Goal: Information Seeking & Learning: Compare options

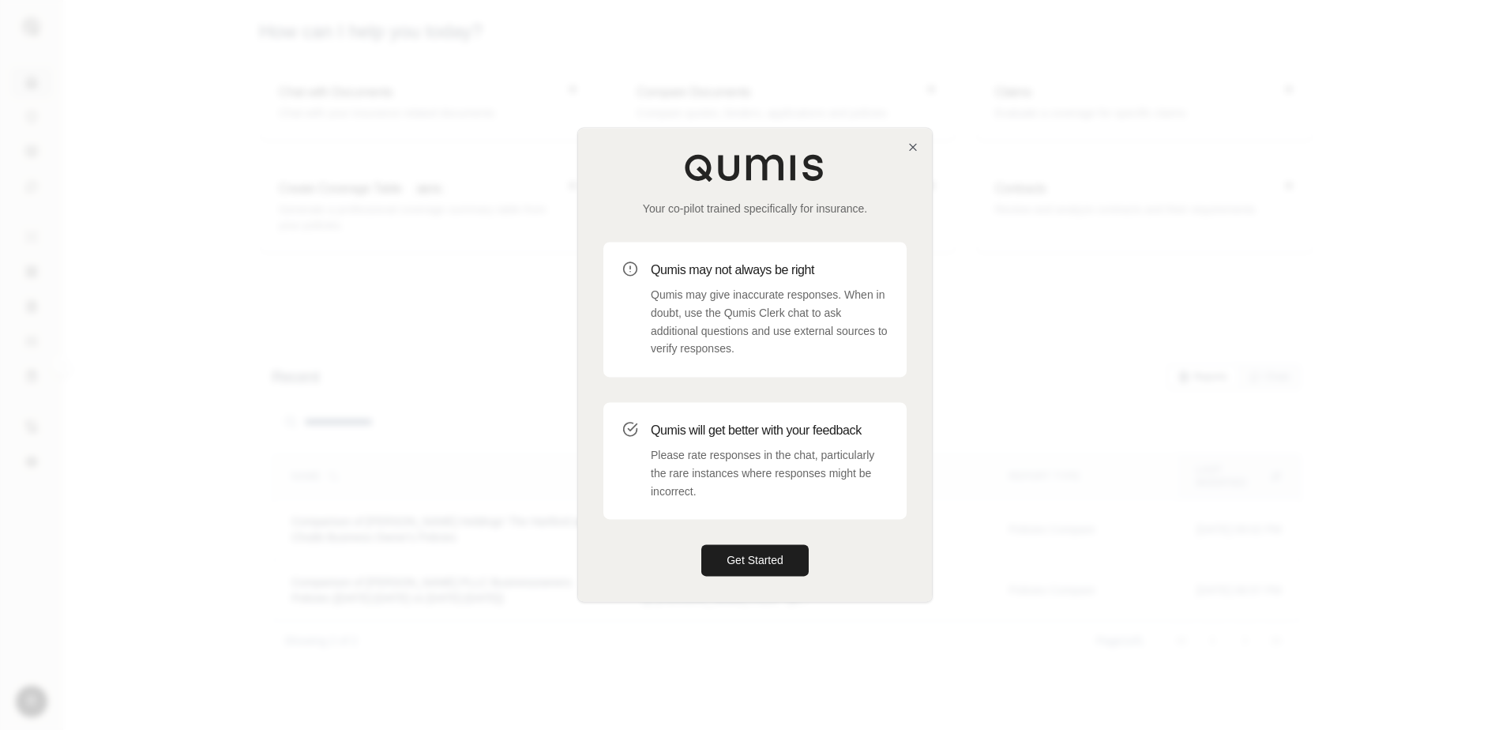
drag, startPoint x: 772, startPoint y: 554, endPoint x: 871, endPoint y: 522, distance: 103.9
click at [772, 554] on button "Get Started" at bounding box center [754, 561] width 107 height 32
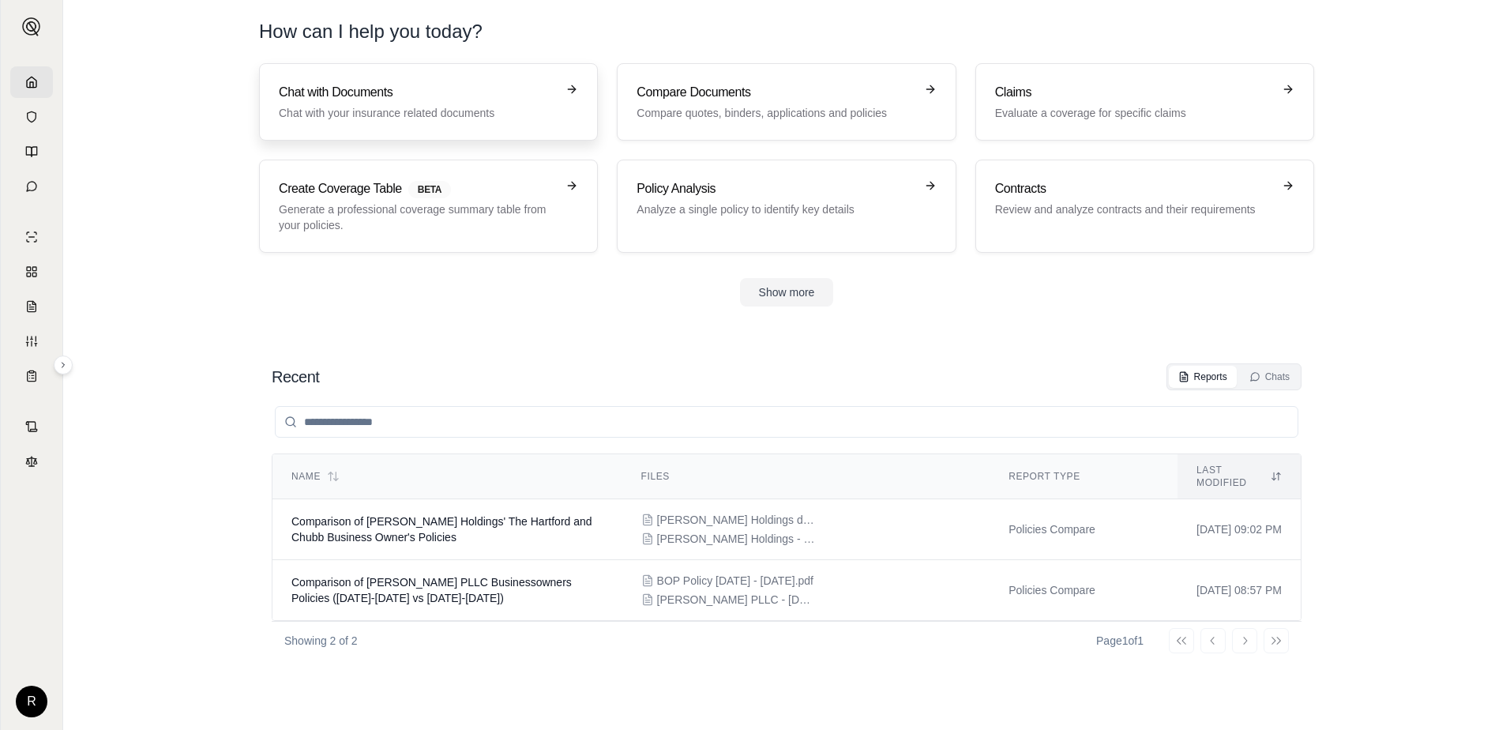
click at [539, 121] on link "Chat with Documents Chat with your insurance related documents" at bounding box center [428, 101] width 339 height 77
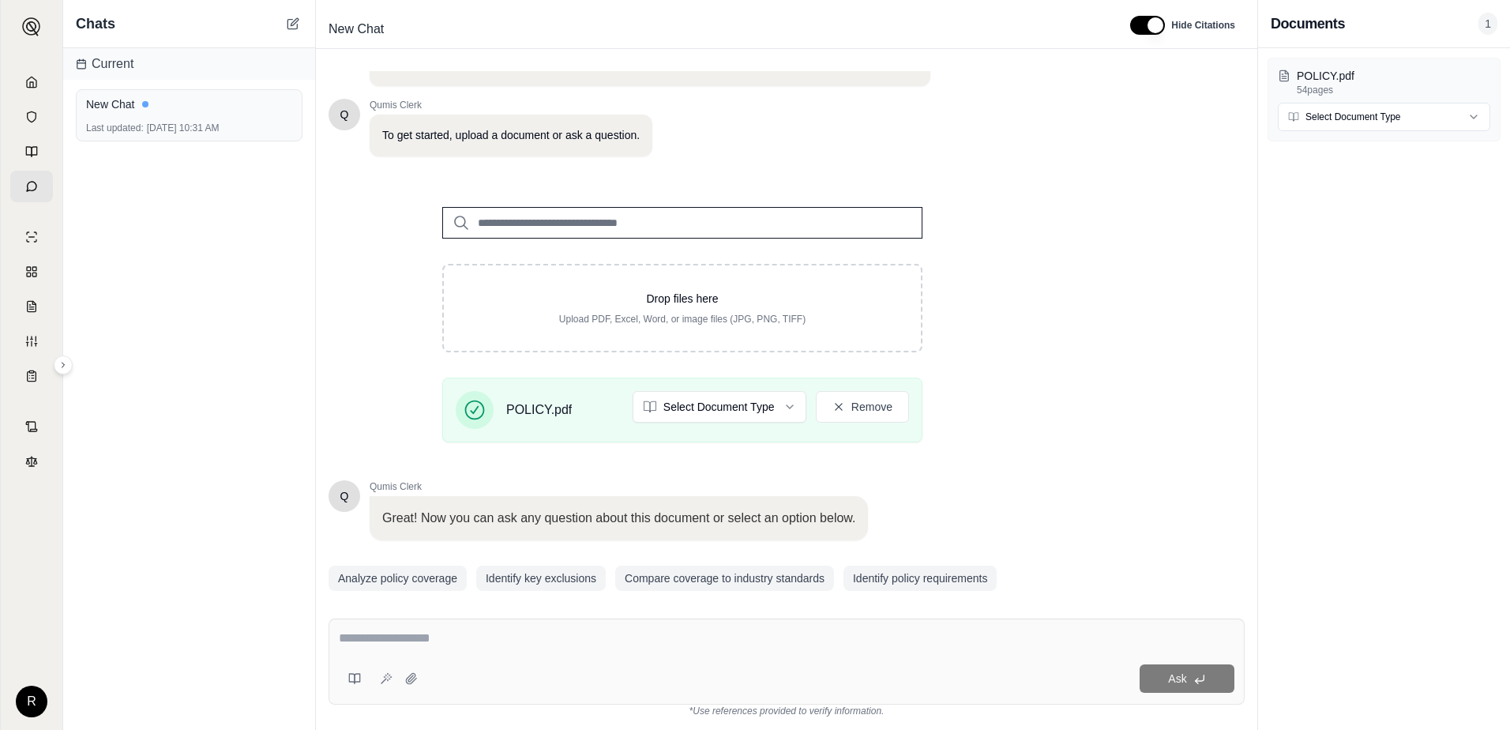
scroll to position [123, 0]
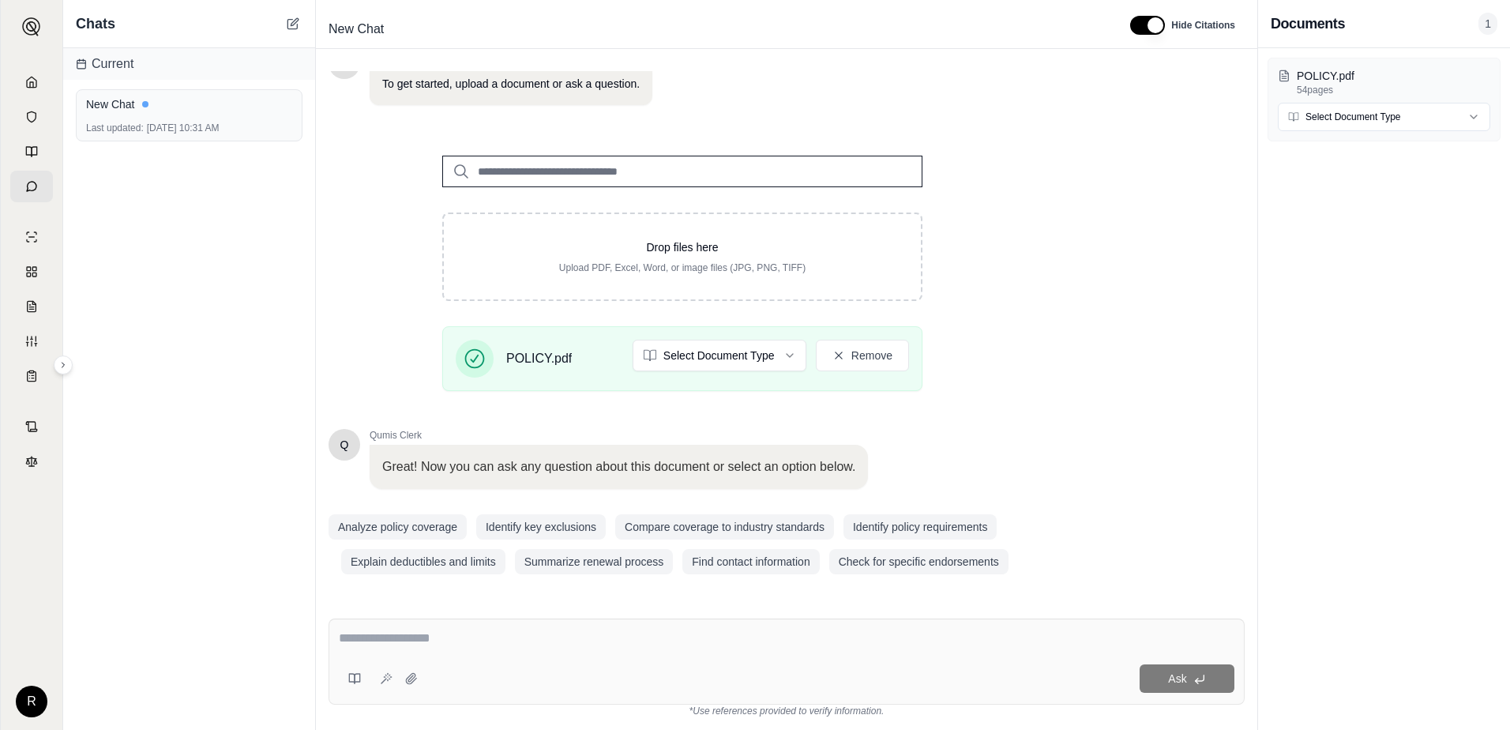
click at [607, 634] on textarea at bounding box center [787, 638] width 896 height 19
type textarea "**********"
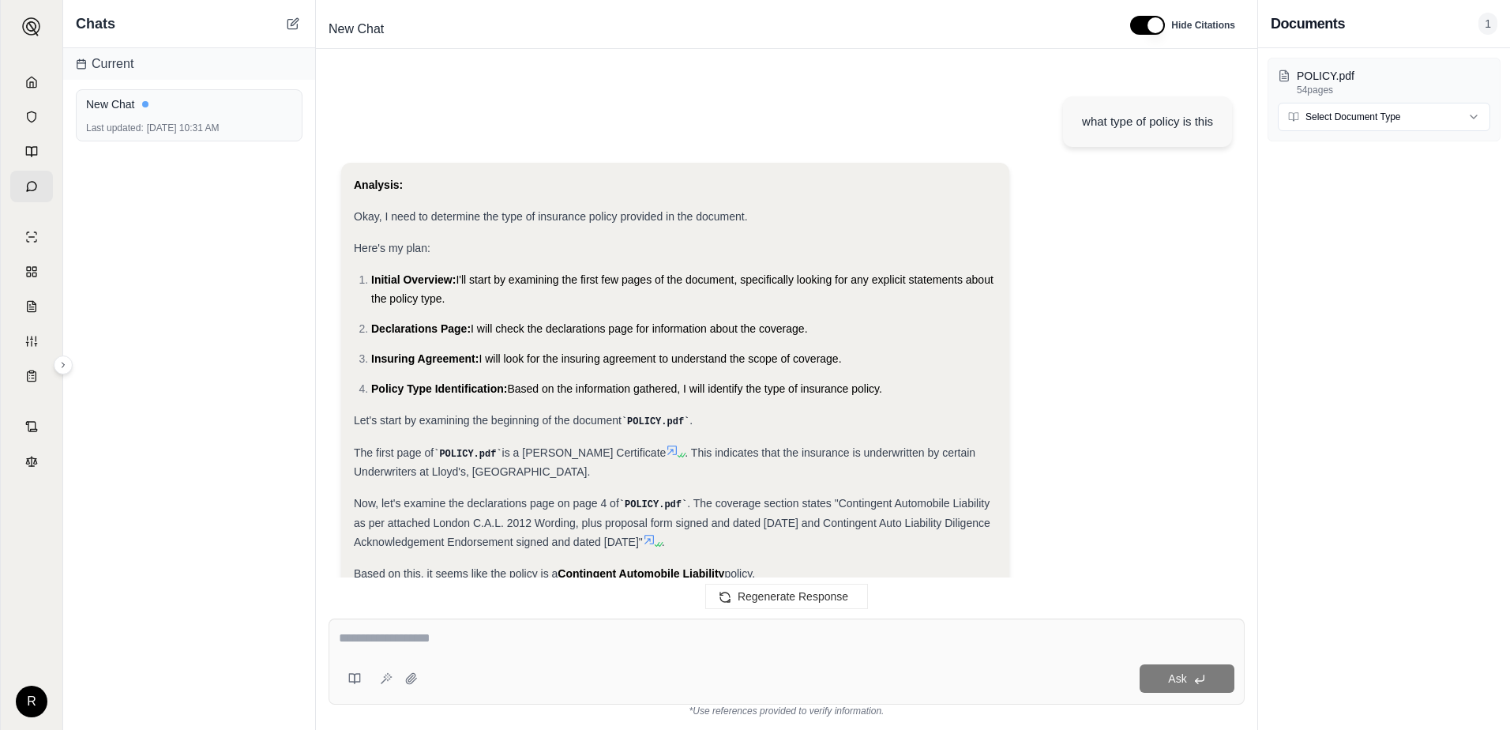
scroll to position [197, 0]
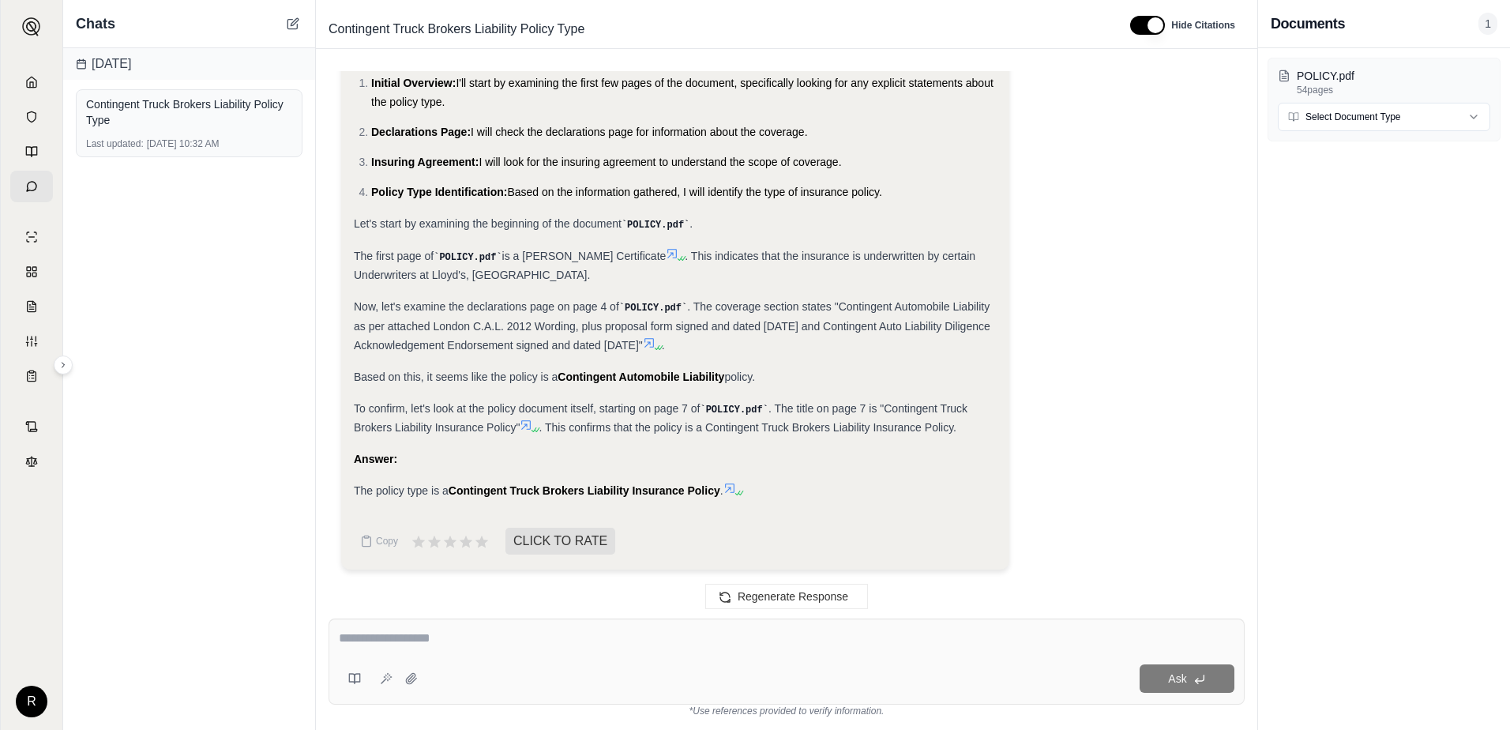
click at [424, 630] on textarea at bounding box center [787, 638] width 896 height 19
type textarea "**********"
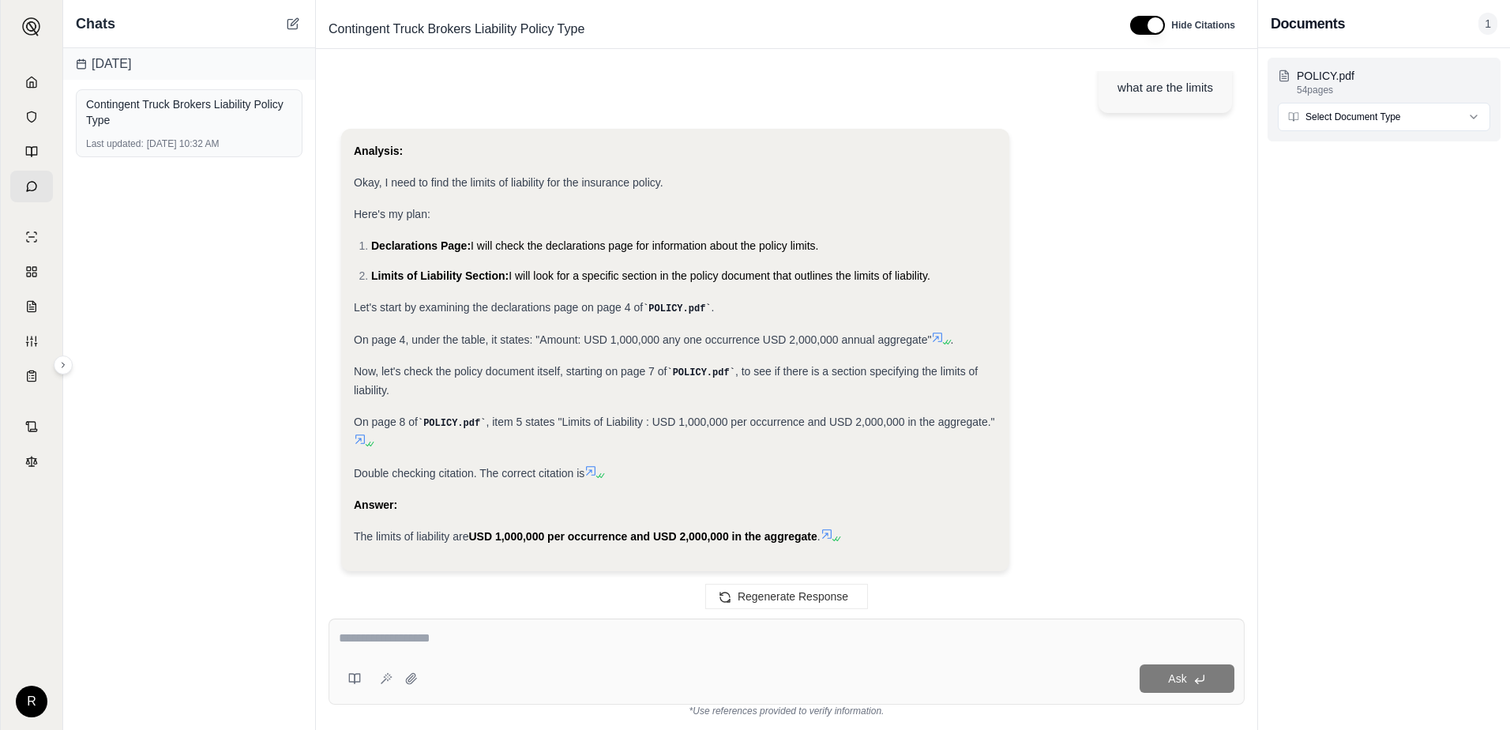
scroll to position [0, 0]
click at [1415, 114] on html "R Chats [DATE] Contingent Truck Brokers Liability Policy Type Last updated: [DA…" at bounding box center [755, 365] width 1510 height 730
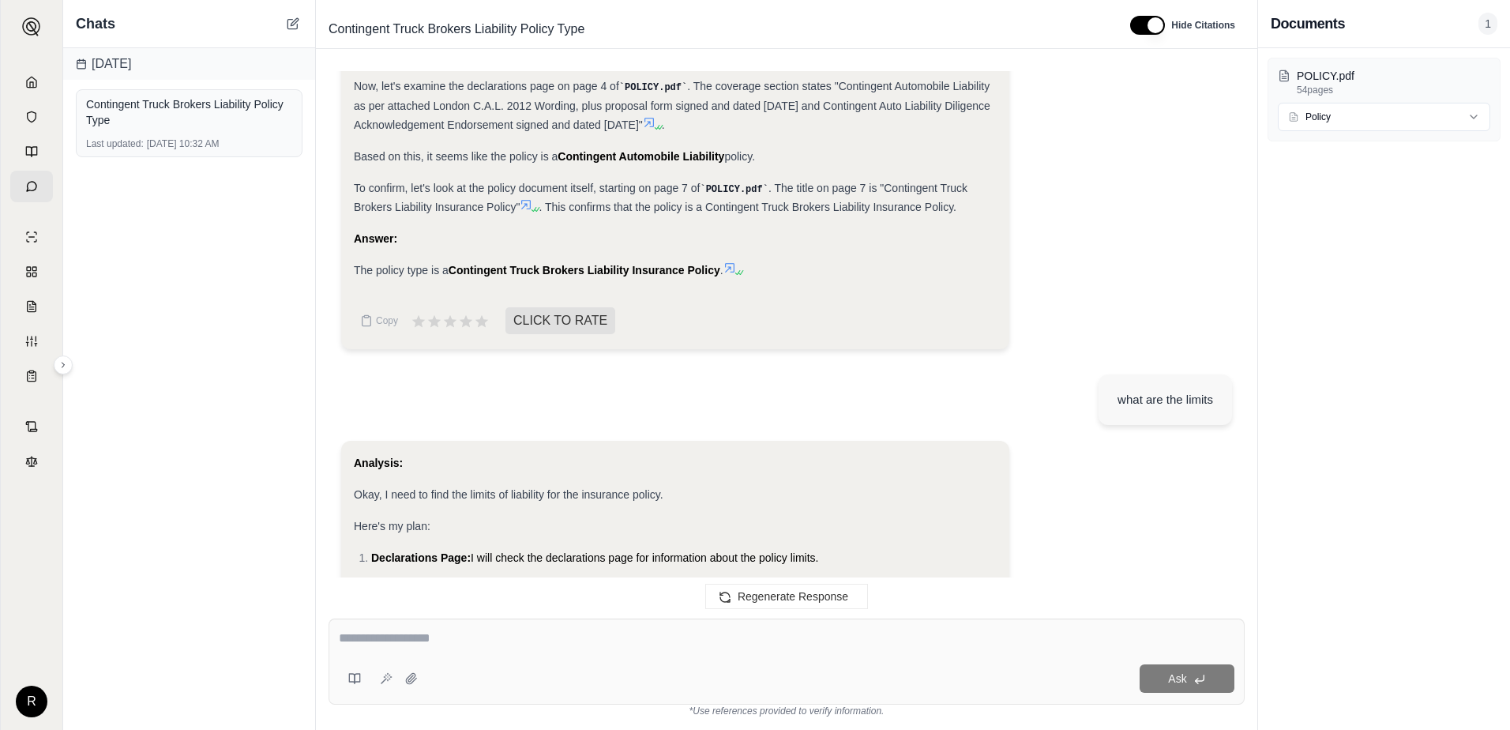
scroll to position [299, 0]
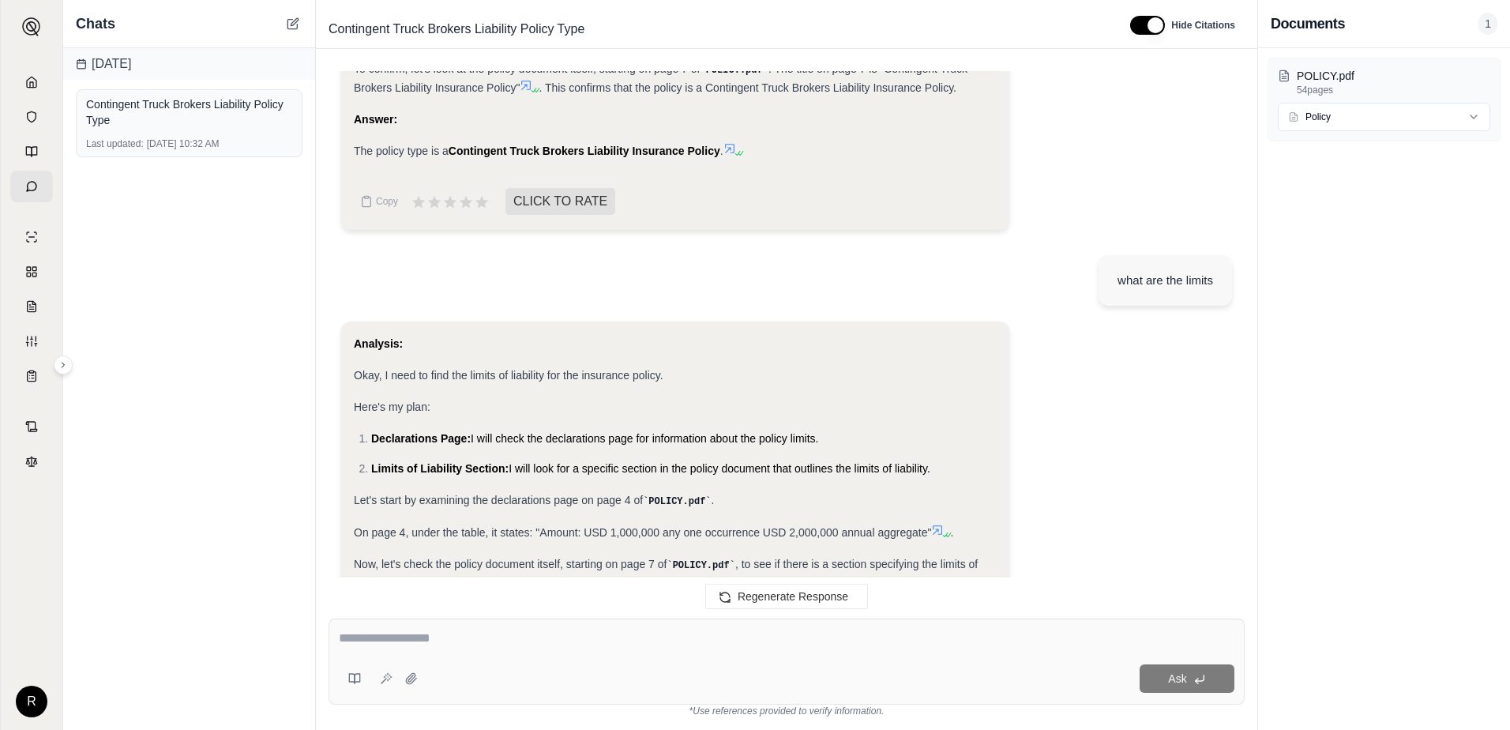
drag, startPoint x: 565, startPoint y: 630, endPoint x: 564, endPoint y: 613, distance: 17.4
click at [565, 630] on textarea at bounding box center [787, 638] width 896 height 19
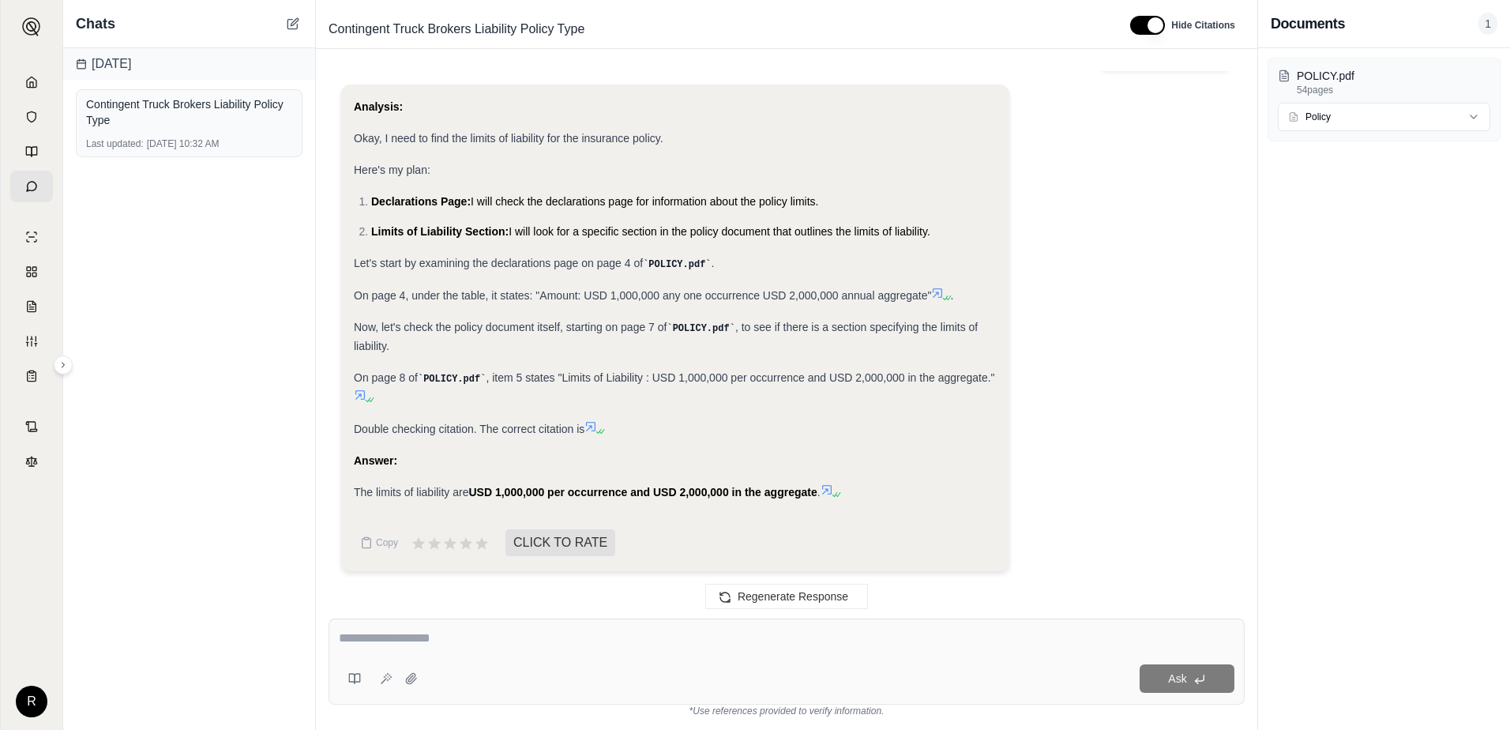
click at [552, 636] on textarea at bounding box center [787, 638] width 896 height 19
type textarea "**********"
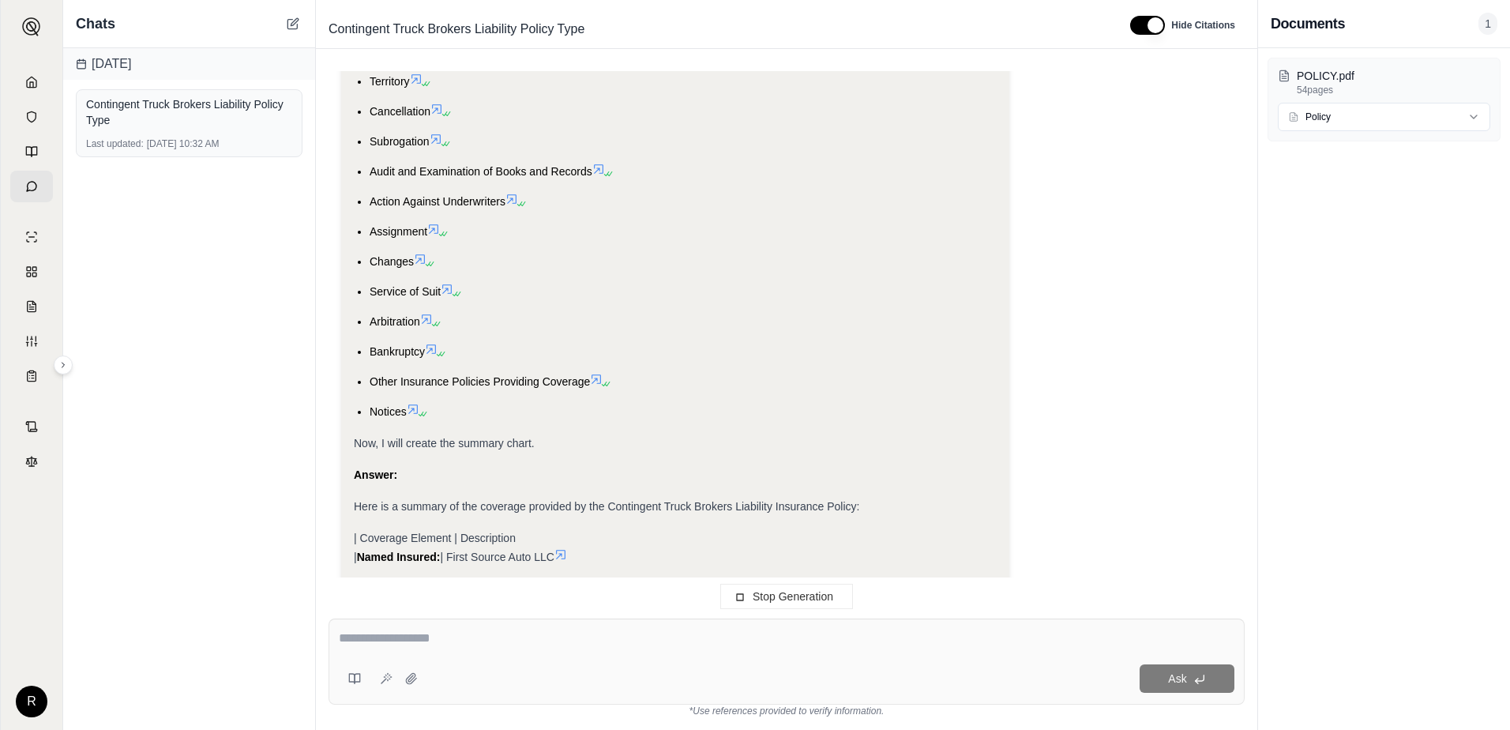
scroll to position [2527, 0]
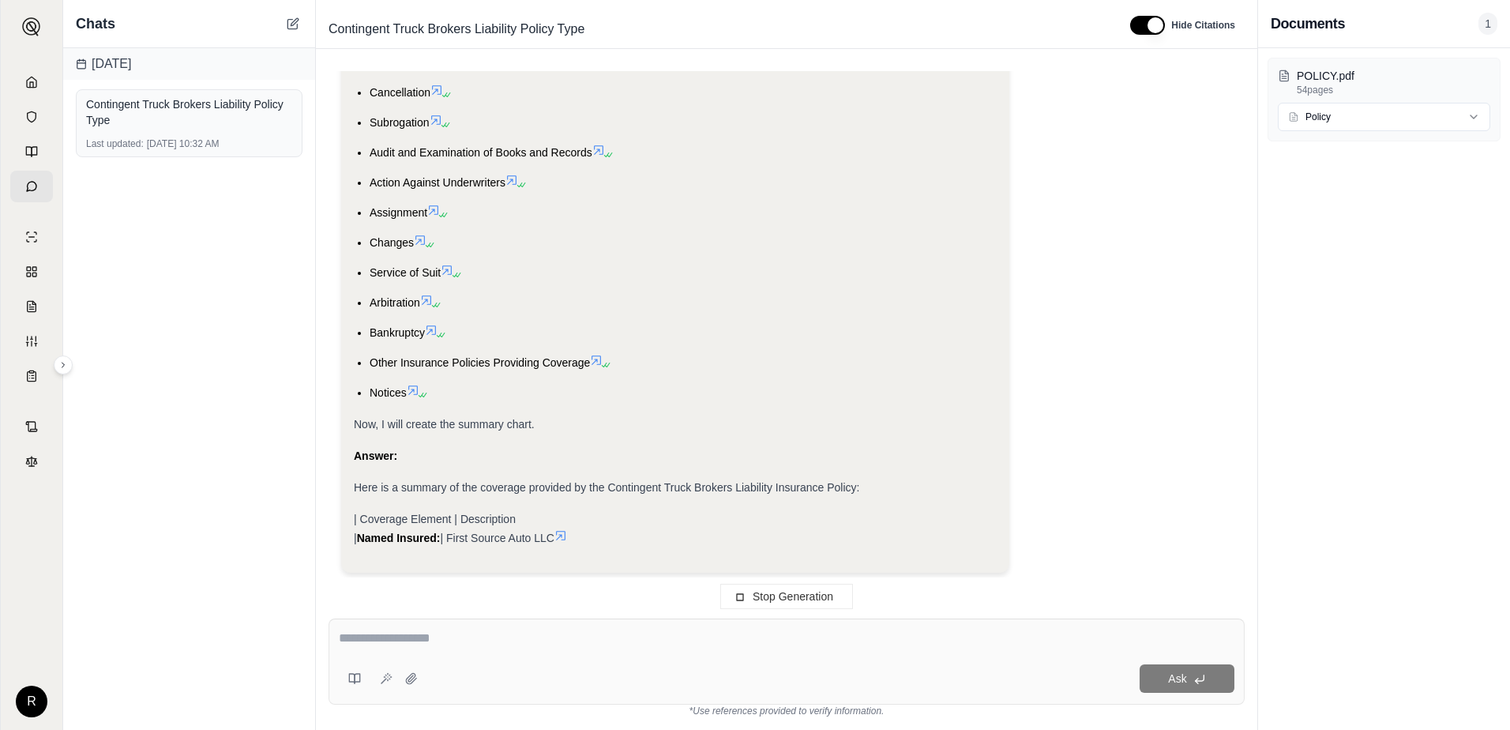
click at [567, 535] on icon at bounding box center [560, 535] width 13 height 13
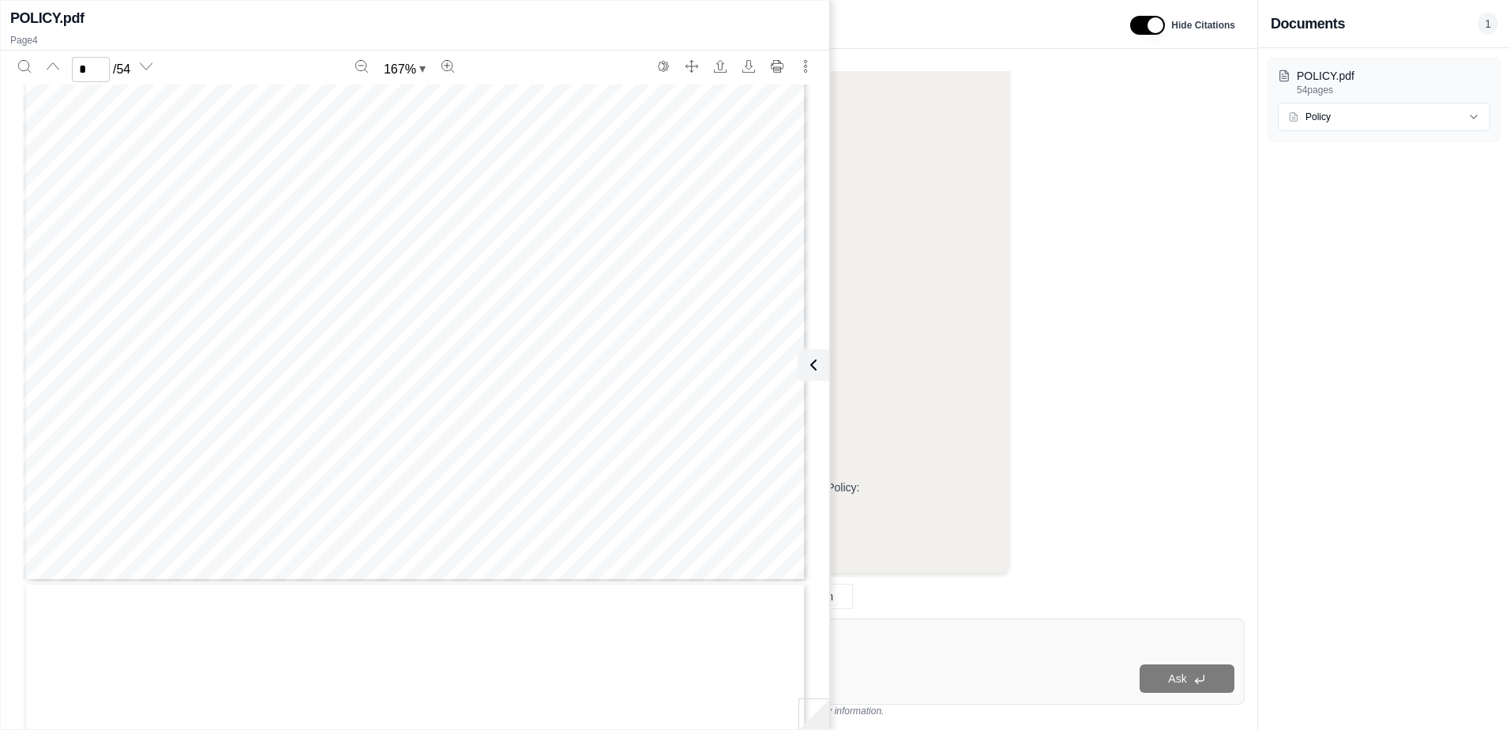
type input "*"
click at [812, 376] on button at bounding box center [811, 365] width 32 height 32
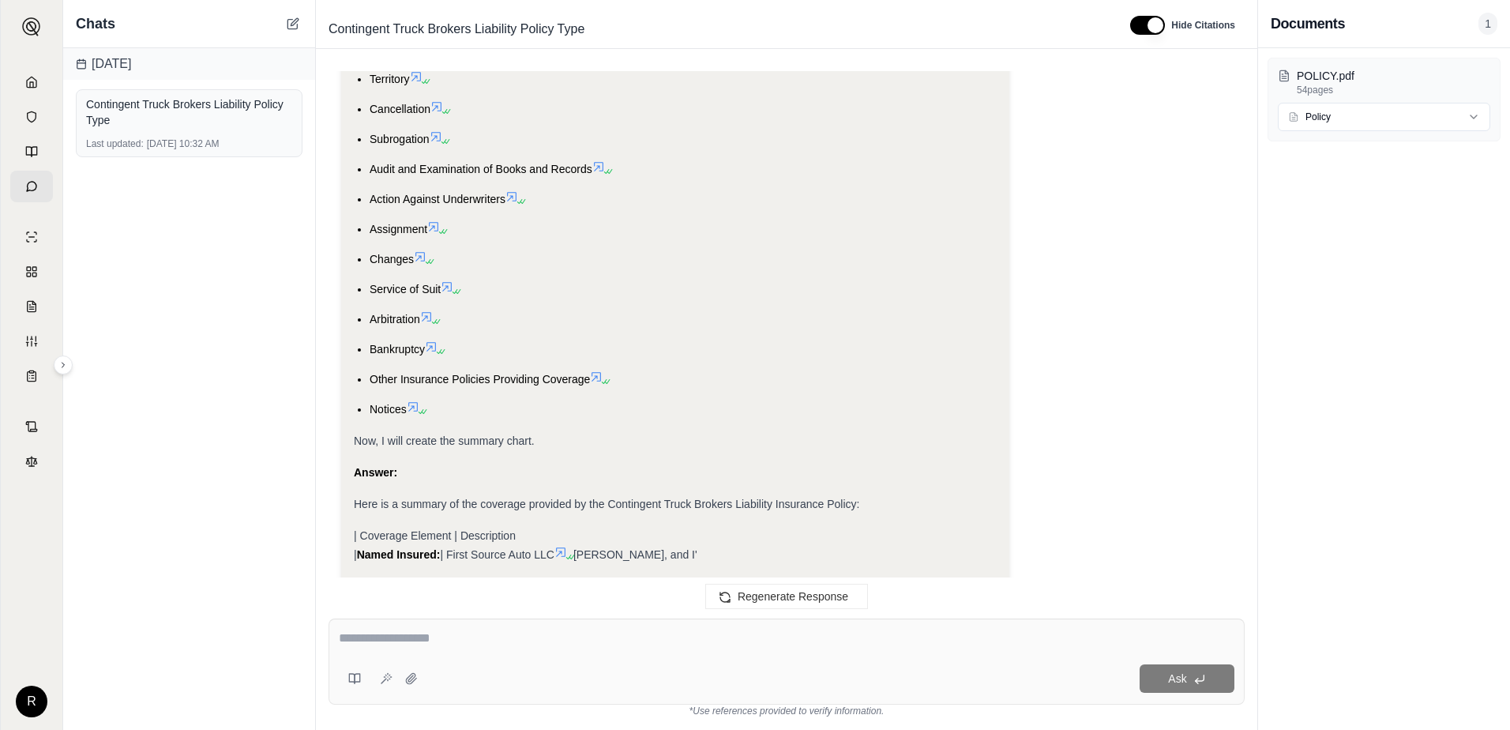
scroll to position [2659, 0]
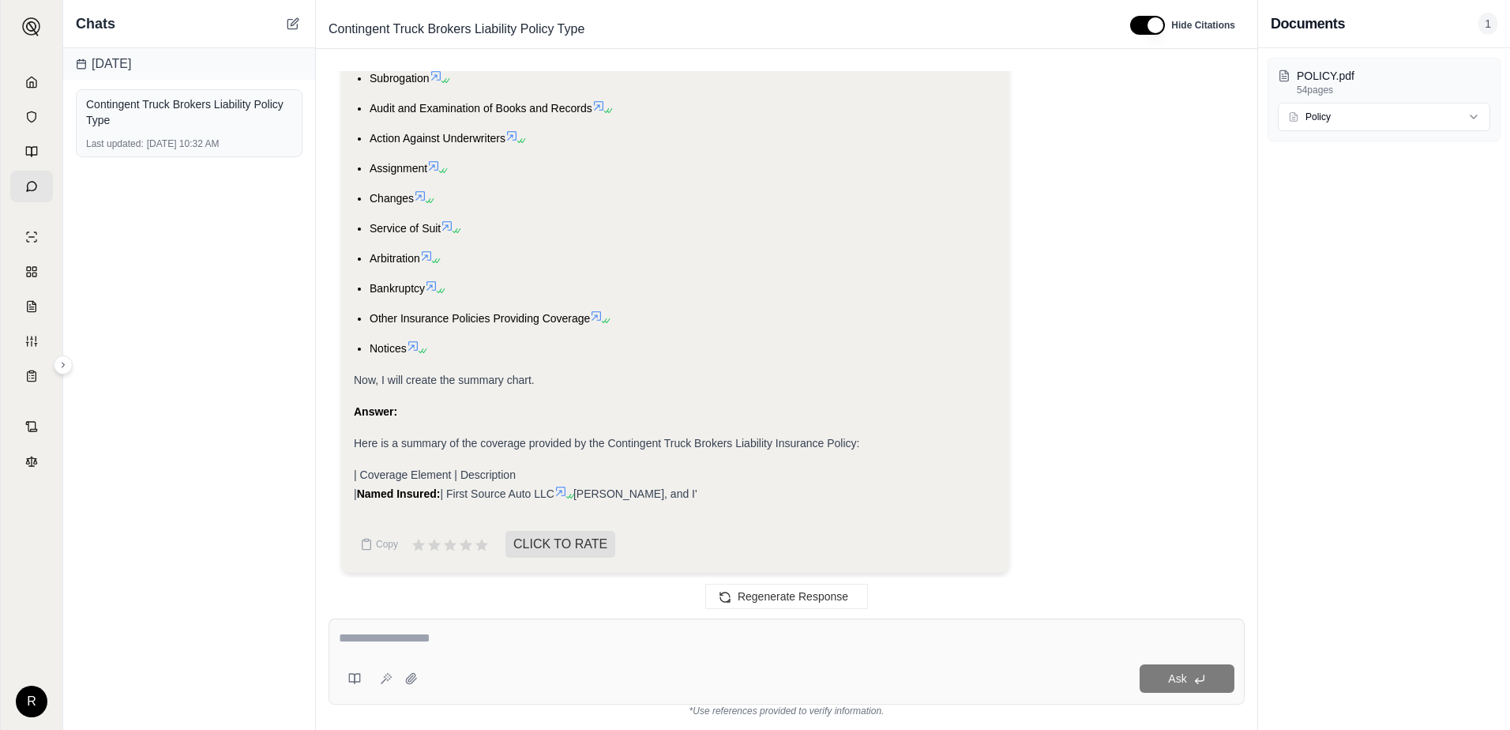
click at [645, 487] on span at bounding box center [635, 493] width 124 height 13
click at [747, 591] on span "Regenerate Response" at bounding box center [793, 596] width 111 height 13
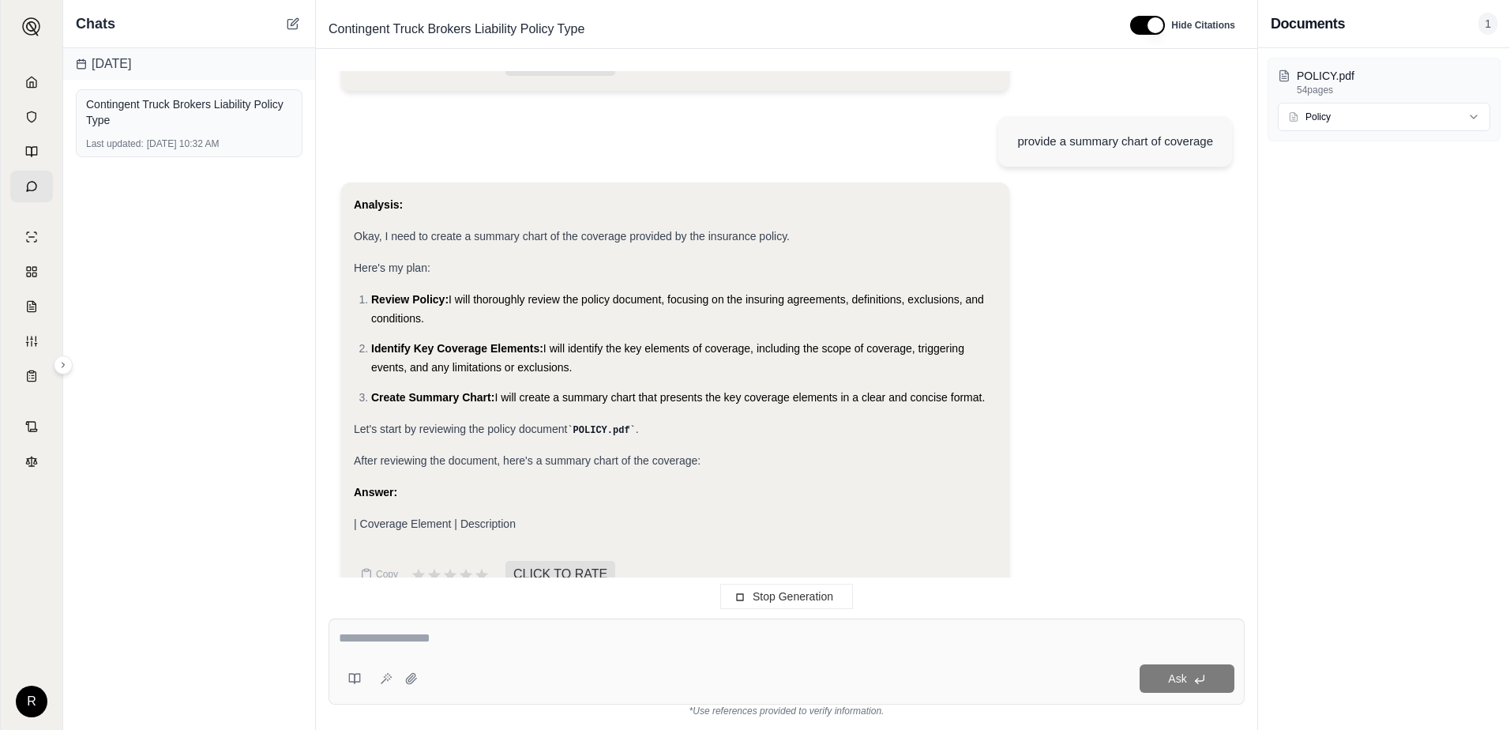
scroll to position [1285, 0]
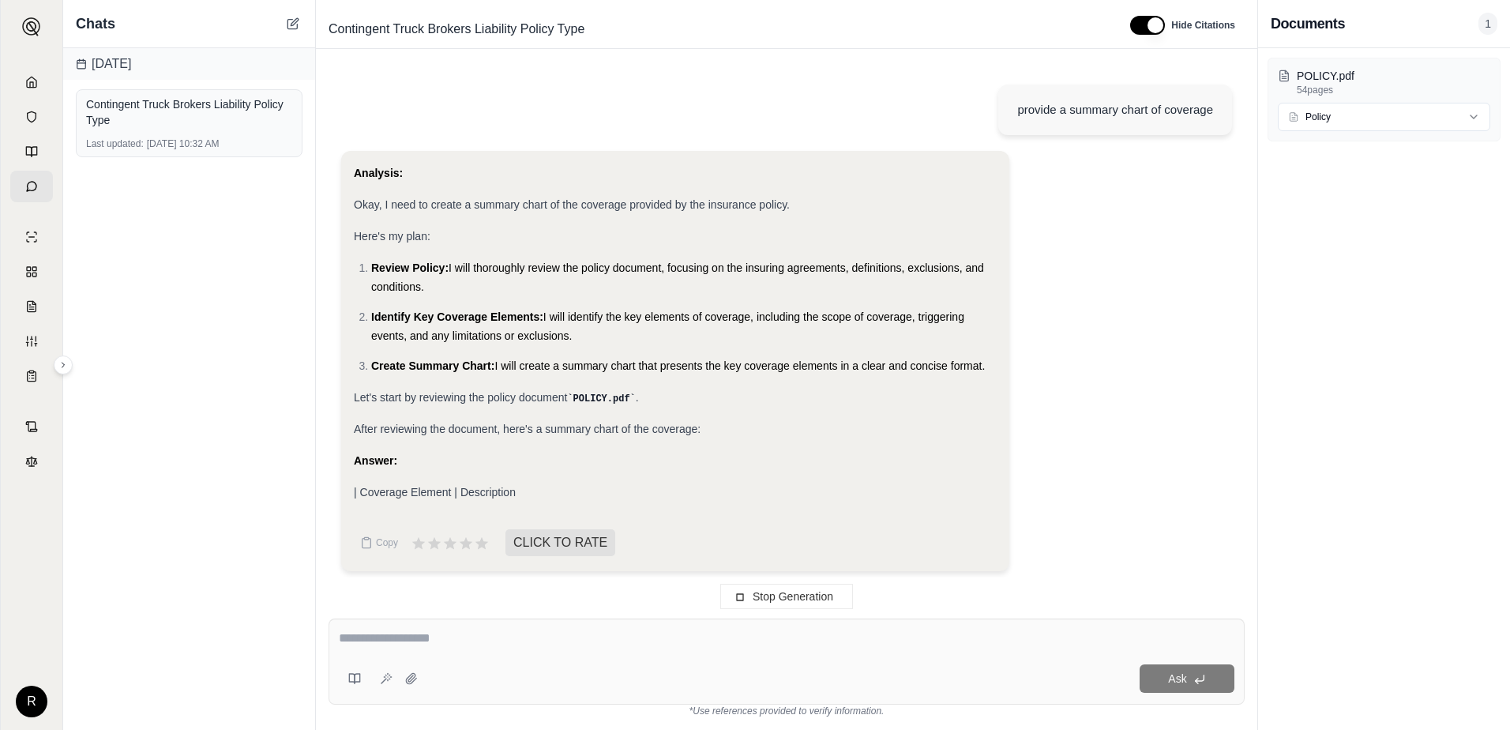
drag, startPoint x: 520, startPoint y: 626, endPoint x: 518, endPoint y: 618, distance: 8.2
click at [520, 626] on div "Ask" at bounding box center [787, 661] width 916 height 86
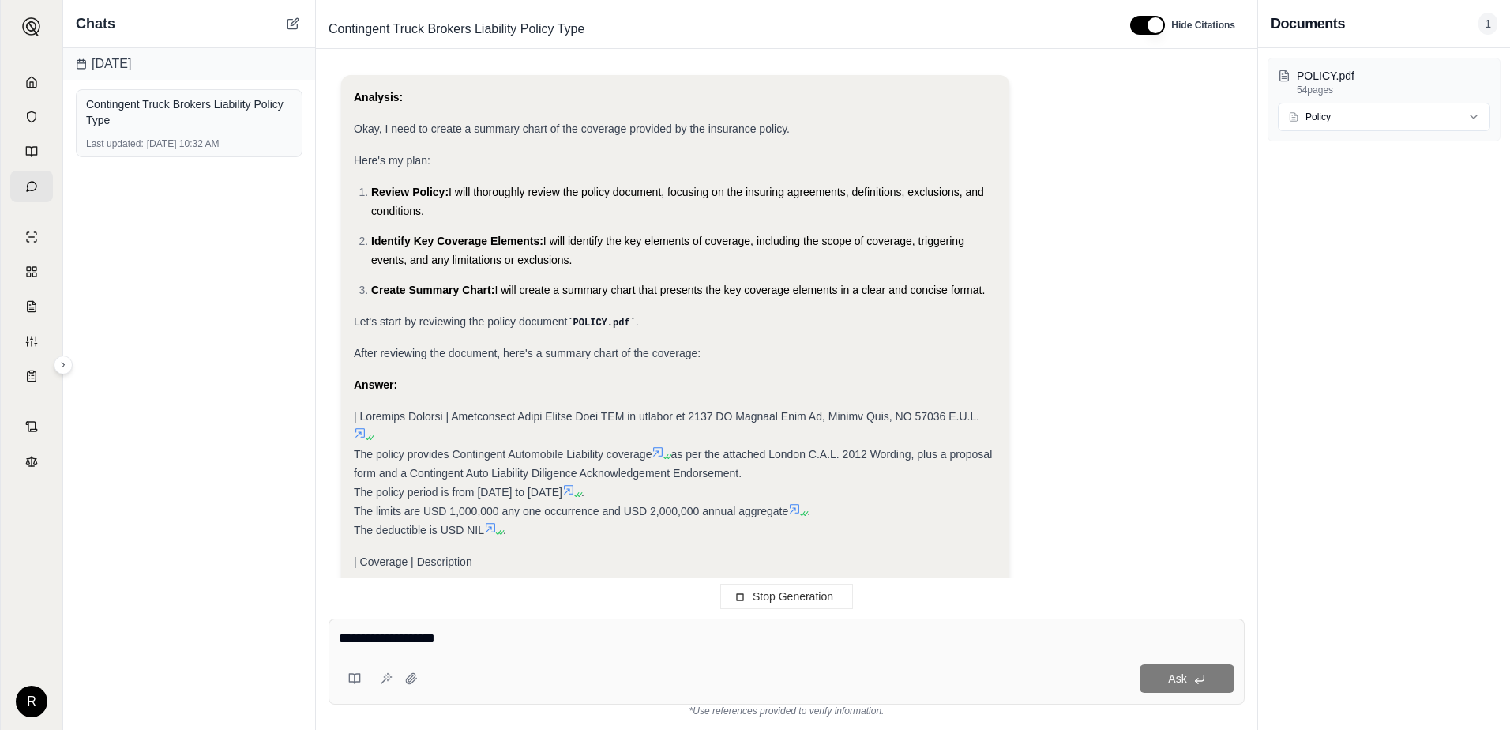
scroll to position [1411, 0]
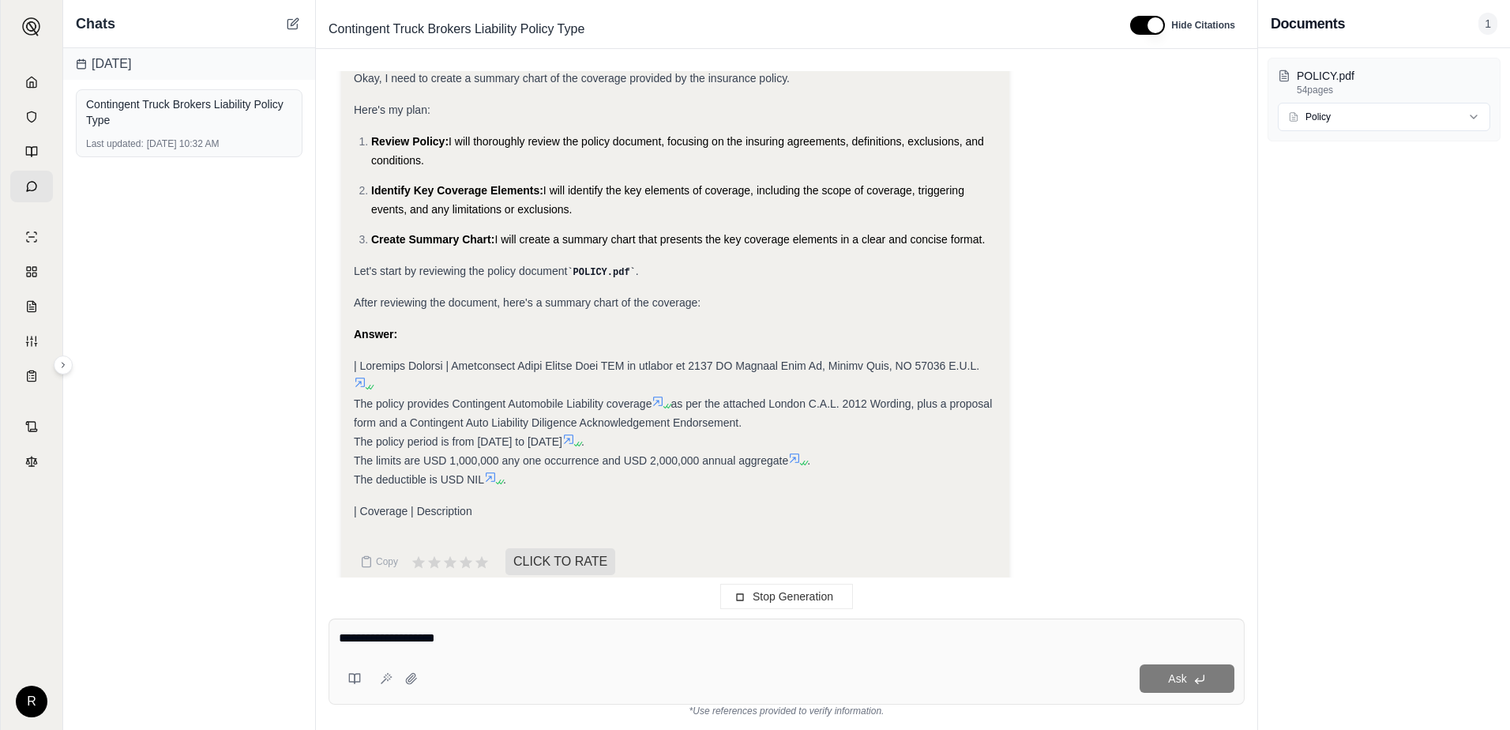
type textarea "**********"
click at [35, 183] on icon at bounding box center [31, 186] width 9 height 9
click at [289, 24] on icon at bounding box center [293, 23] width 13 height 13
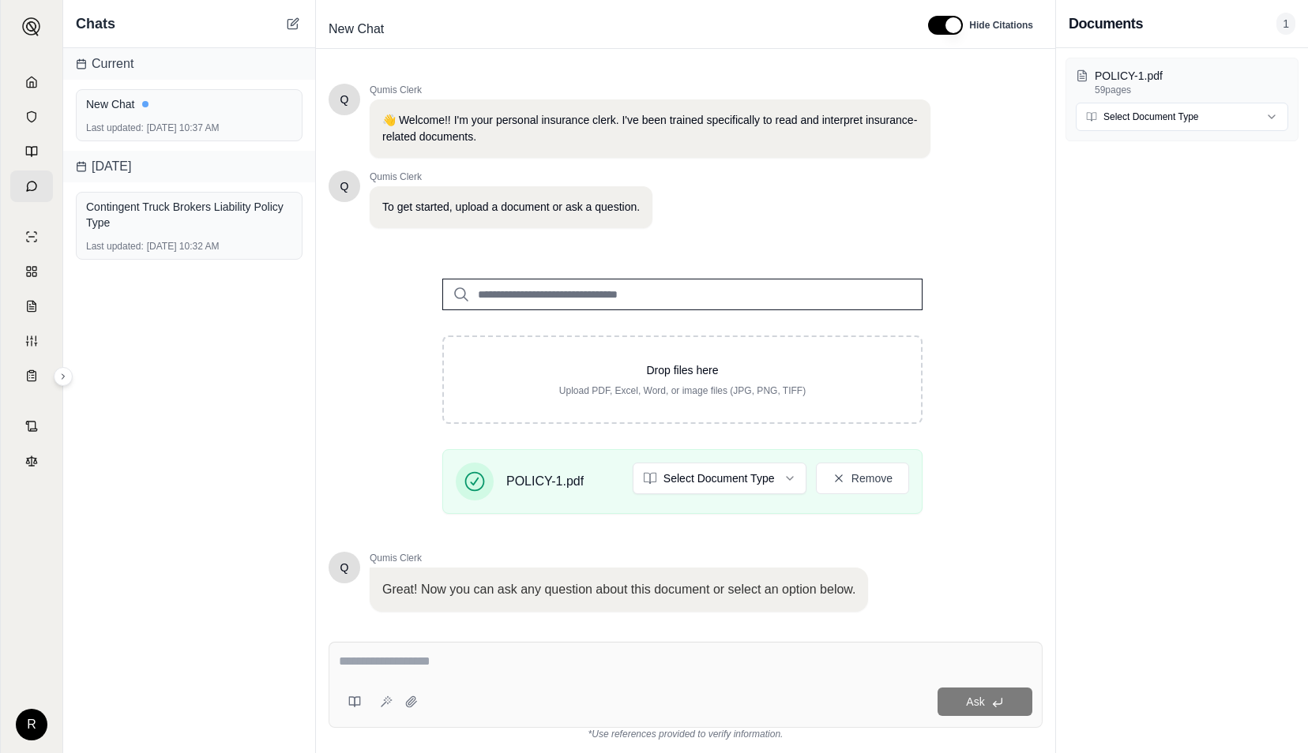
scroll to position [98, 0]
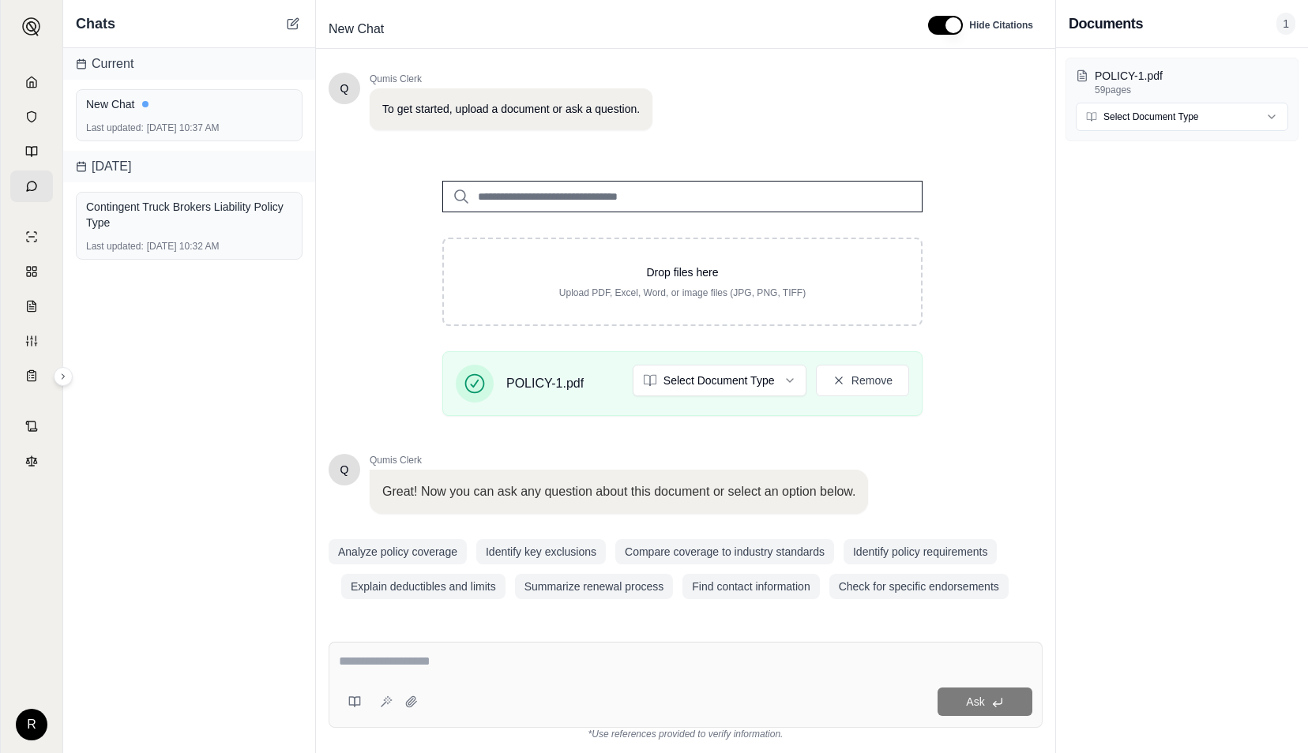
click at [494, 668] on textarea at bounding box center [685, 661] width 693 height 19
type textarea "**********"
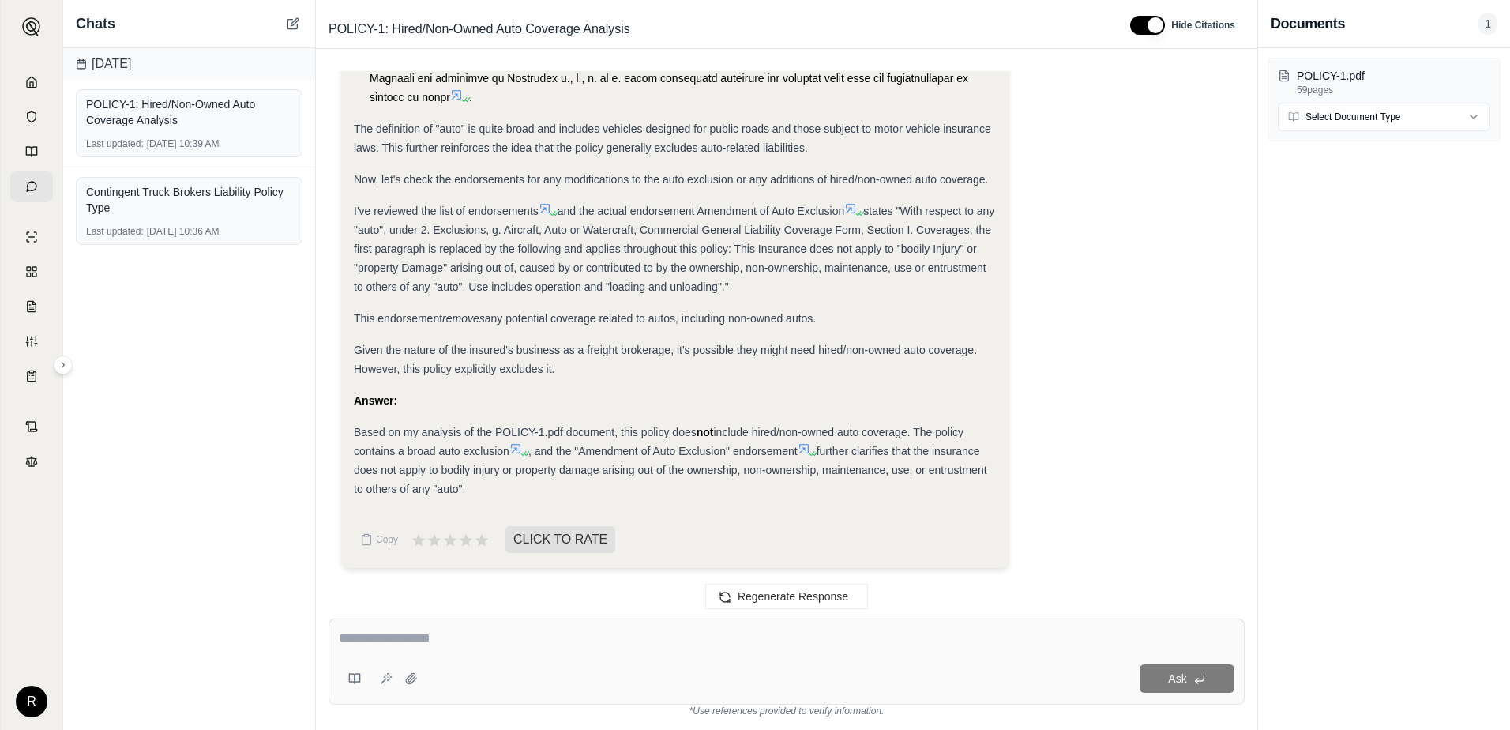
scroll to position [1291, 0]
click at [32, 32] on img at bounding box center [31, 26] width 19 height 19
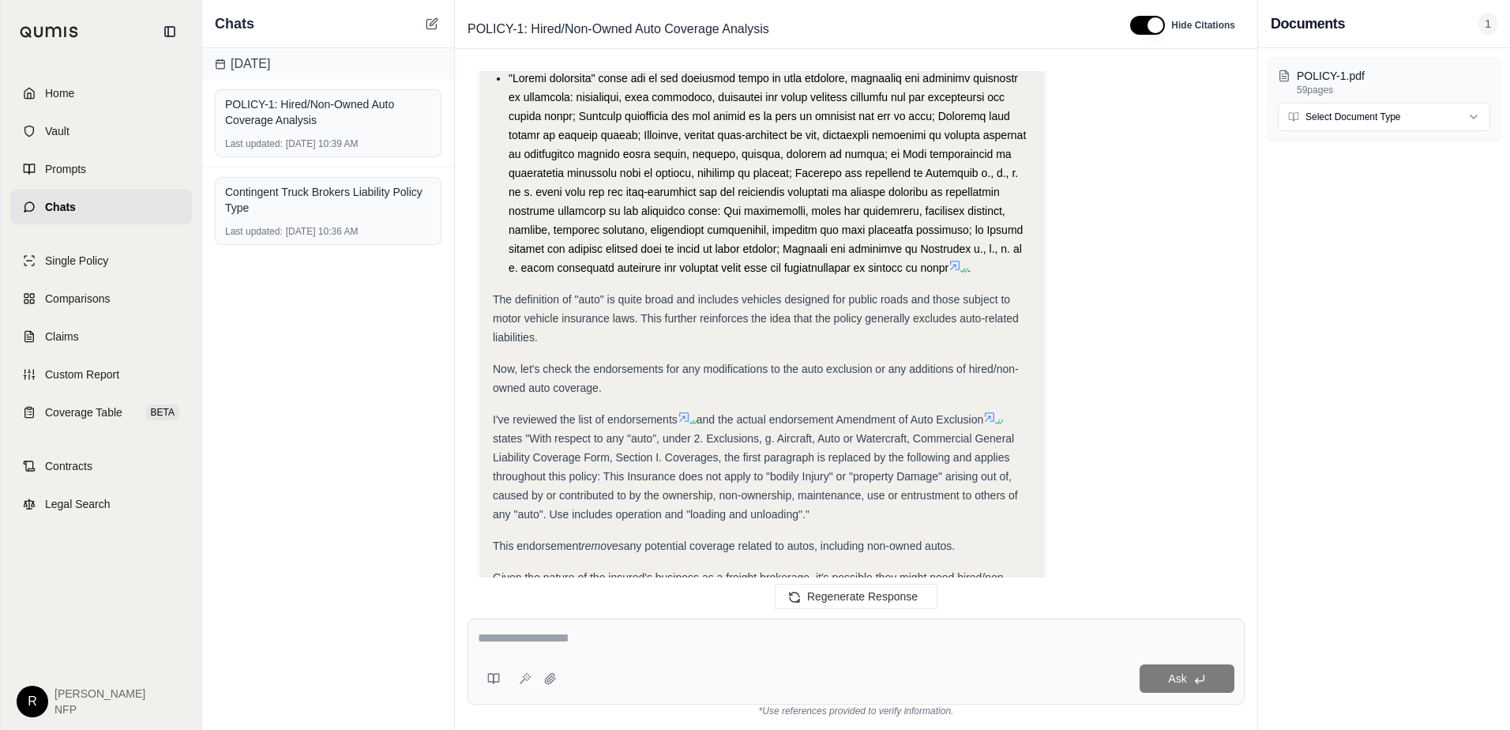
scroll to position [1443, 0]
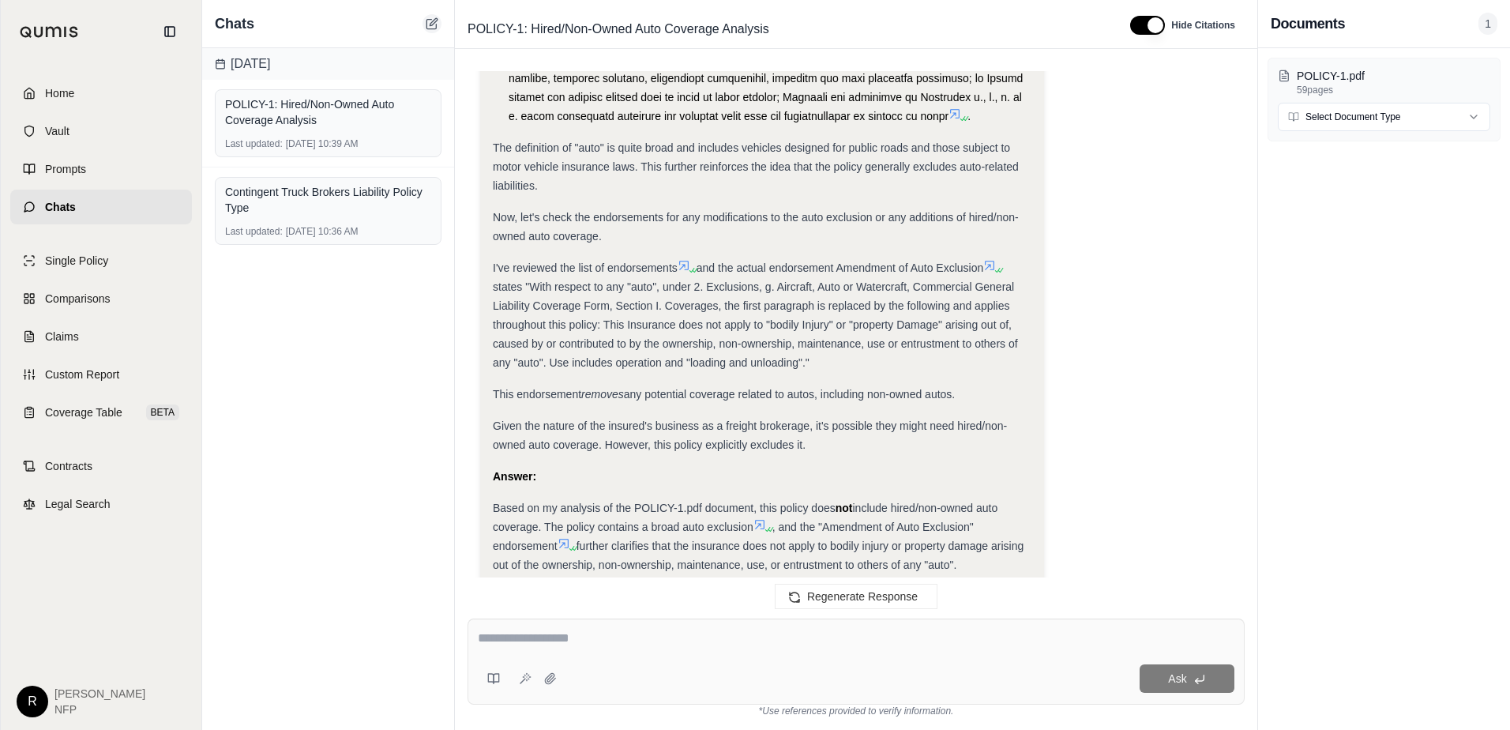
click at [423, 22] on button at bounding box center [432, 23] width 19 height 19
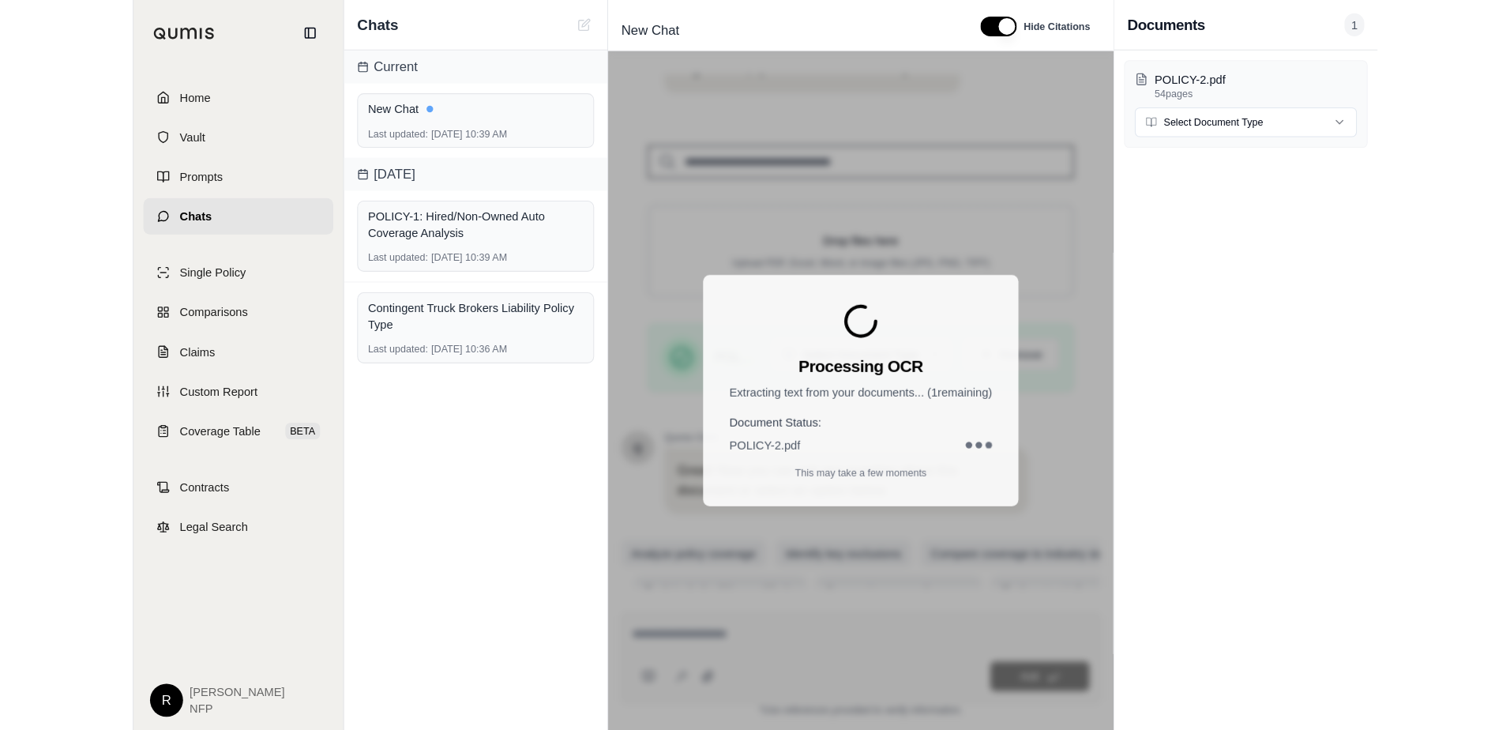
scroll to position [123, 0]
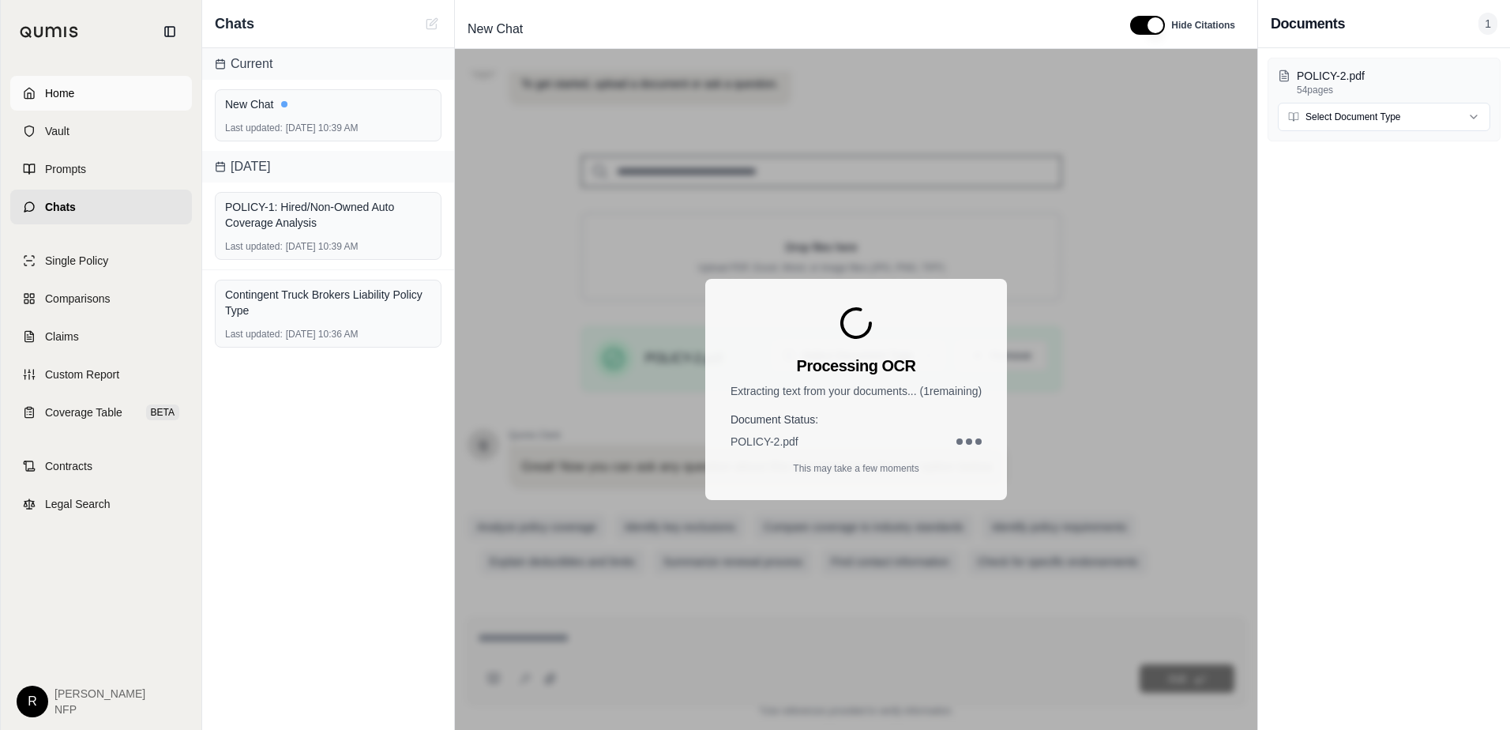
click at [68, 94] on span "Home" at bounding box center [59, 93] width 29 height 16
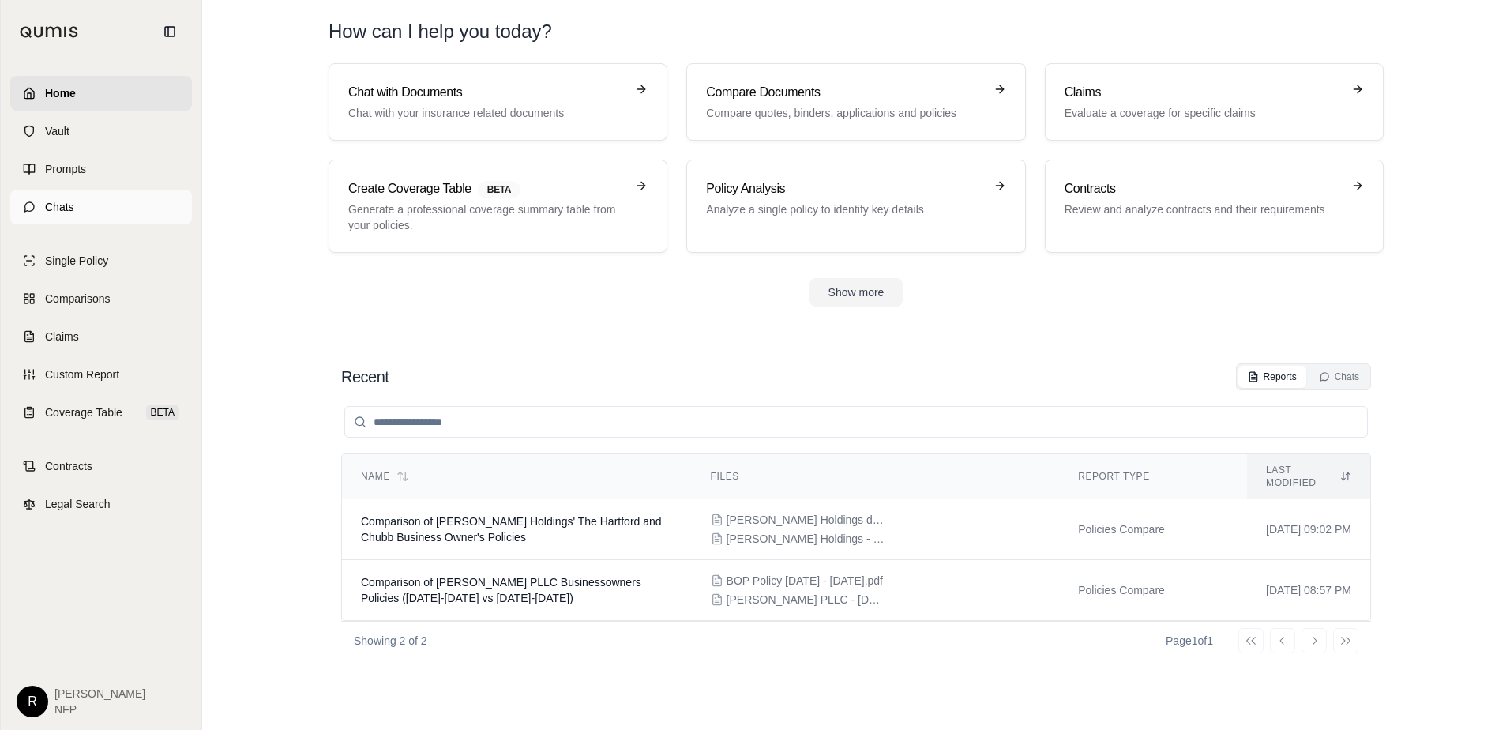
click at [145, 209] on link "Chats" at bounding box center [101, 207] width 182 height 35
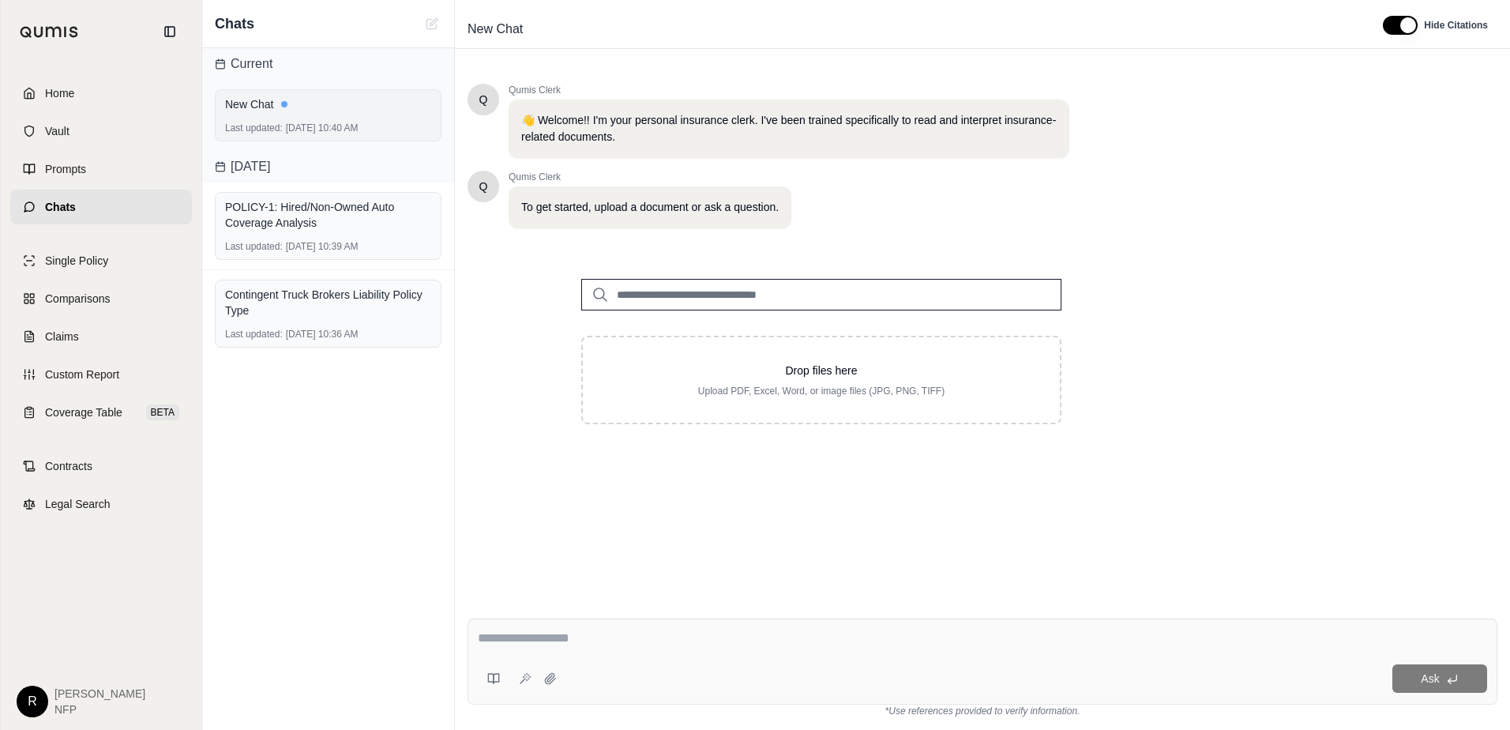
click at [334, 113] on div "New Chat" at bounding box center [328, 104] width 206 height 22
click at [313, 119] on div "New Chat Last updated: [DATE] 10:40 AM" at bounding box center [328, 115] width 227 height 52
click at [300, 214] on div "POLICY-1: Hired/Non-Owned Auto Coverage Analysis" at bounding box center [328, 215] width 206 height 32
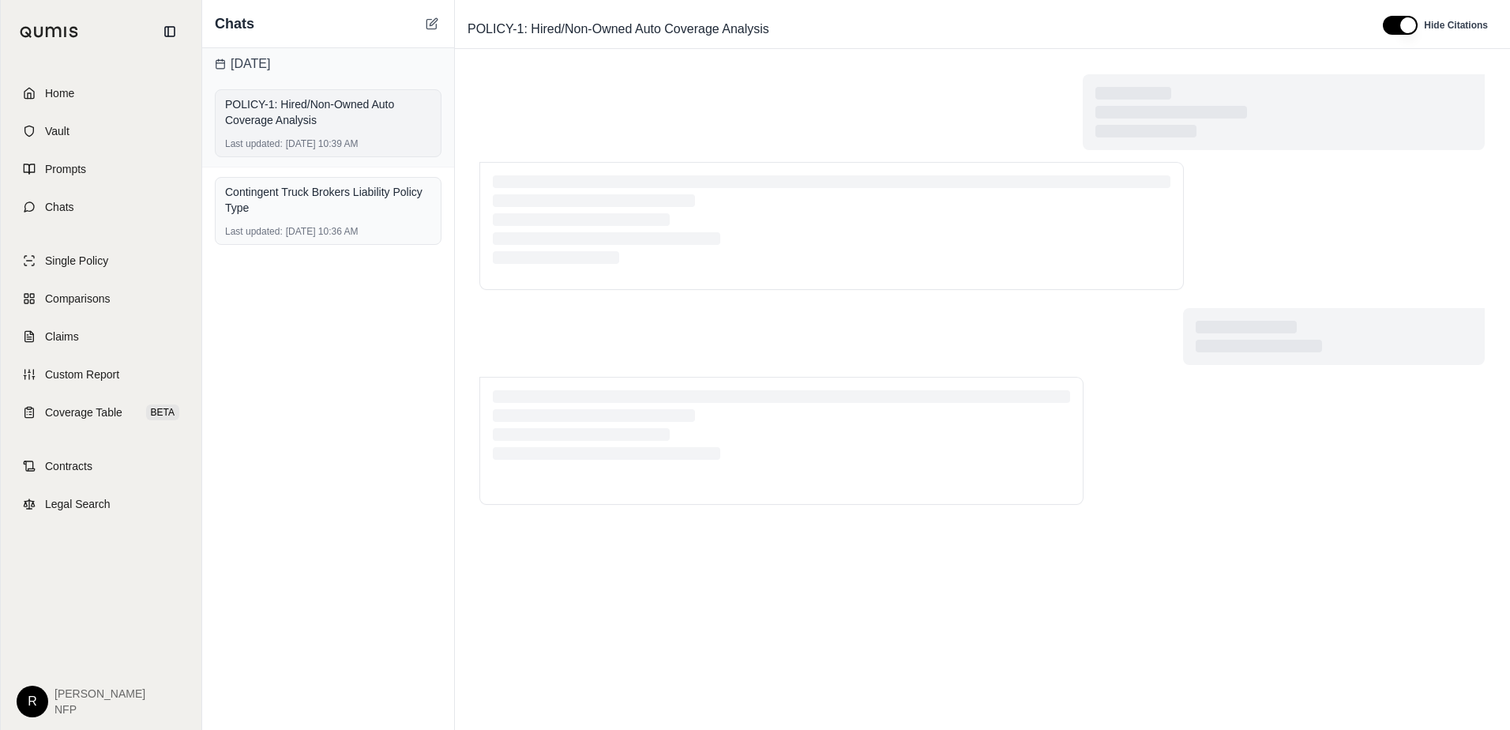
click at [298, 147] on div "Last updated: [DATE] 10:39 AM" at bounding box center [328, 143] width 206 height 13
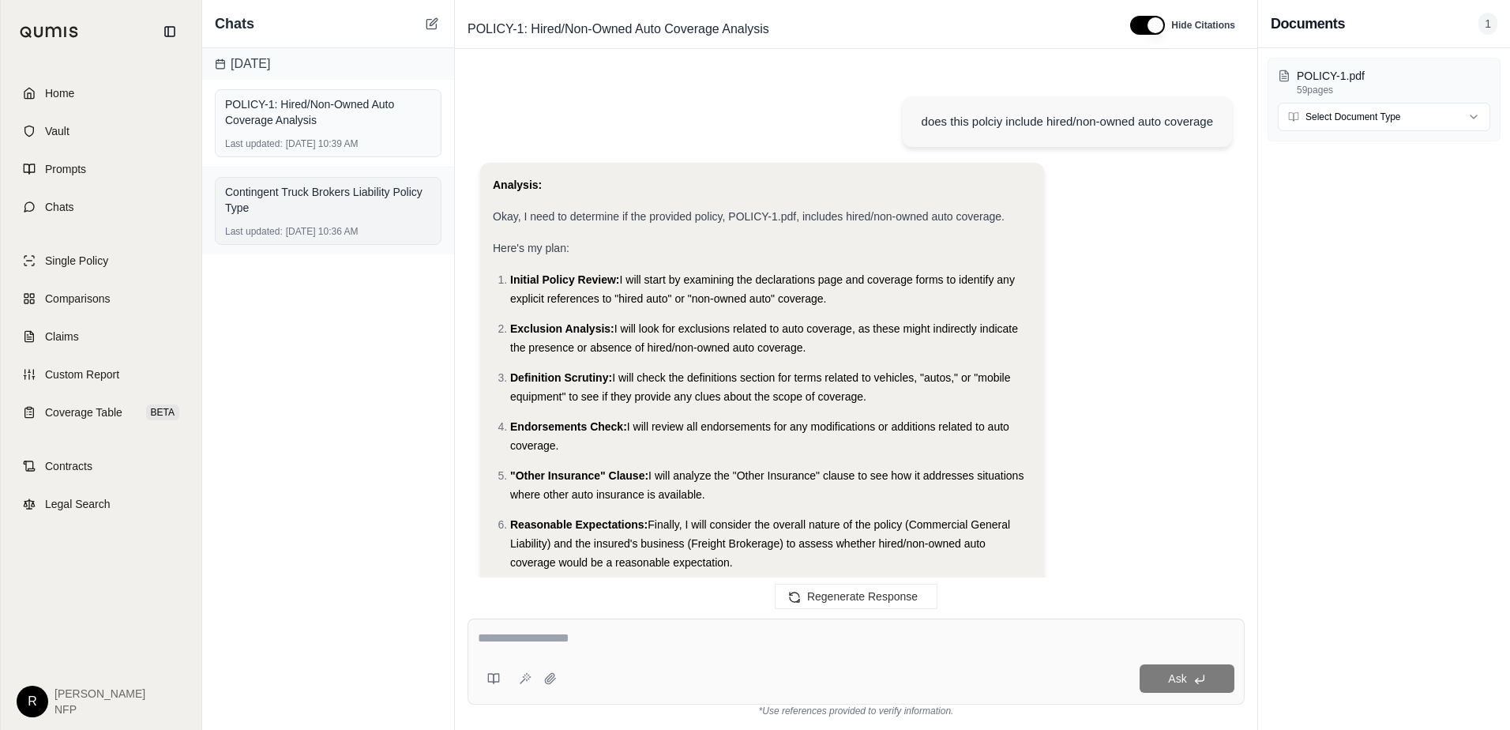
scroll to position [1500, 0]
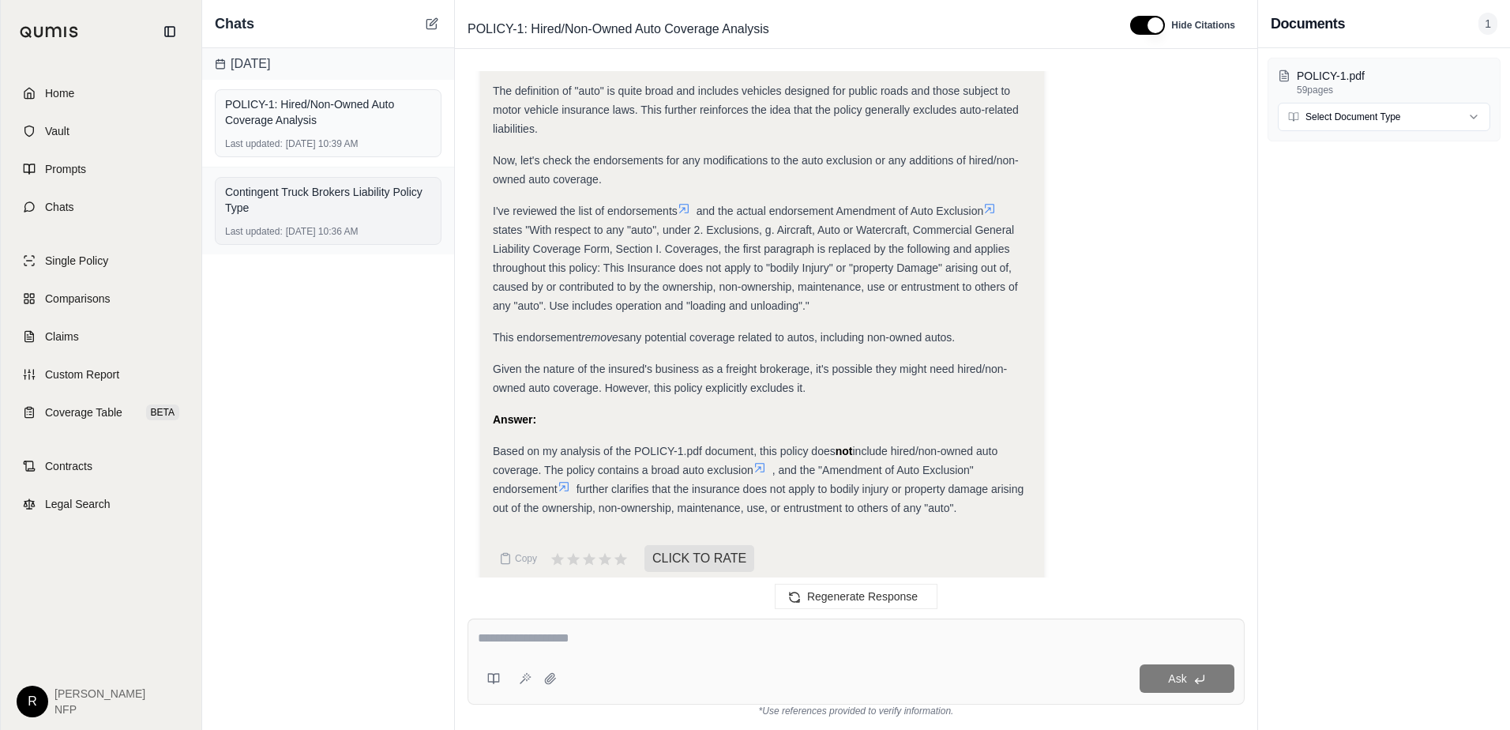
click at [314, 224] on div "Contingent Truck Brokers Liability Policy Type Last updated: [DATE] 10:36 AM" at bounding box center [328, 211] width 227 height 68
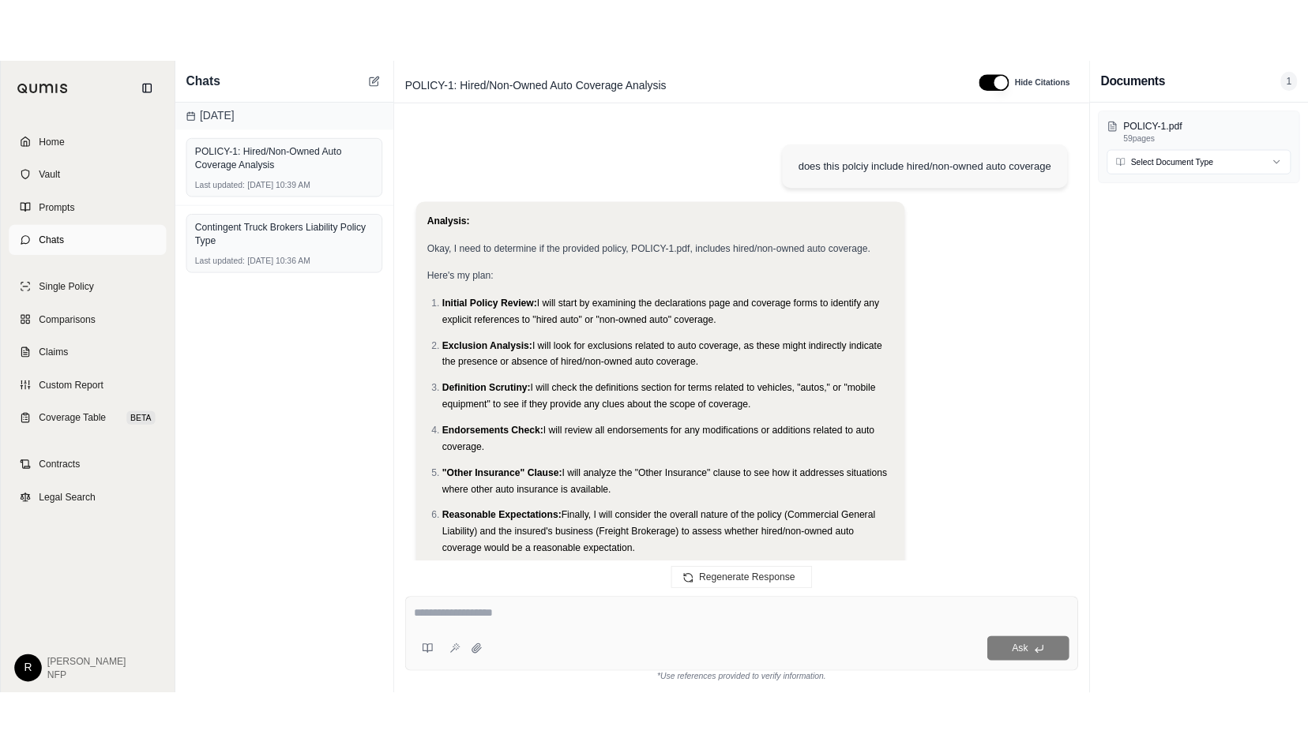
scroll to position [1519, 0]
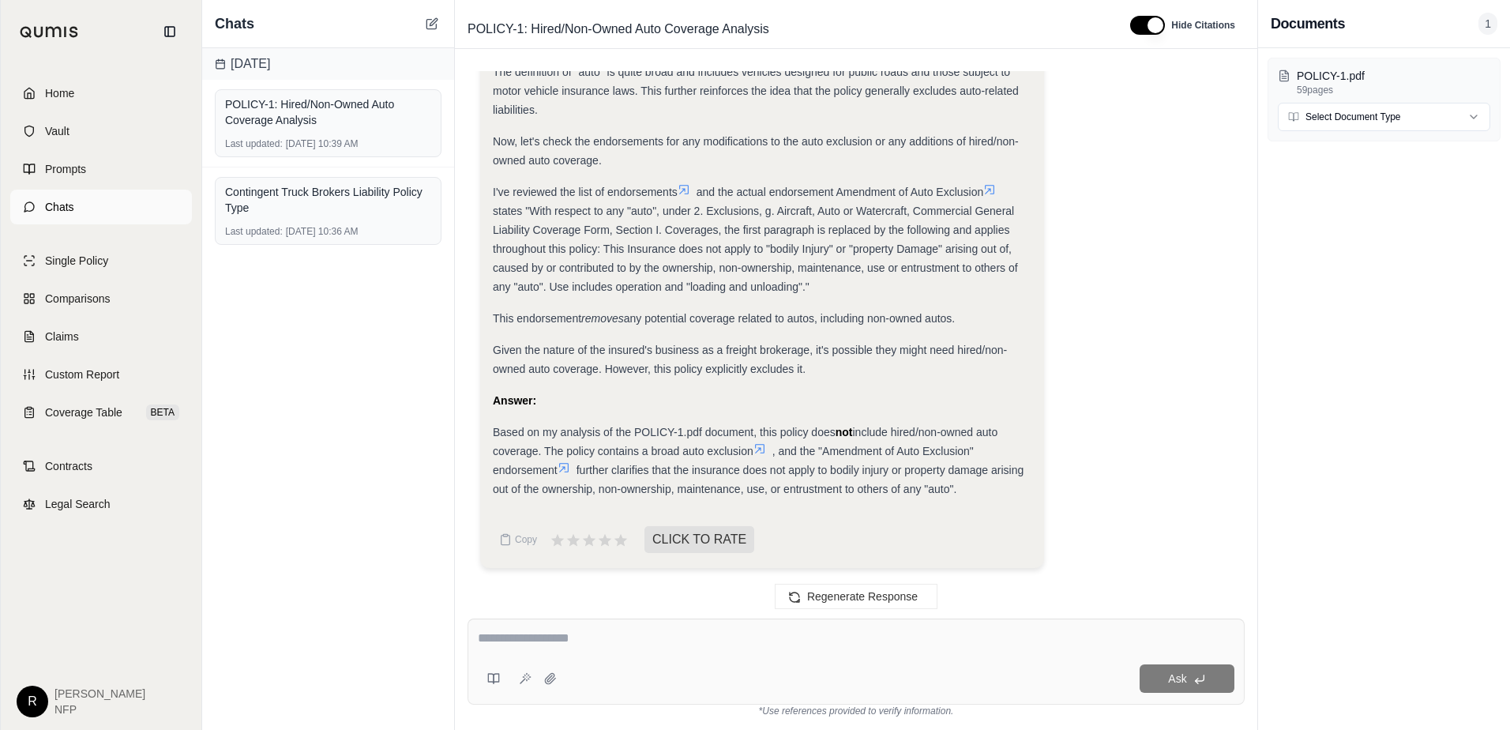
click at [114, 218] on link "Chats" at bounding box center [101, 207] width 182 height 35
click at [126, 87] on link "Home" at bounding box center [101, 93] width 182 height 35
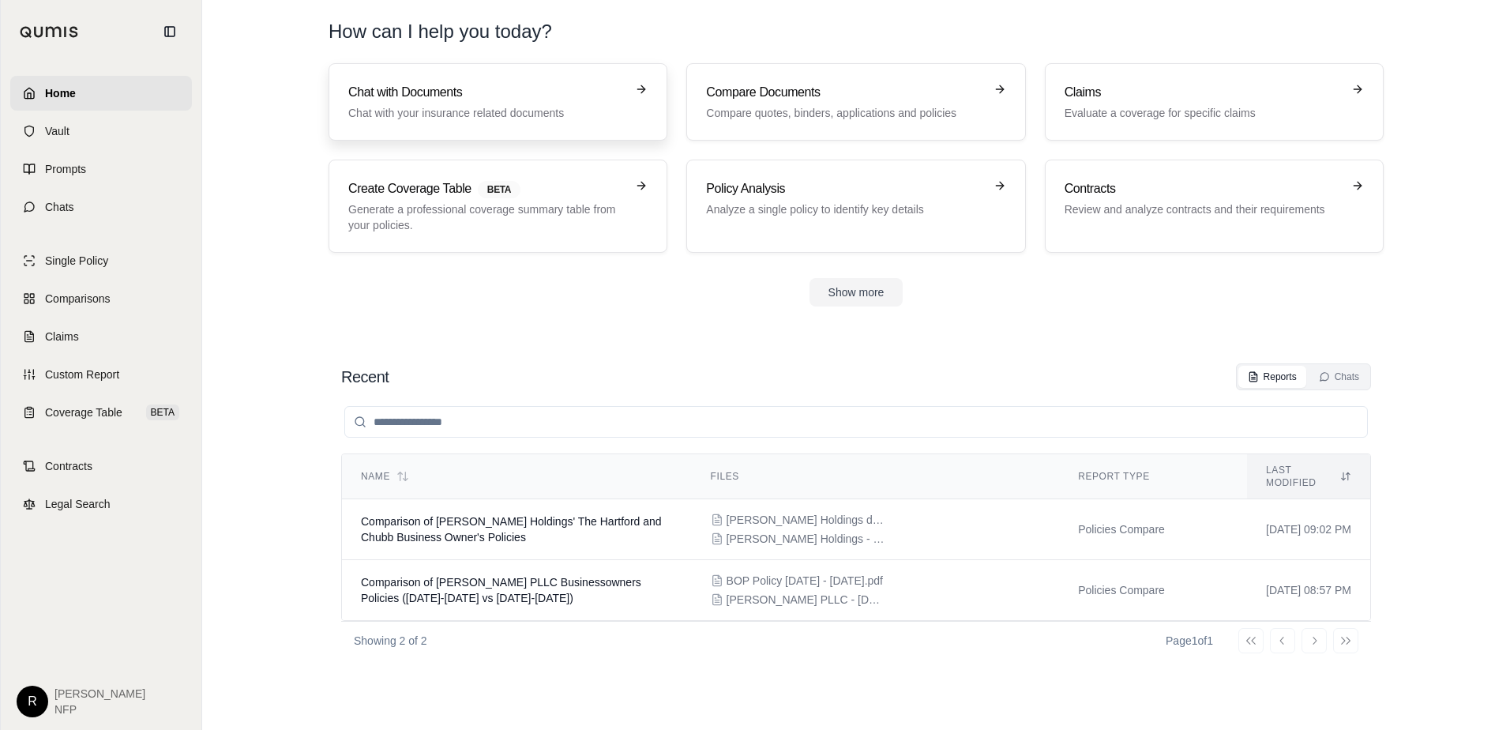
click at [434, 108] on p "Chat with your insurance related documents" at bounding box center [486, 113] width 277 height 16
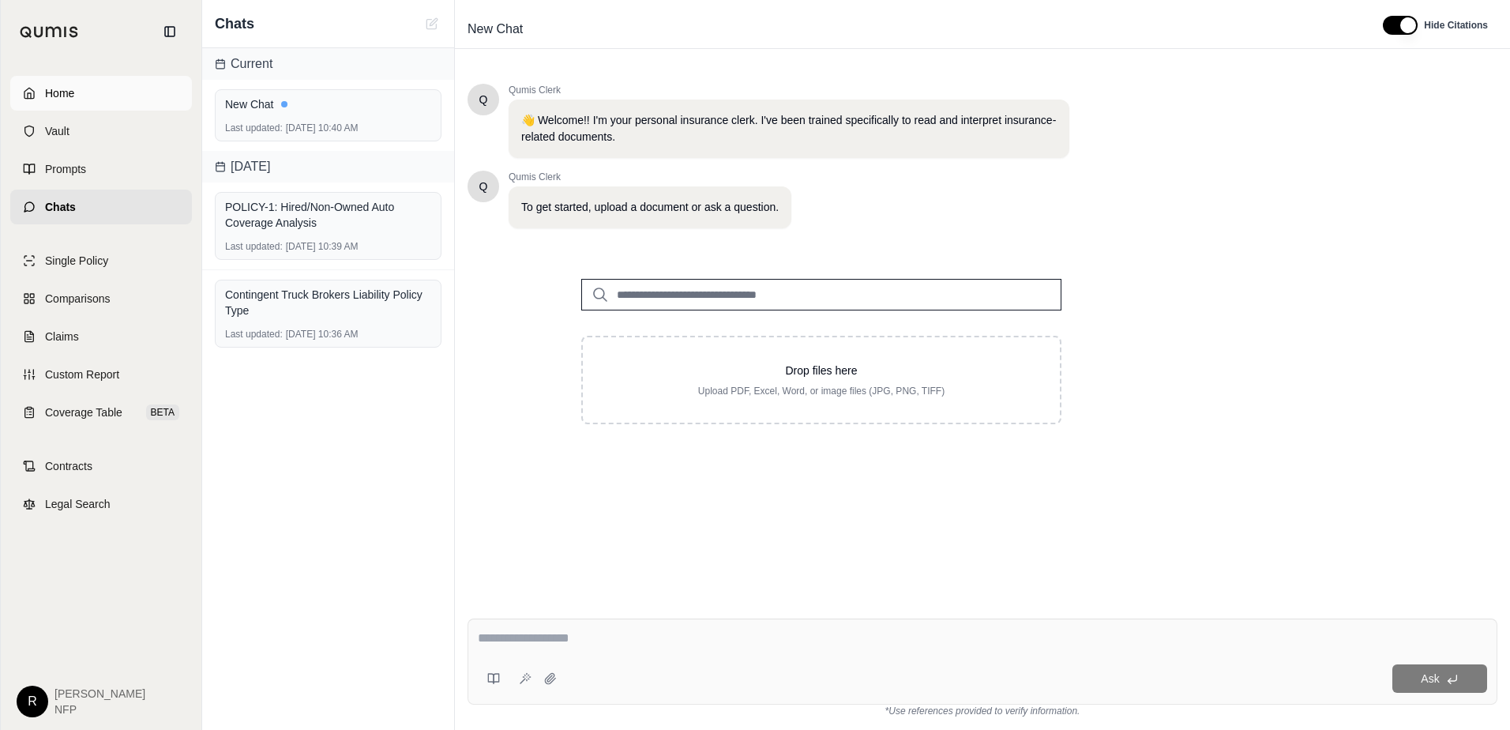
click at [101, 98] on link "Home" at bounding box center [101, 93] width 182 height 35
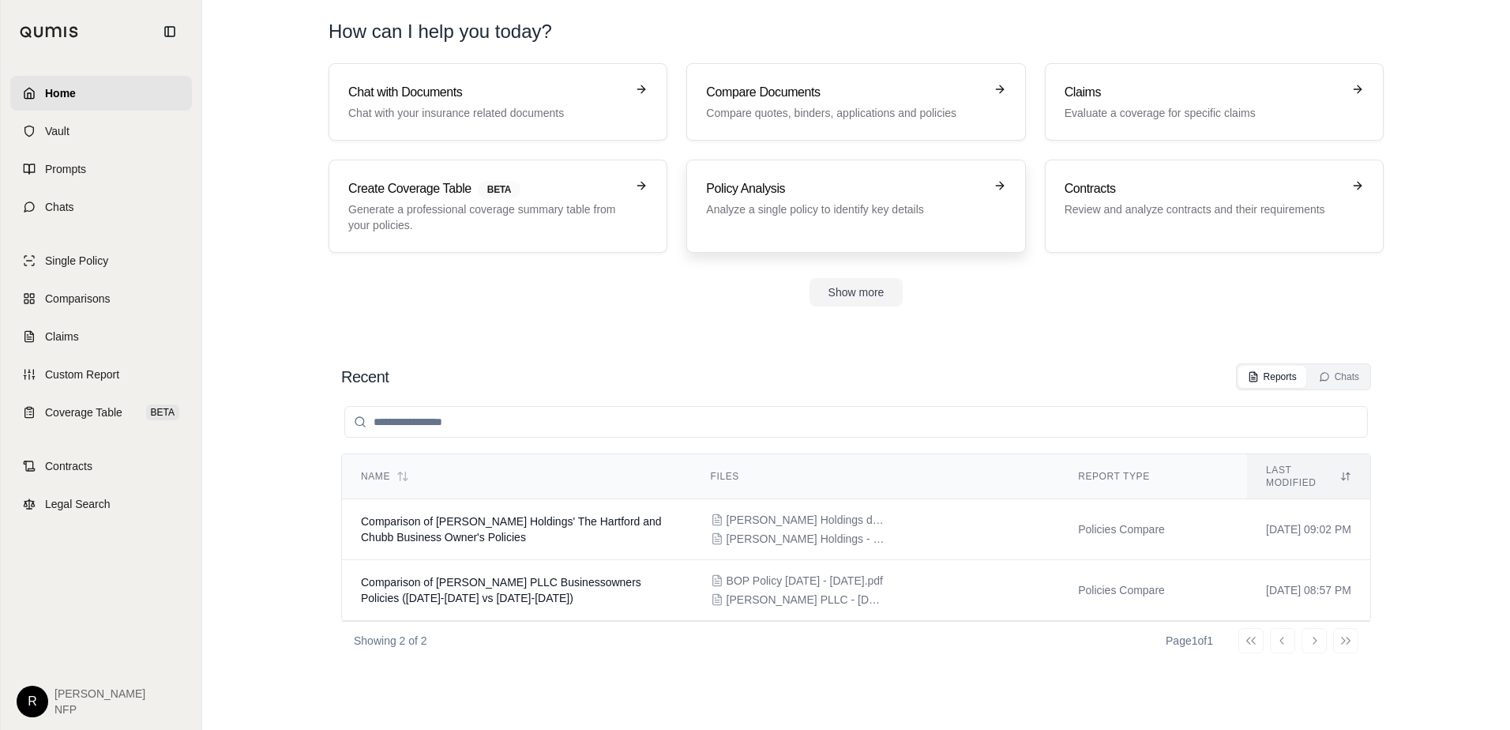
click at [803, 226] on div "Policy Analysis Analyze a single policy to identify key details" at bounding box center [855, 206] width 299 height 54
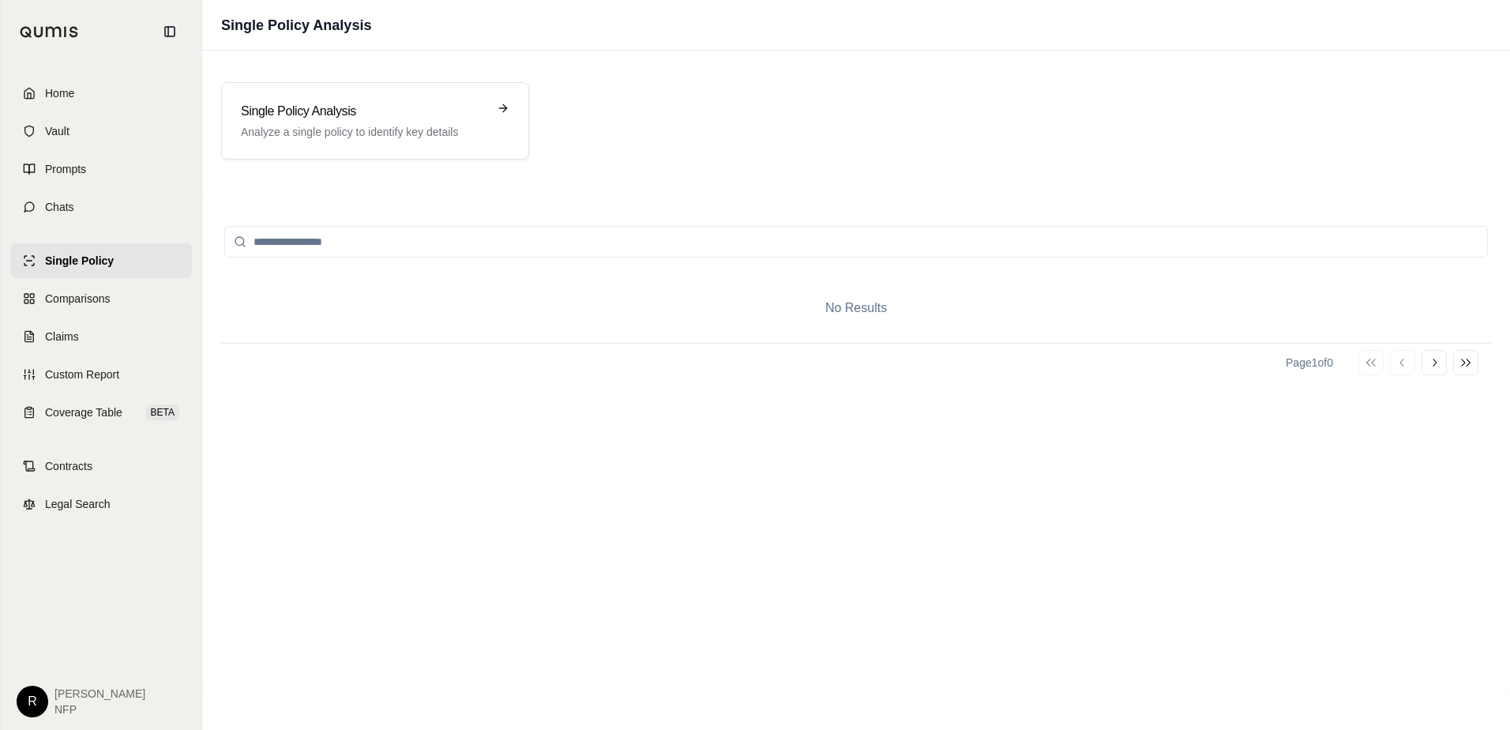
click at [109, 256] on span "Single Policy" at bounding box center [79, 261] width 69 height 16
click at [85, 96] on link "Home" at bounding box center [101, 93] width 182 height 35
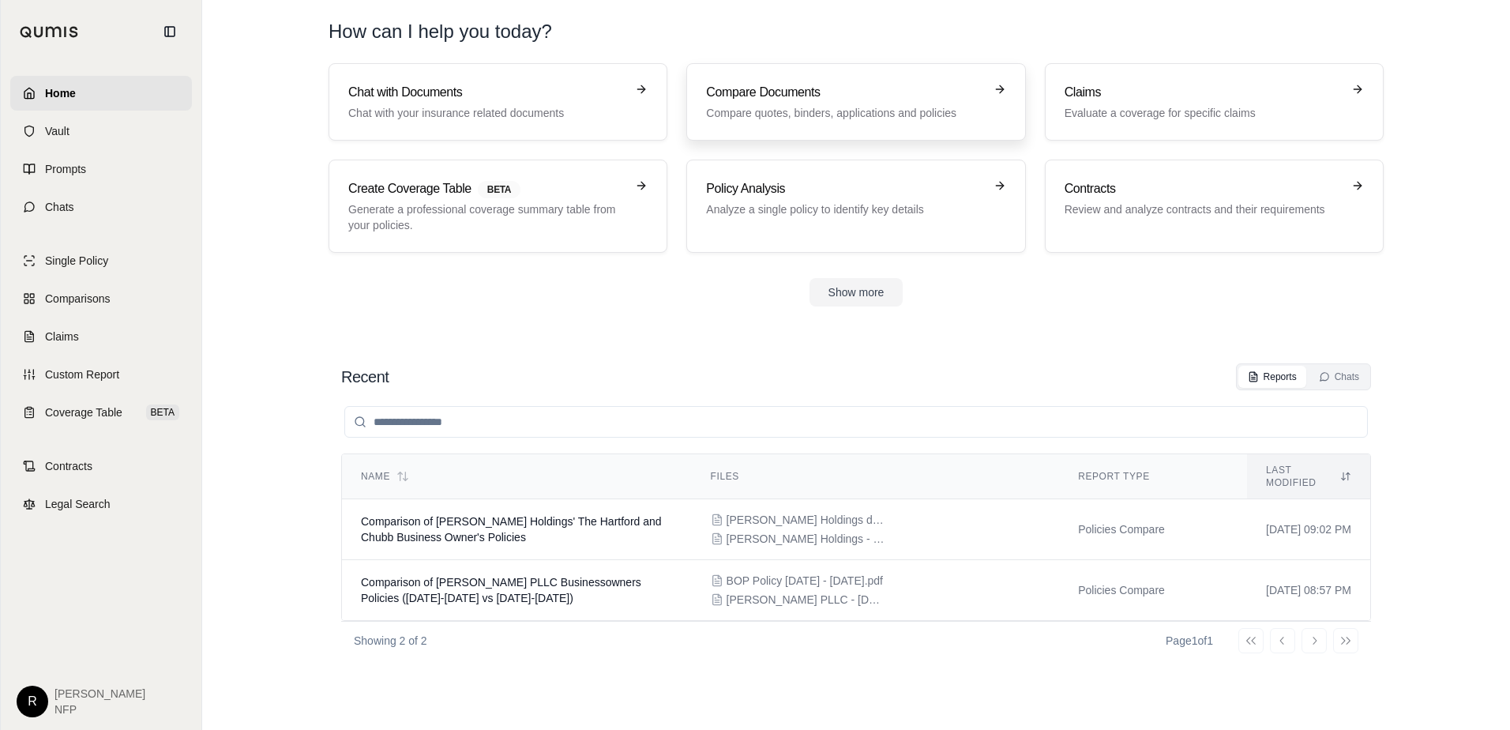
click at [806, 123] on link "Compare Documents Compare quotes, binders, applications and policies" at bounding box center [855, 101] width 339 height 77
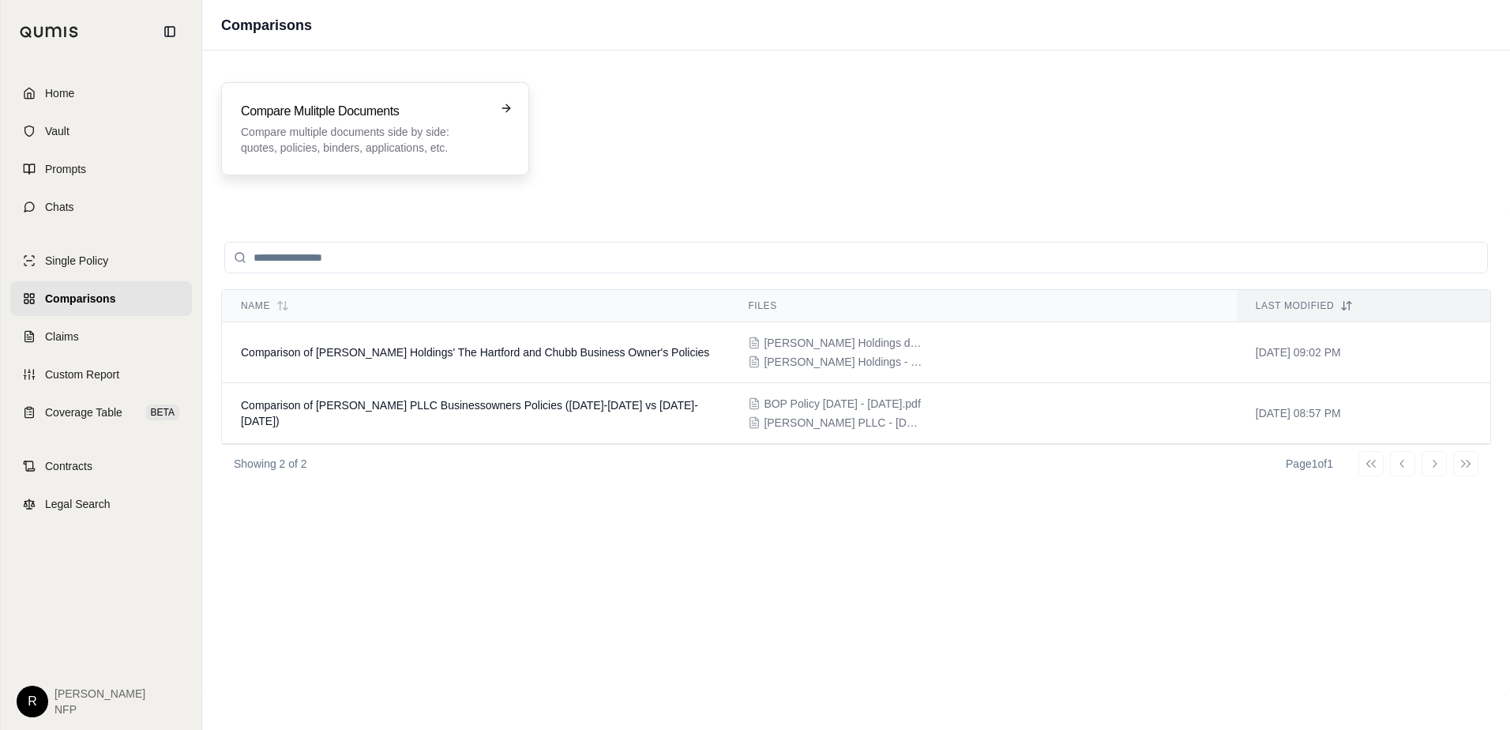
click at [487, 160] on div "Compare Mulitple Documents Compare multiple documents side by side: quotes, pol…" at bounding box center [375, 128] width 308 height 93
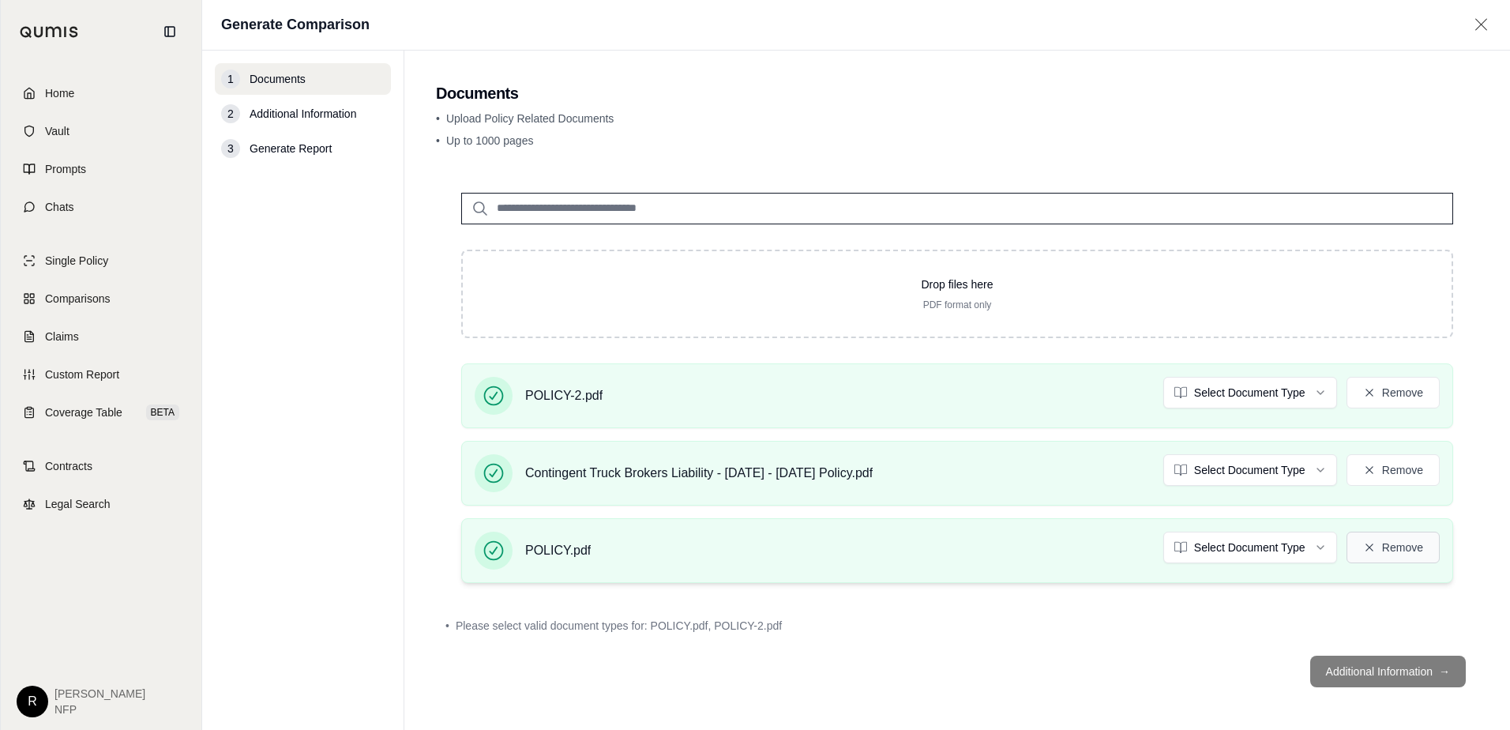
click at [1363, 543] on icon at bounding box center [1369, 547] width 13 height 13
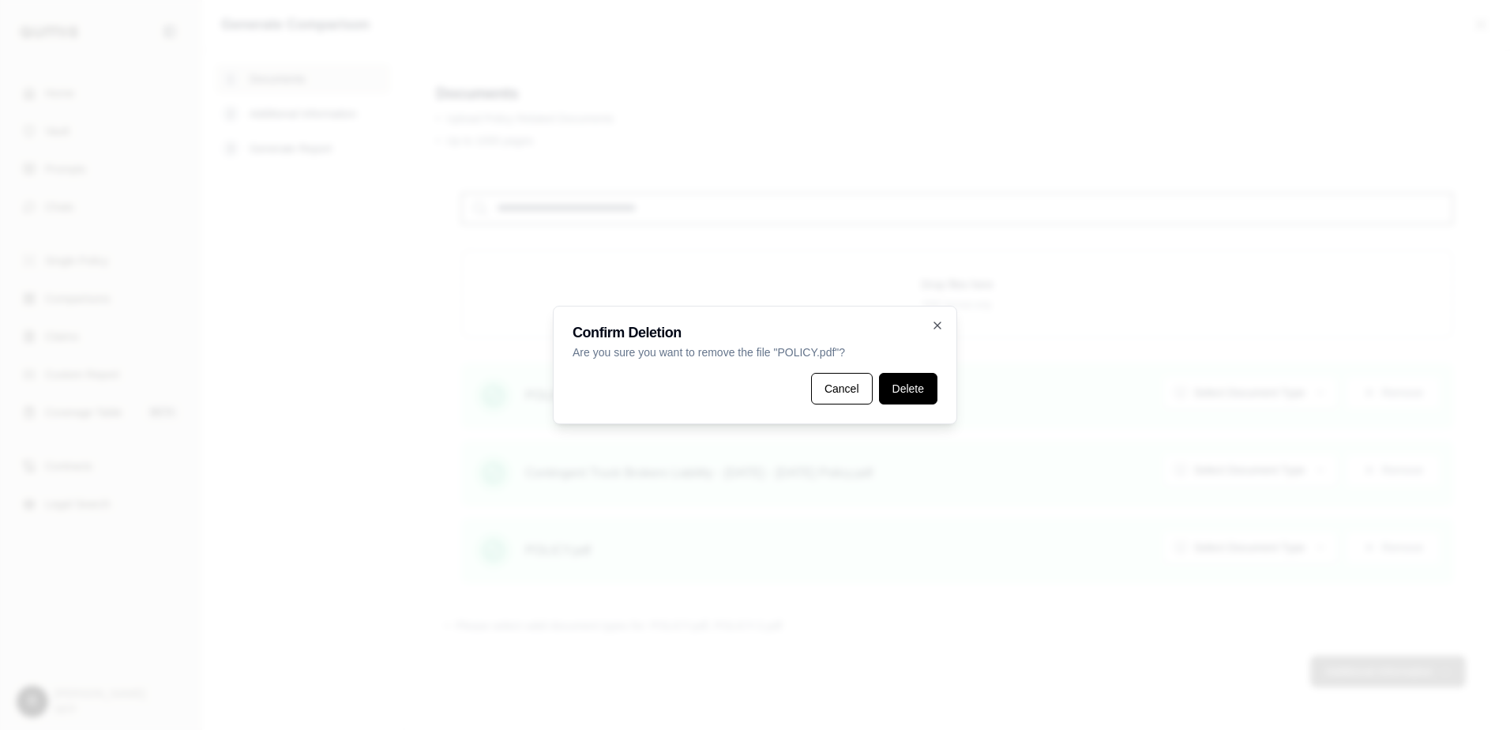
click at [934, 393] on button "Delete" at bounding box center [908, 389] width 58 height 32
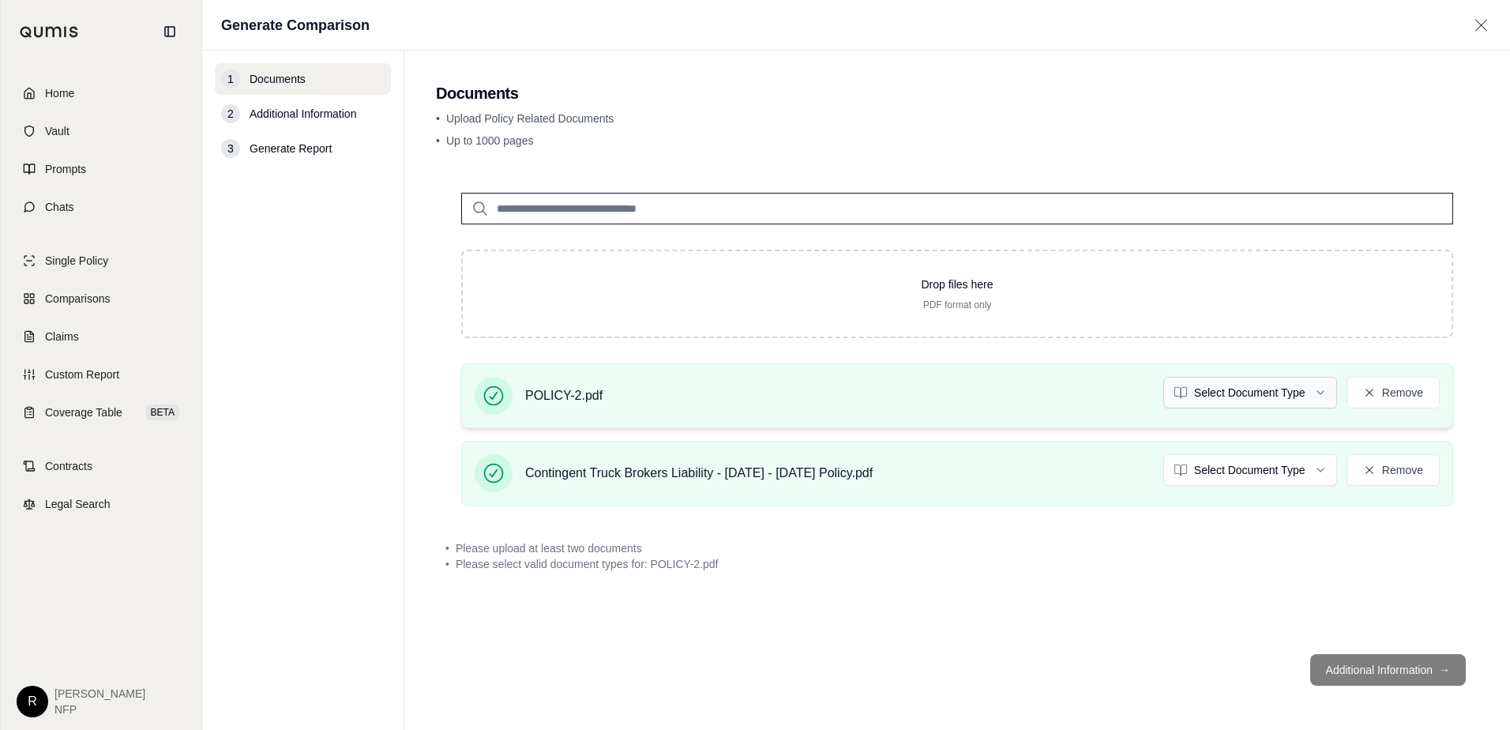
click at [1242, 385] on html "Home Vault Prompts Chats Single Policy Comparisons Claims Custom Report Coverag…" at bounding box center [755, 365] width 1510 height 730
click at [1226, 470] on html "Home Vault Prompts Chats Single Policy Comparisons Claims Custom Report Coverag…" at bounding box center [755, 365] width 1510 height 730
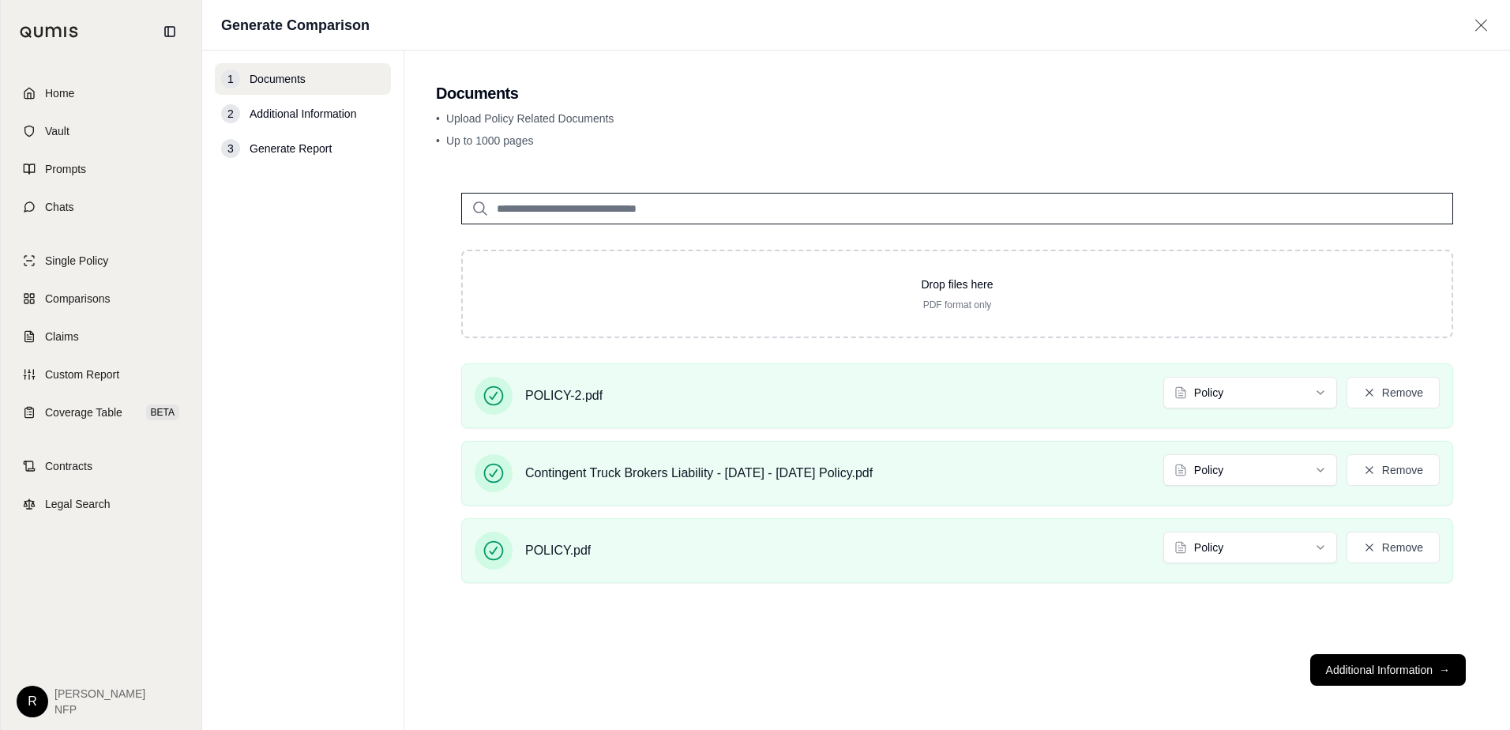
click at [995, 624] on div "Drop files here PDF format only POLICY-2.pdf Policy Remove Contingent Truck Bro…" at bounding box center [957, 404] width 1043 height 474
click at [1393, 550] on button "Remove" at bounding box center [1393, 548] width 93 height 32
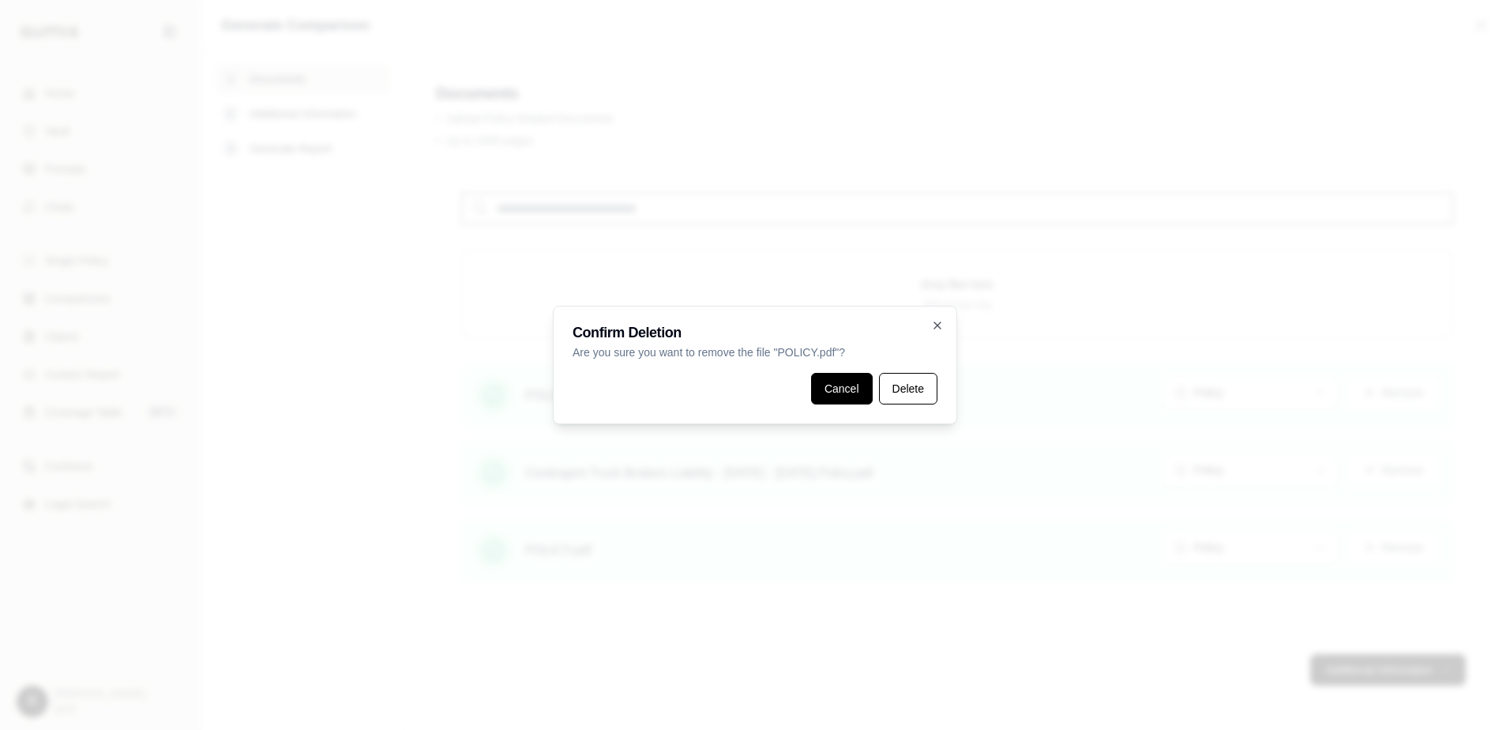
click at [824, 395] on button "Cancel" at bounding box center [842, 389] width 62 height 32
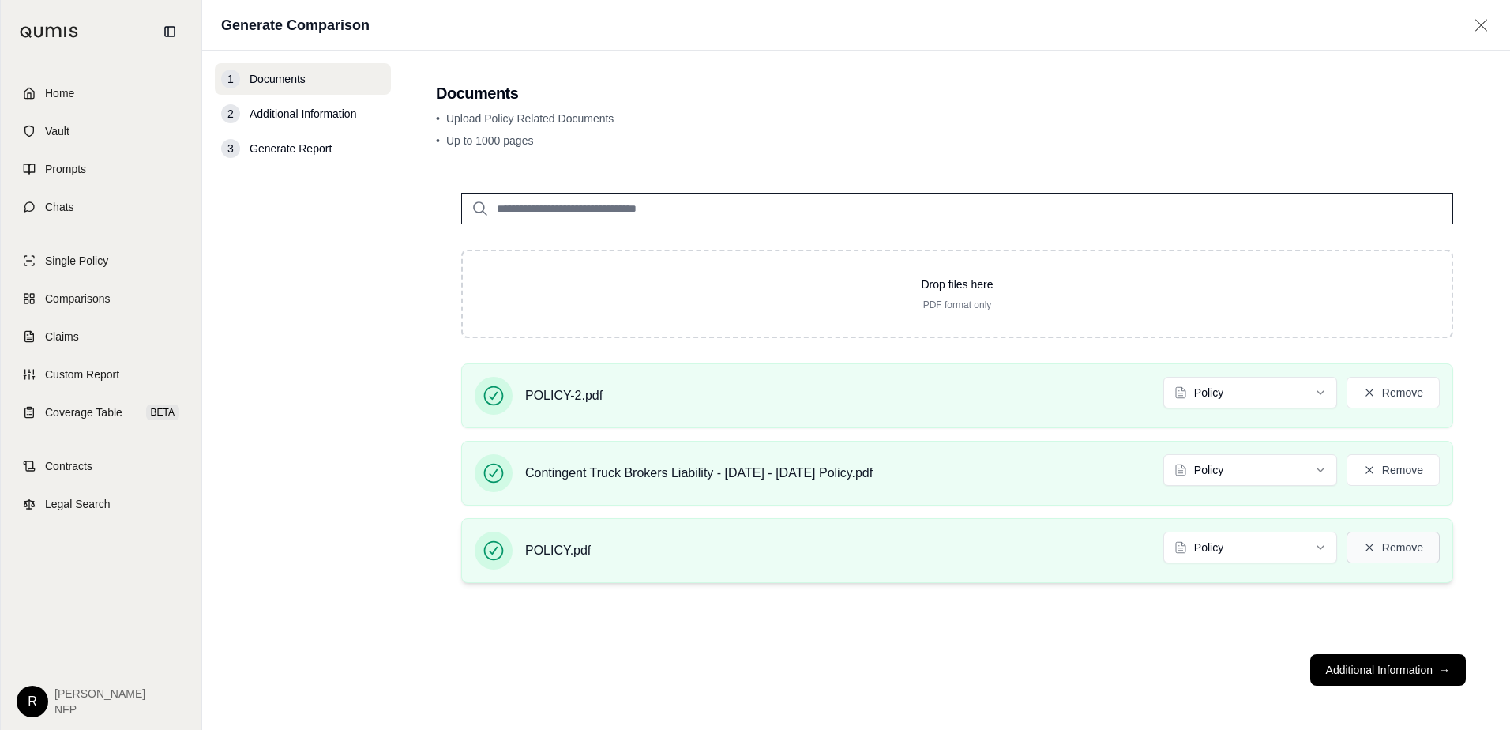
click at [1373, 542] on icon at bounding box center [1369, 547] width 13 height 13
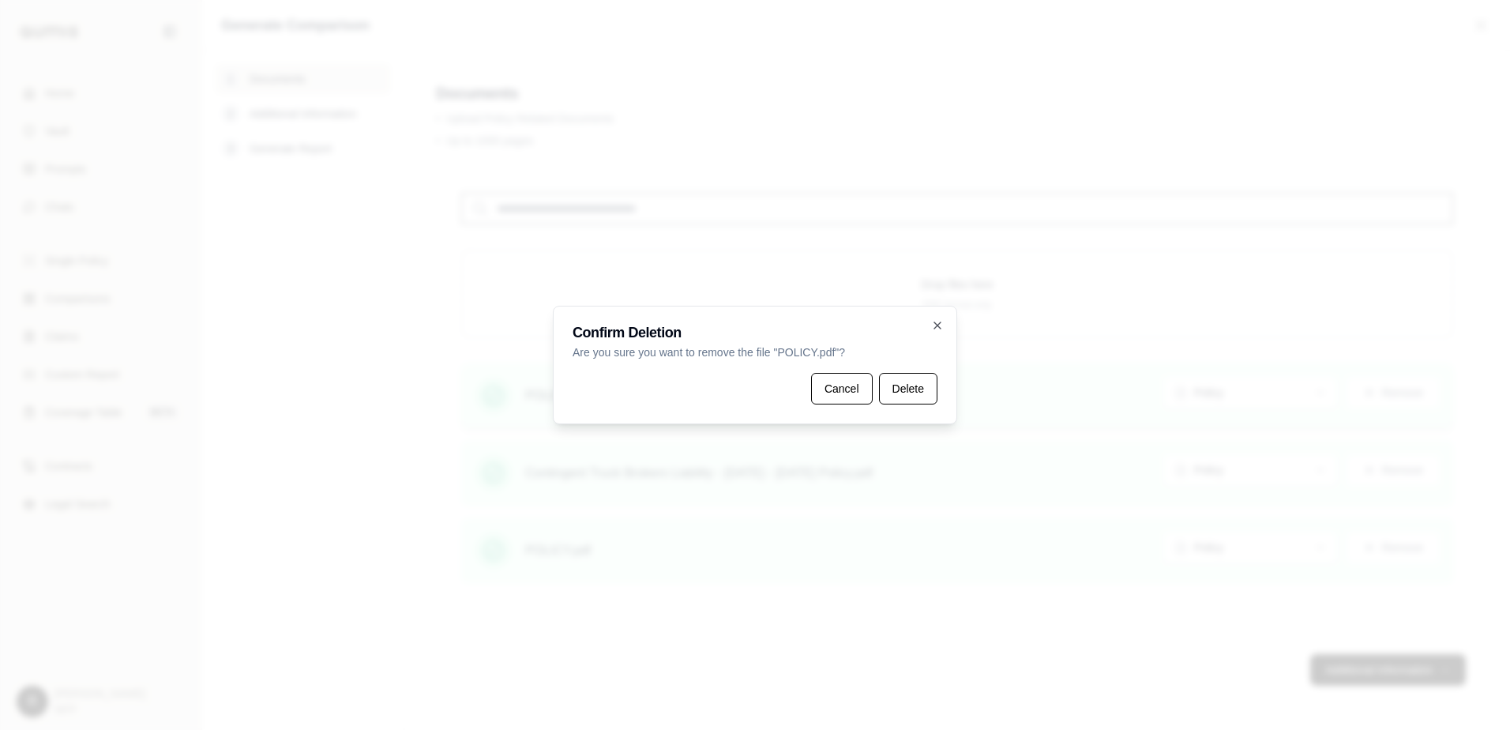
click at [930, 391] on button "Delete" at bounding box center [908, 389] width 58 height 32
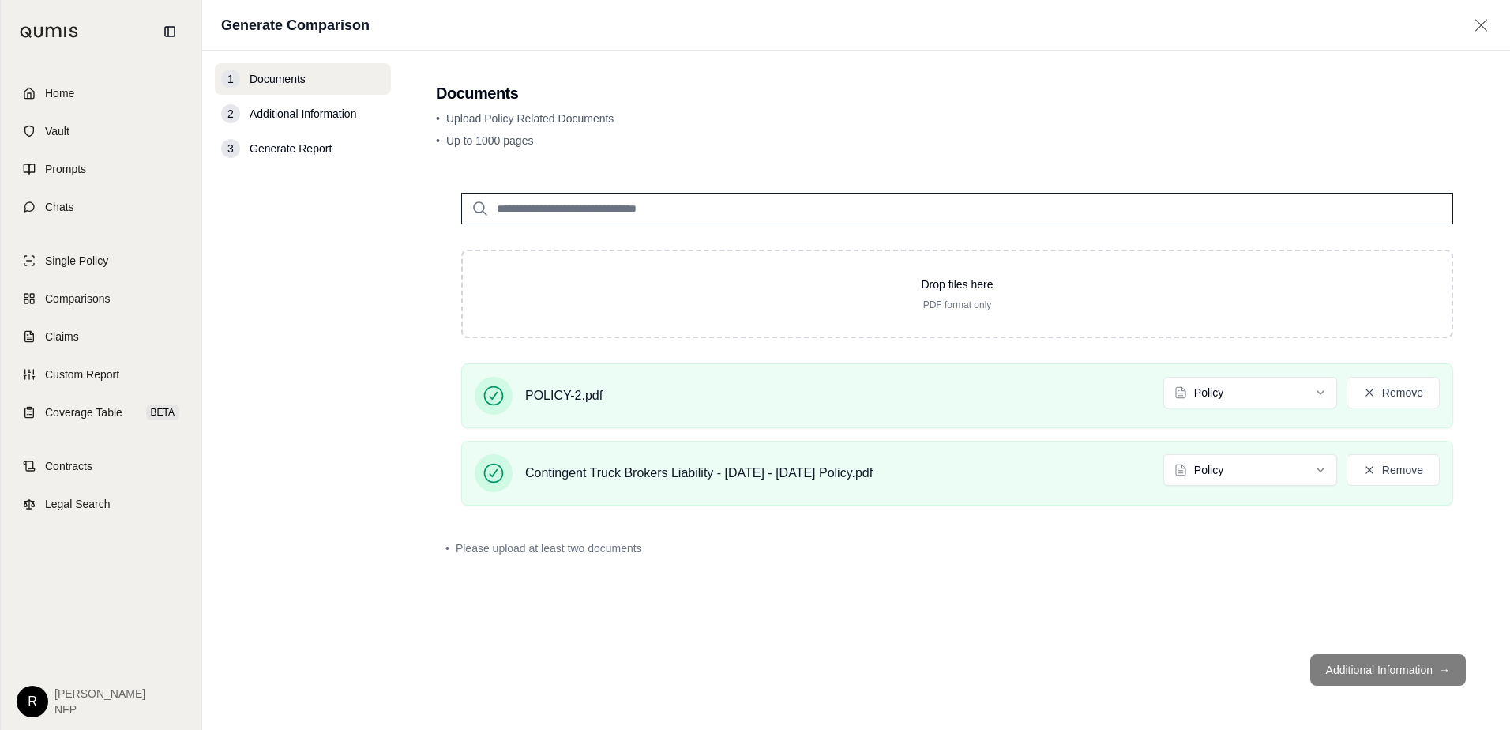
click at [1099, 585] on div "Drop files here PDF format only POLICY-2.pdf Policy Remove Contingent Truck Bro…" at bounding box center [957, 404] width 1043 height 474
click at [779, 570] on div "Drop files here PDF format only POLICY-2.pdf Policy Remove Contingent Truck Bro…" at bounding box center [957, 404] width 1043 height 474
click at [1341, 669] on footer "Additional Information →" at bounding box center [957, 669] width 1043 height 57
click at [1370, 386] on icon at bounding box center [1369, 392] width 13 height 13
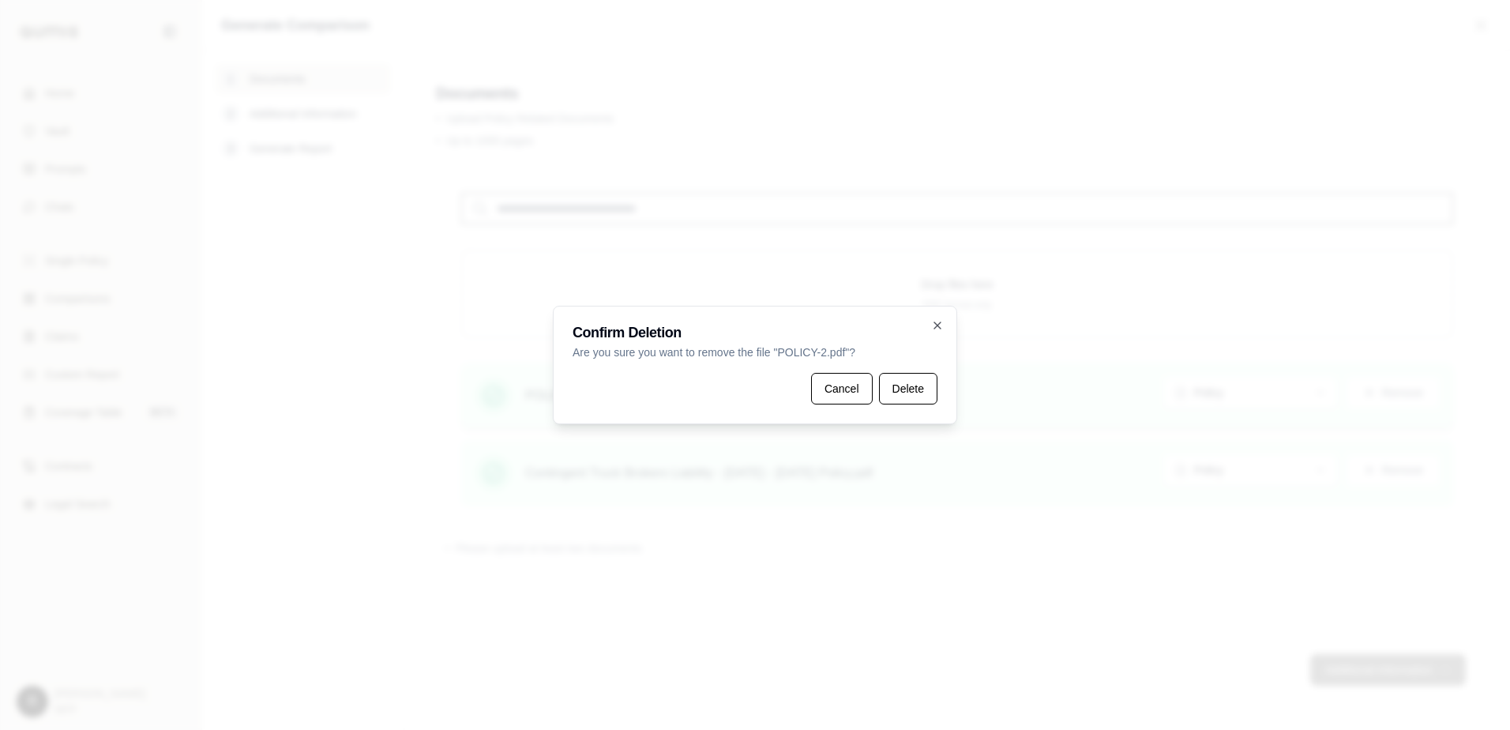
click at [840, 390] on button "Cancel" at bounding box center [842, 389] width 62 height 32
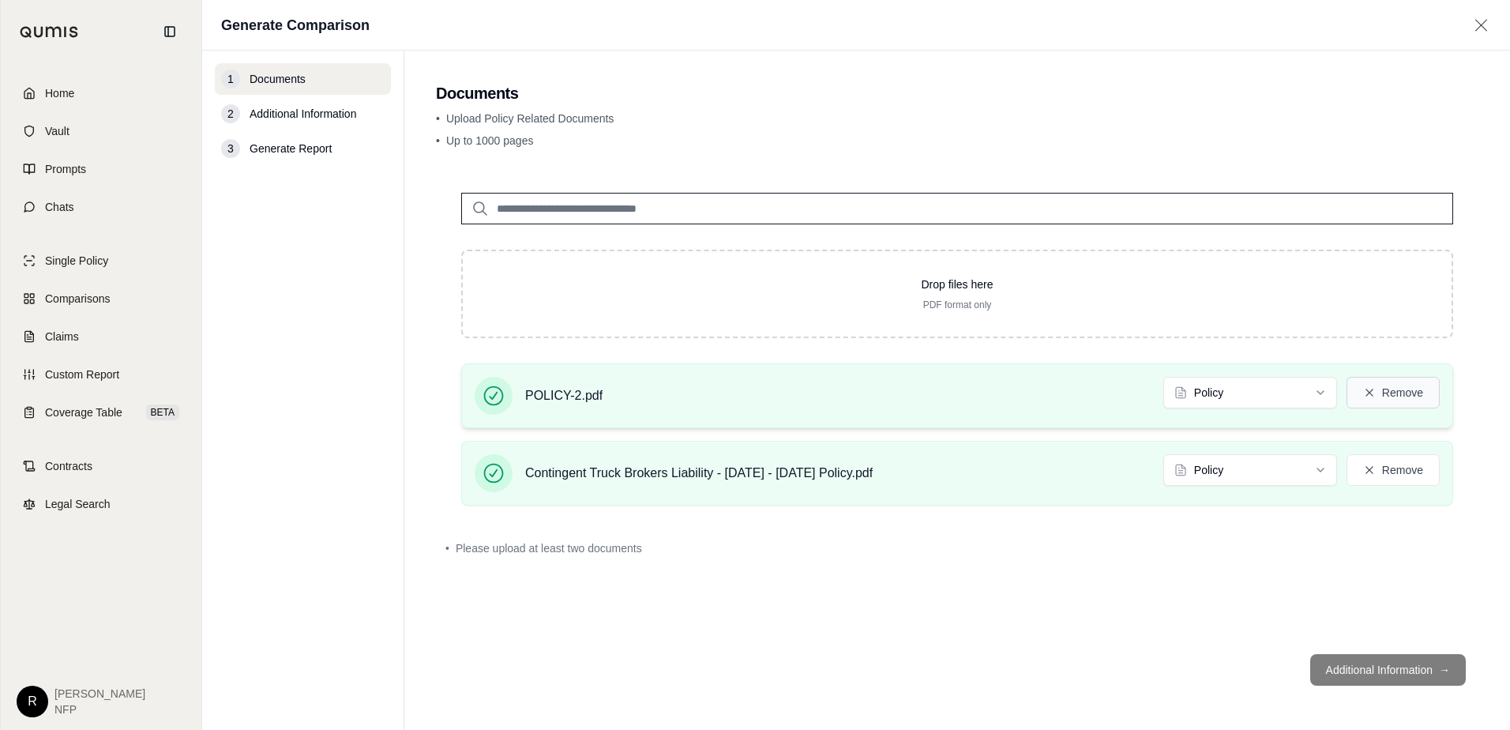
click at [1402, 402] on button "Remove" at bounding box center [1393, 393] width 93 height 32
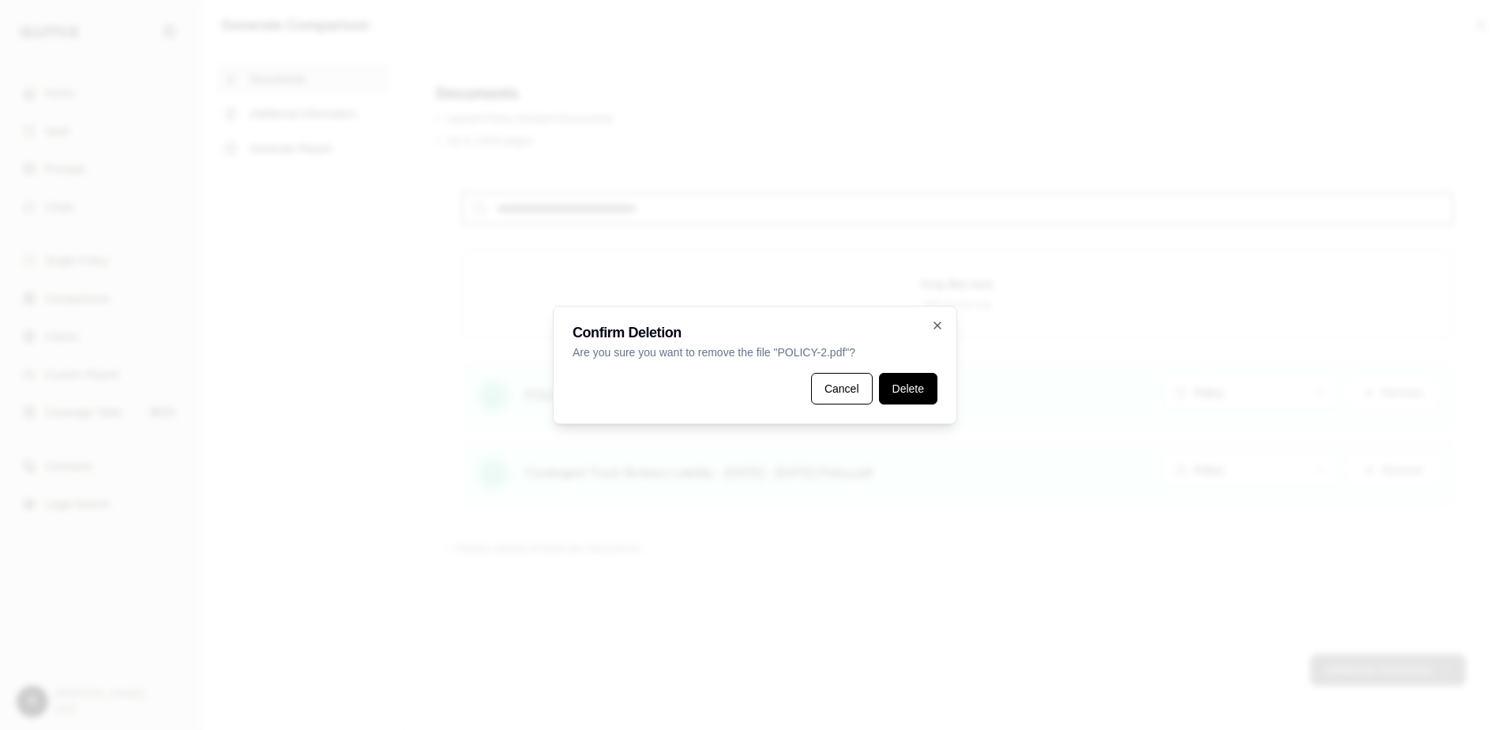
click at [926, 385] on button "Delete" at bounding box center [908, 389] width 58 height 32
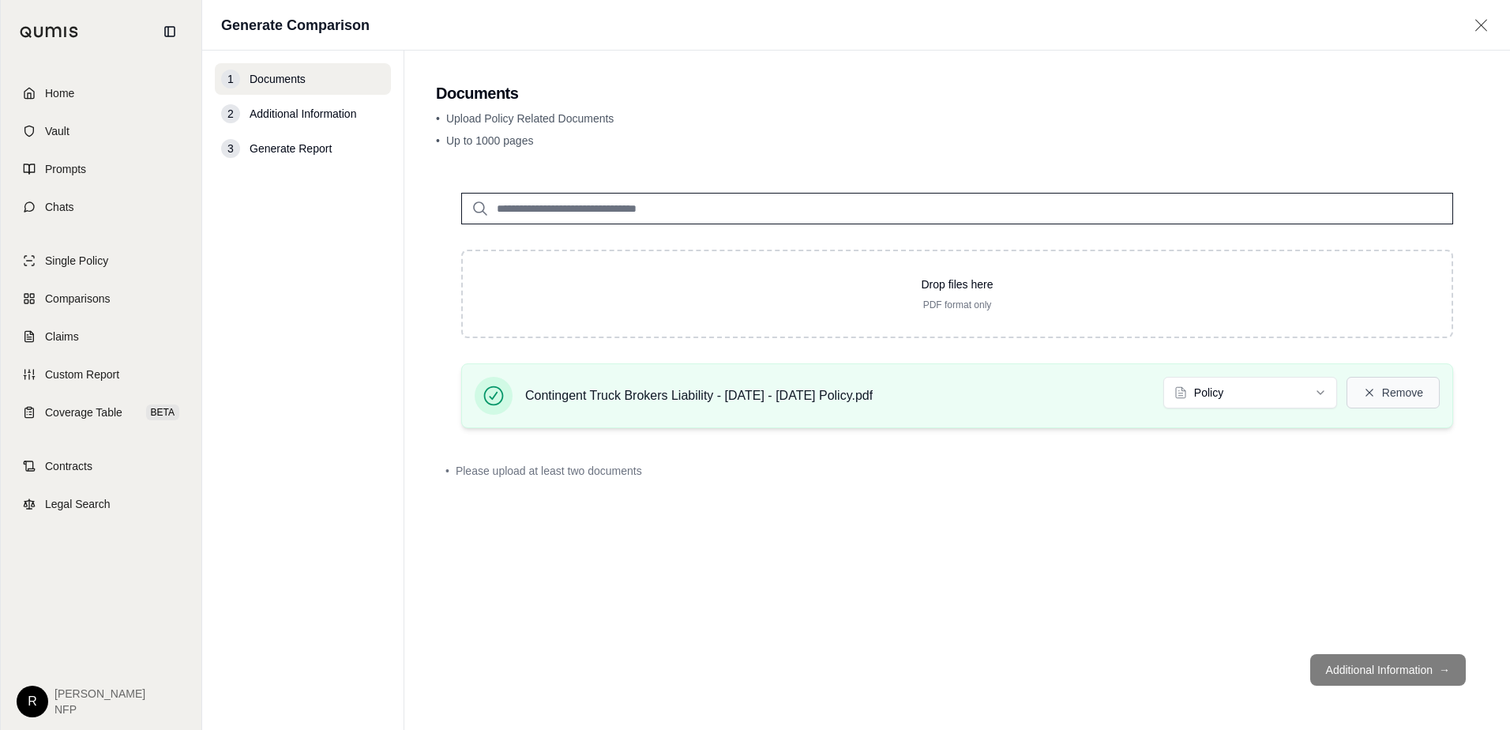
click at [1429, 388] on button "Remove" at bounding box center [1393, 393] width 93 height 32
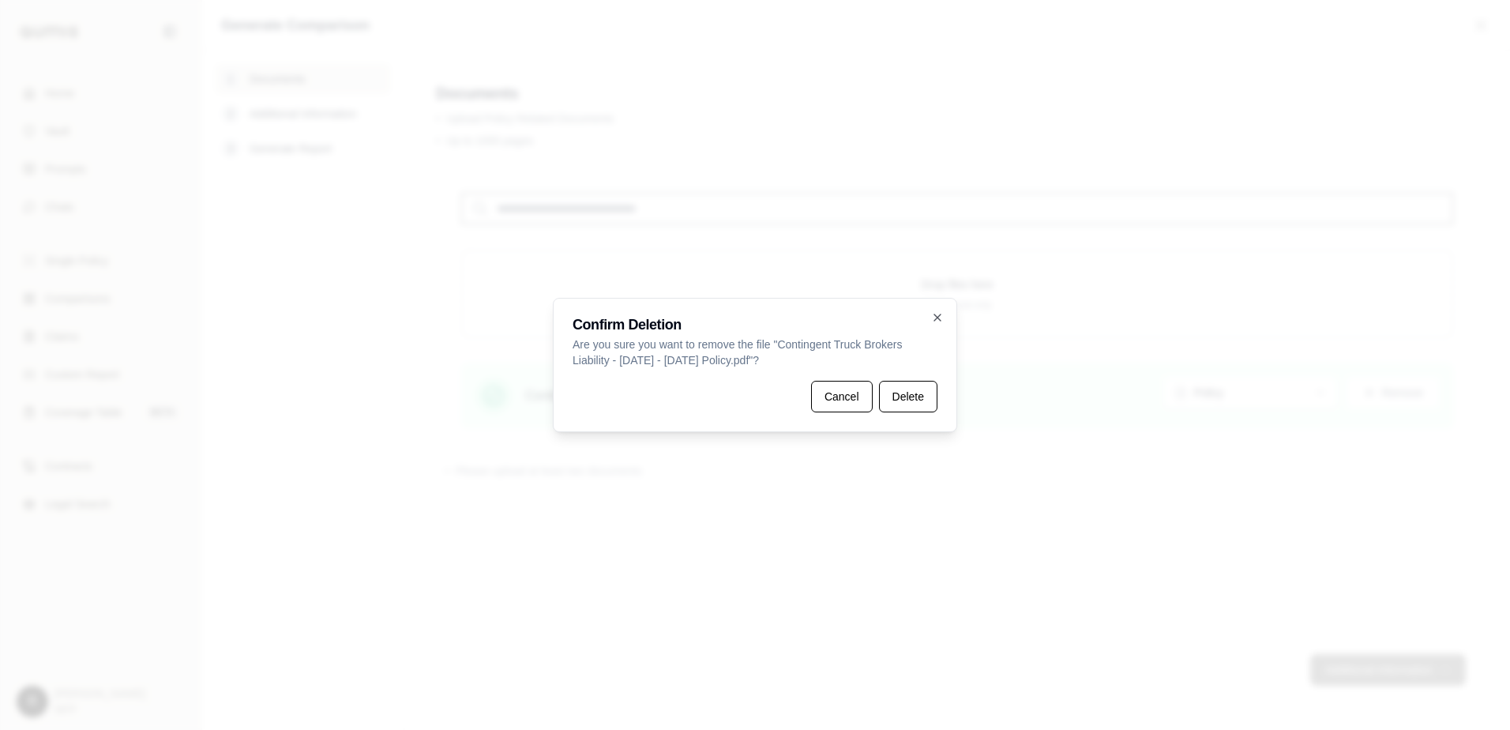
click at [898, 387] on button "Delete" at bounding box center [908, 397] width 58 height 32
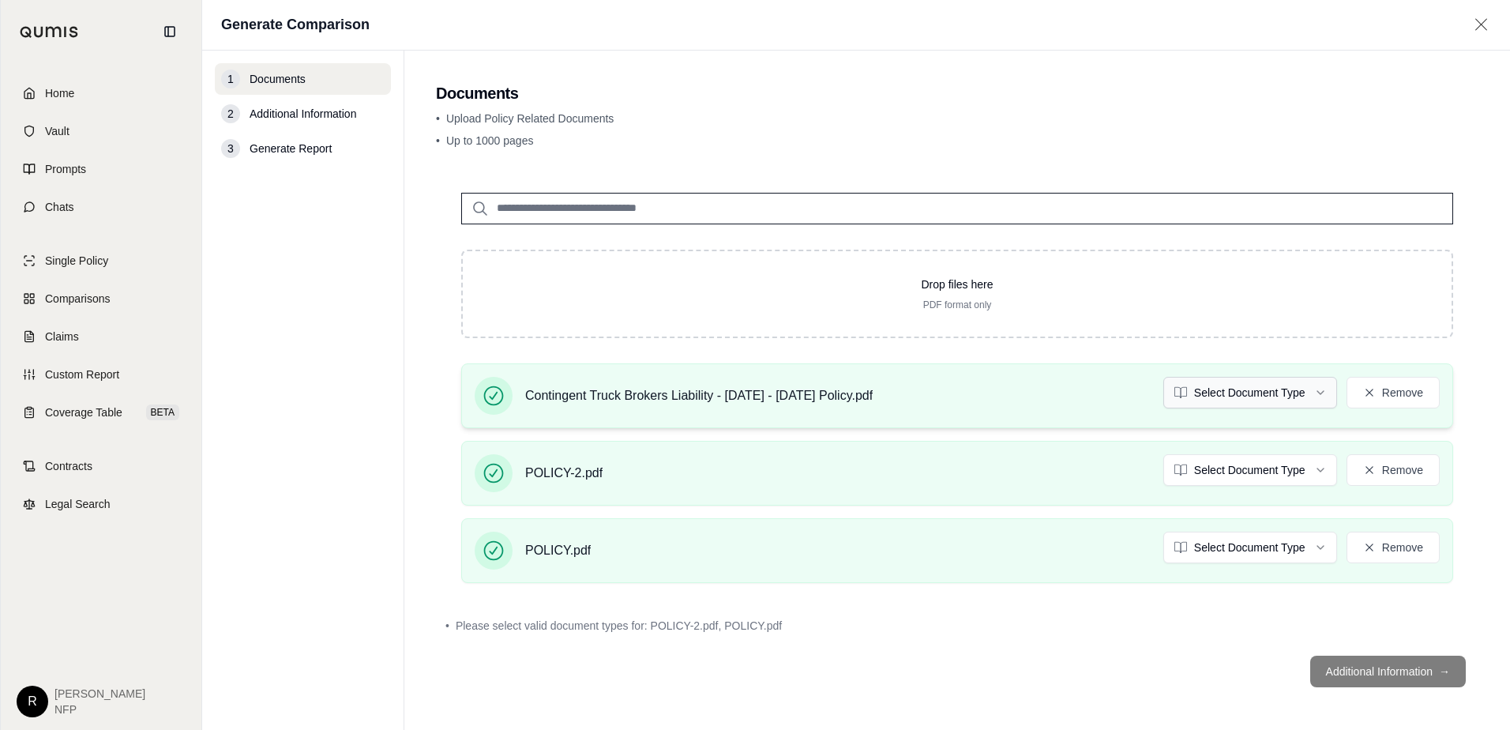
click at [1233, 396] on html "Home Vault Prompts Chats Single Policy Comparisons Claims Custom Report Coverag…" at bounding box center [755, 365] width 1510 height 730
click at [1206, 475] on html "Home Vault Prompts Chats Single Policy Comparisons Claims Custom Report Coverag…" at bounding box center [755, 365] width 1510 height 730
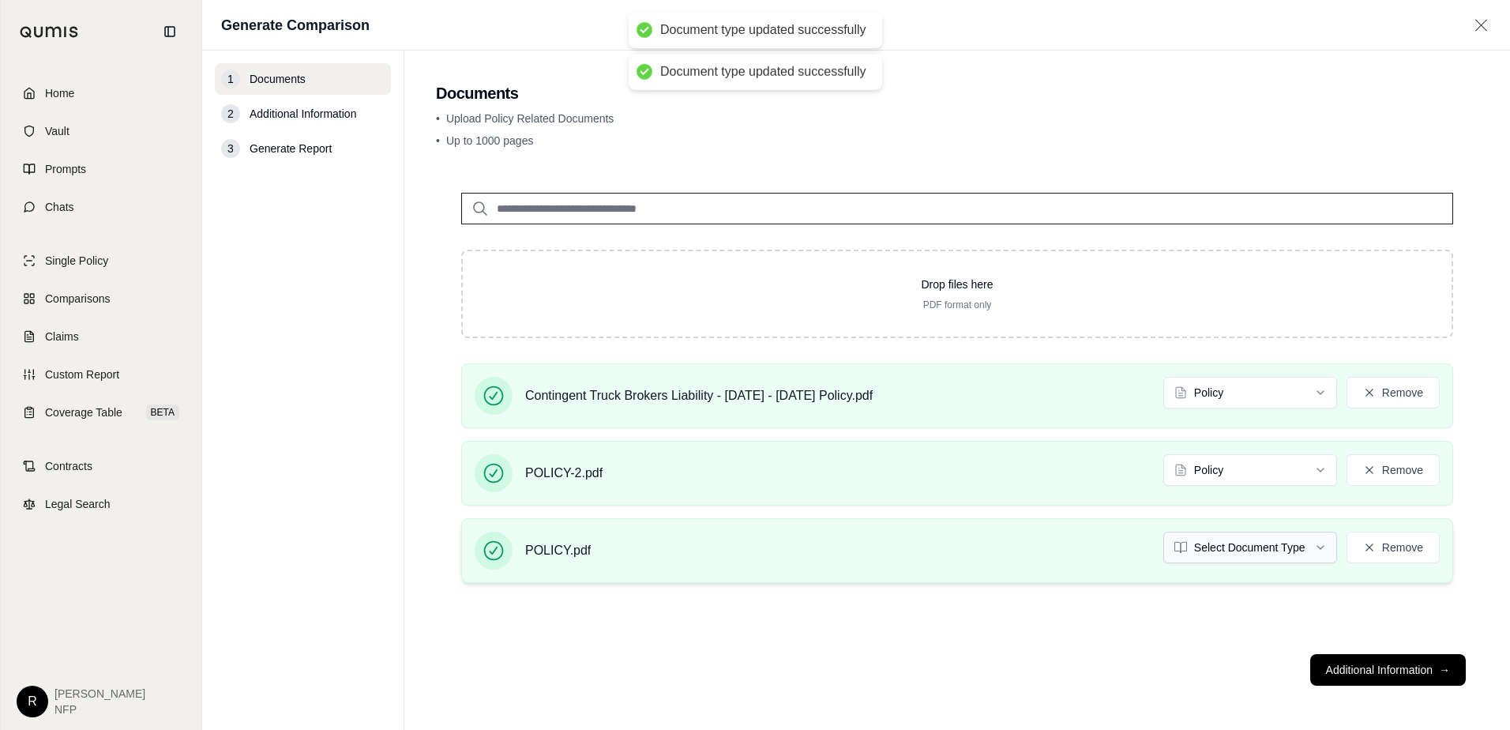
click at [1219, 557] on html "Document type updated successfully Document type updated successfully Home Vaul…" at bounding box center [755, 365] width 1510 height 730
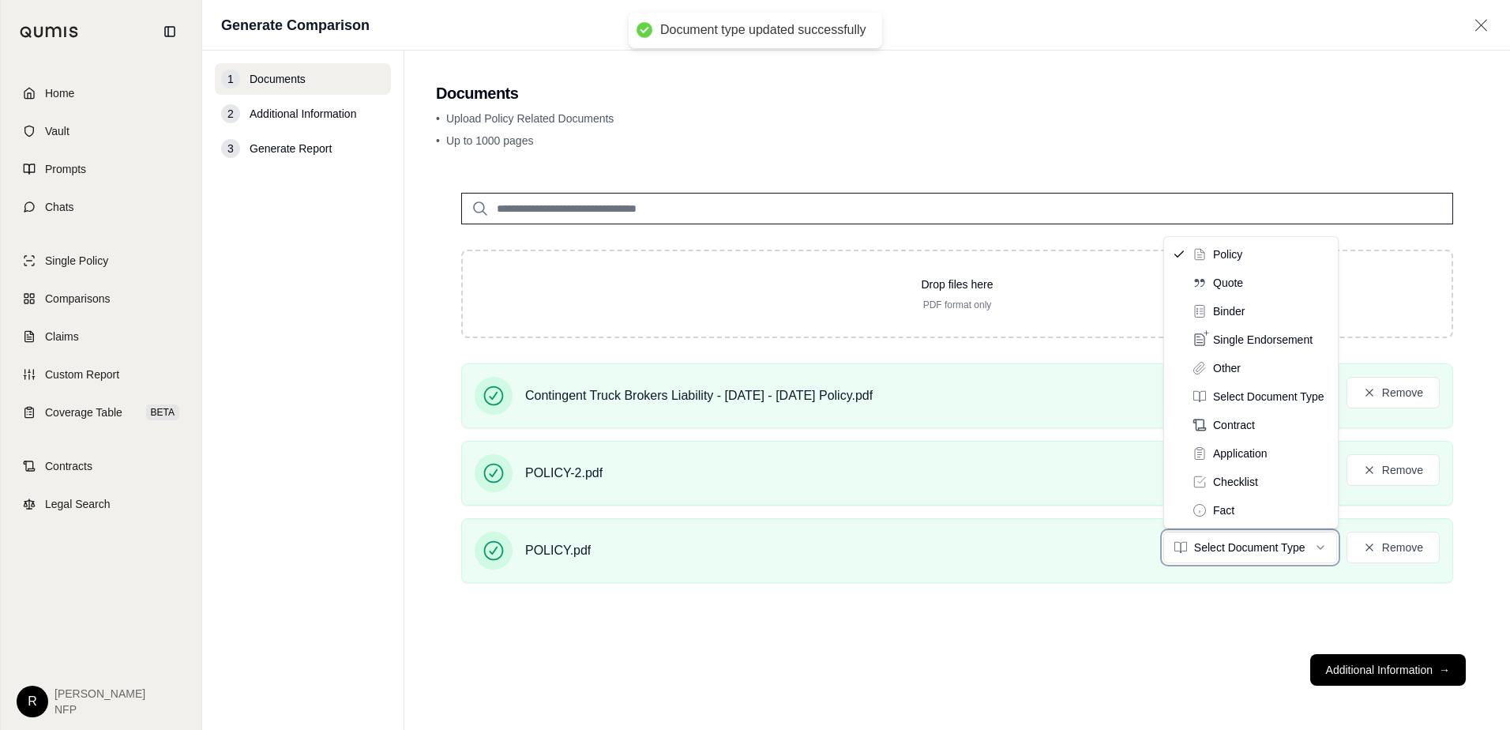
drag, startPoint x: 1106, startPoint y: 704, endPoint x: 1128, endPoint y: 690, distance: 25.9
click at [1107, 704] on html "Document type updated successfully Home Vault Prompts Chats Single Policy Compa…" at bounding box center [755, 365] width 1510 height 730
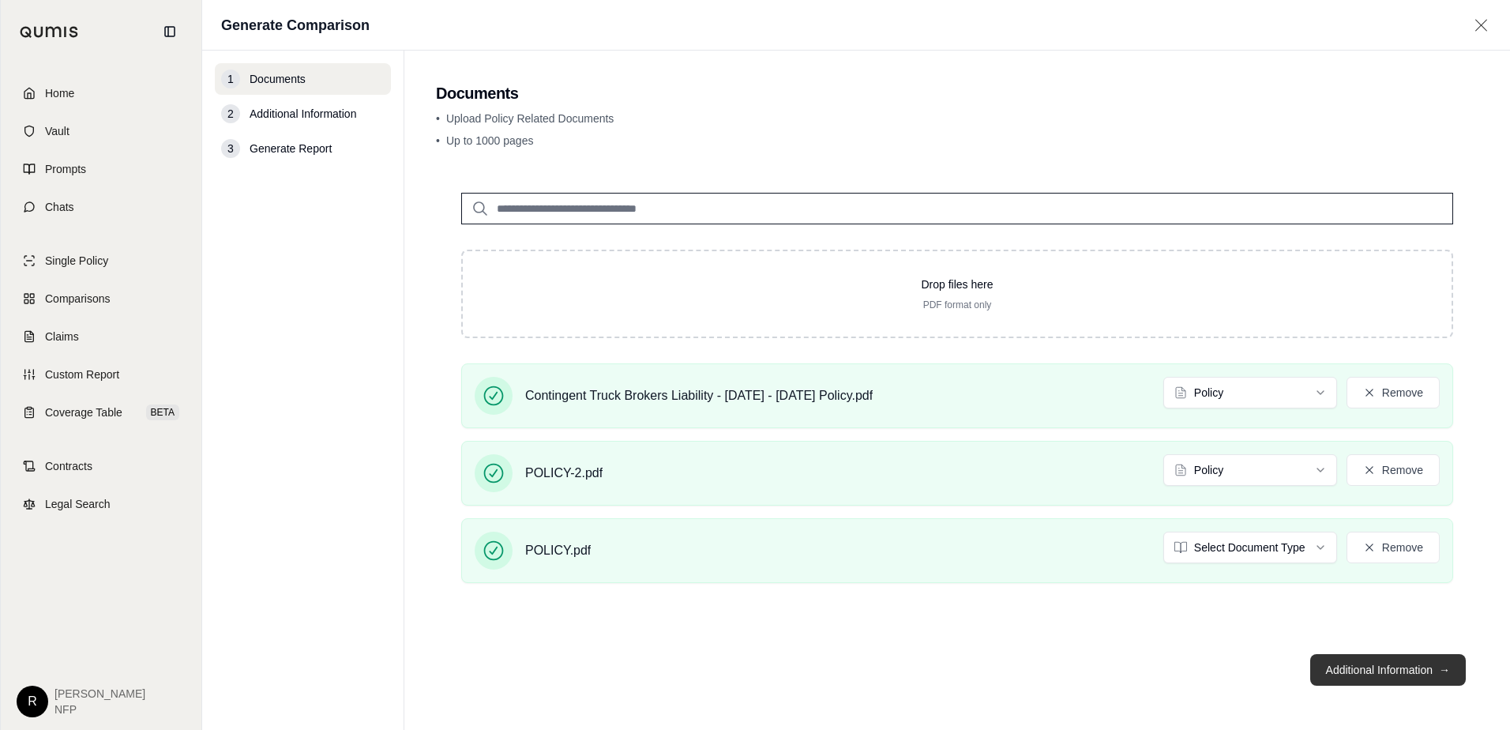
click at [1349, 668] on button "Additional Information →" at bounding box center [1388, 670] width 156 height 32
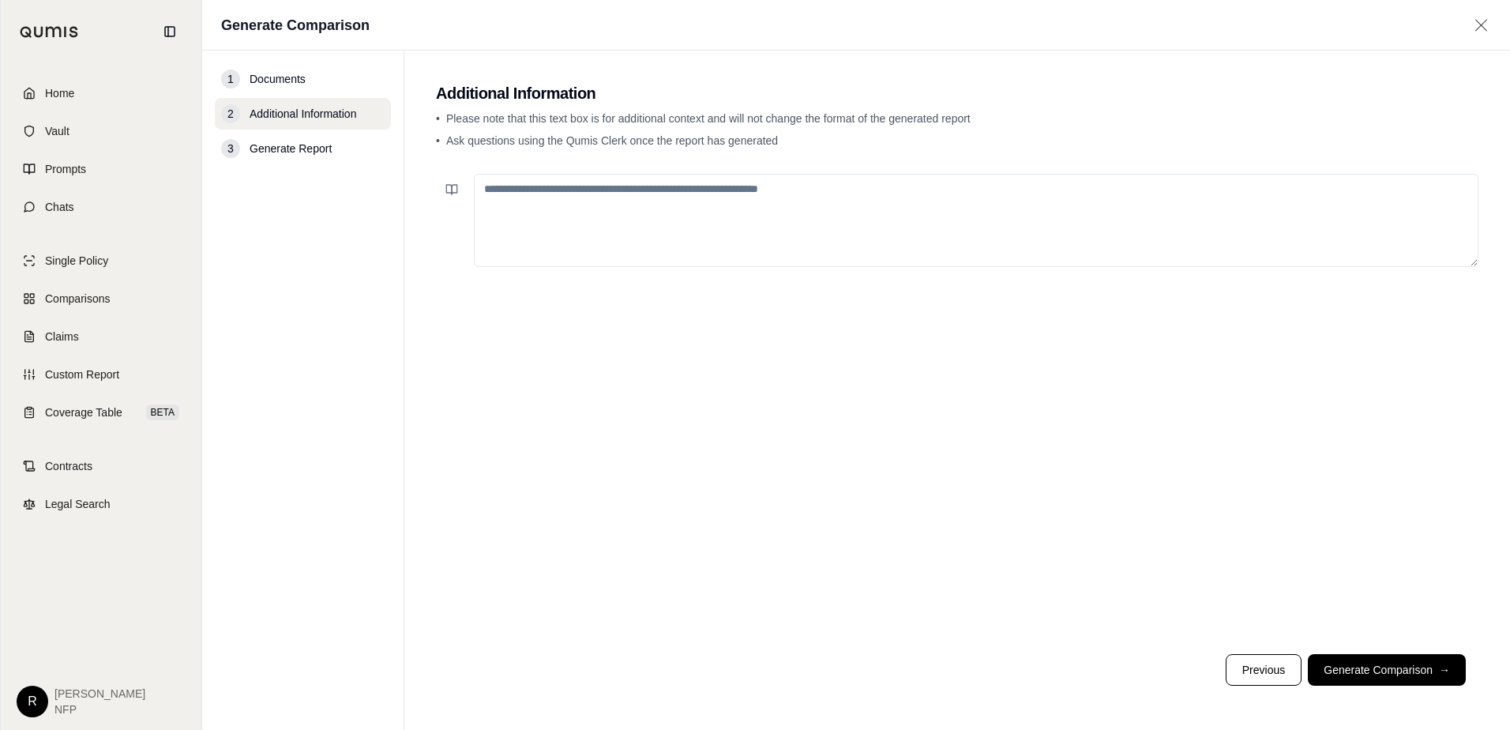
click at [942, 226] on textarea at bounding box center [976, 220] width 1005 height 93
type textarea "**********"
click at [1381, 671] on button "Generate Comparison →" at bounding box center [1387, 670] width 158 height 32
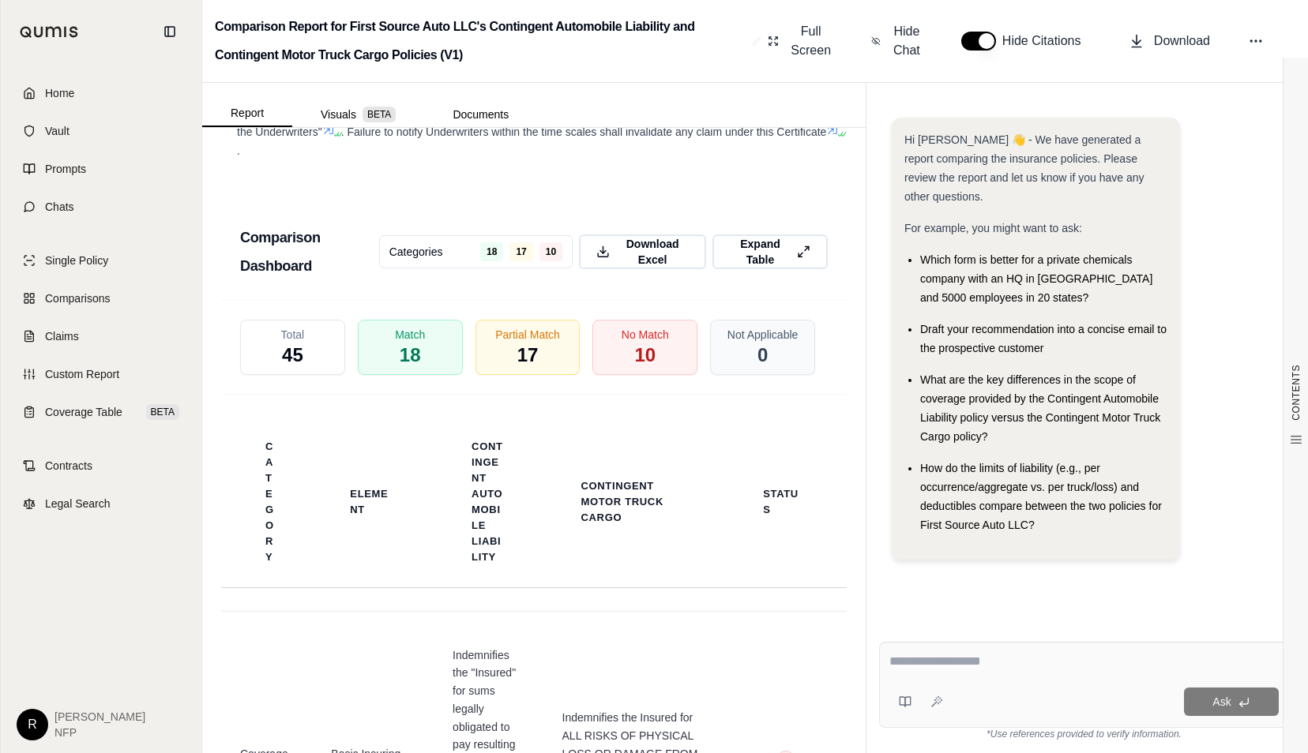
scroll to position [2764, 0]
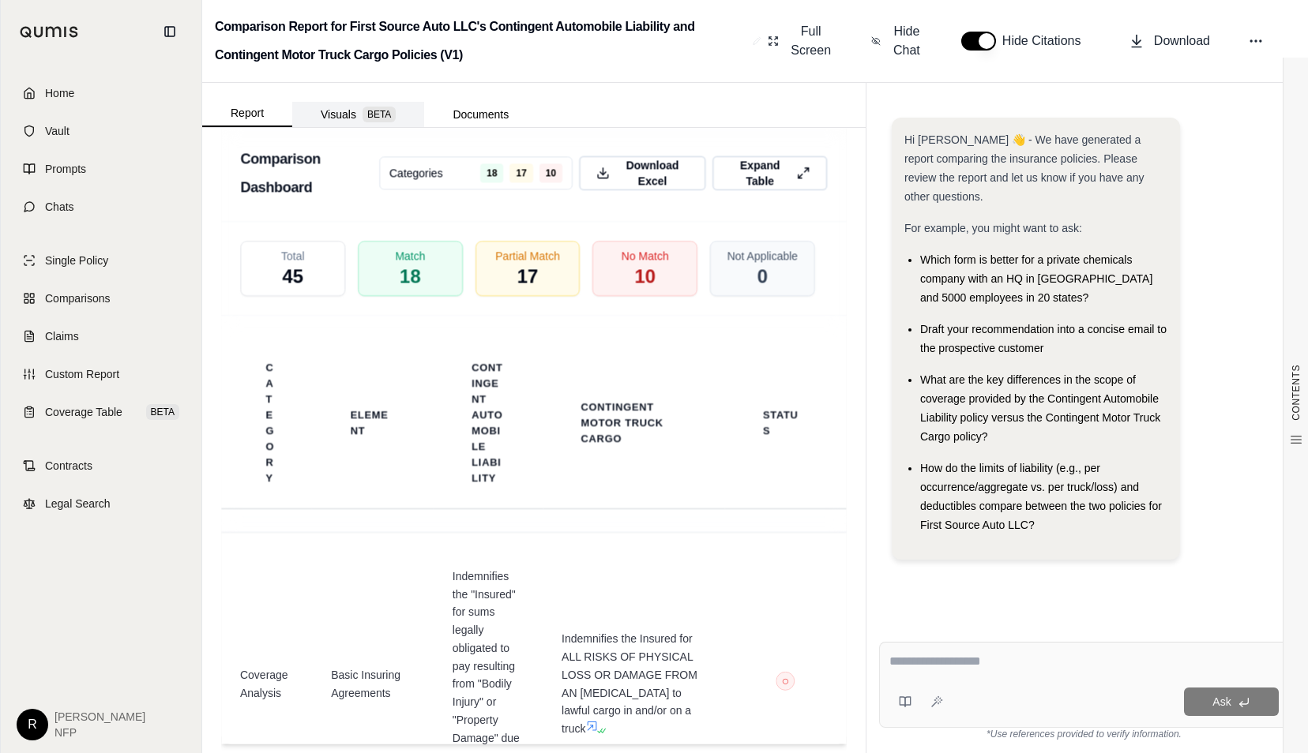
click at [364, 115] on span "BETA" at bounding box center [379, 115] width 33 height 16
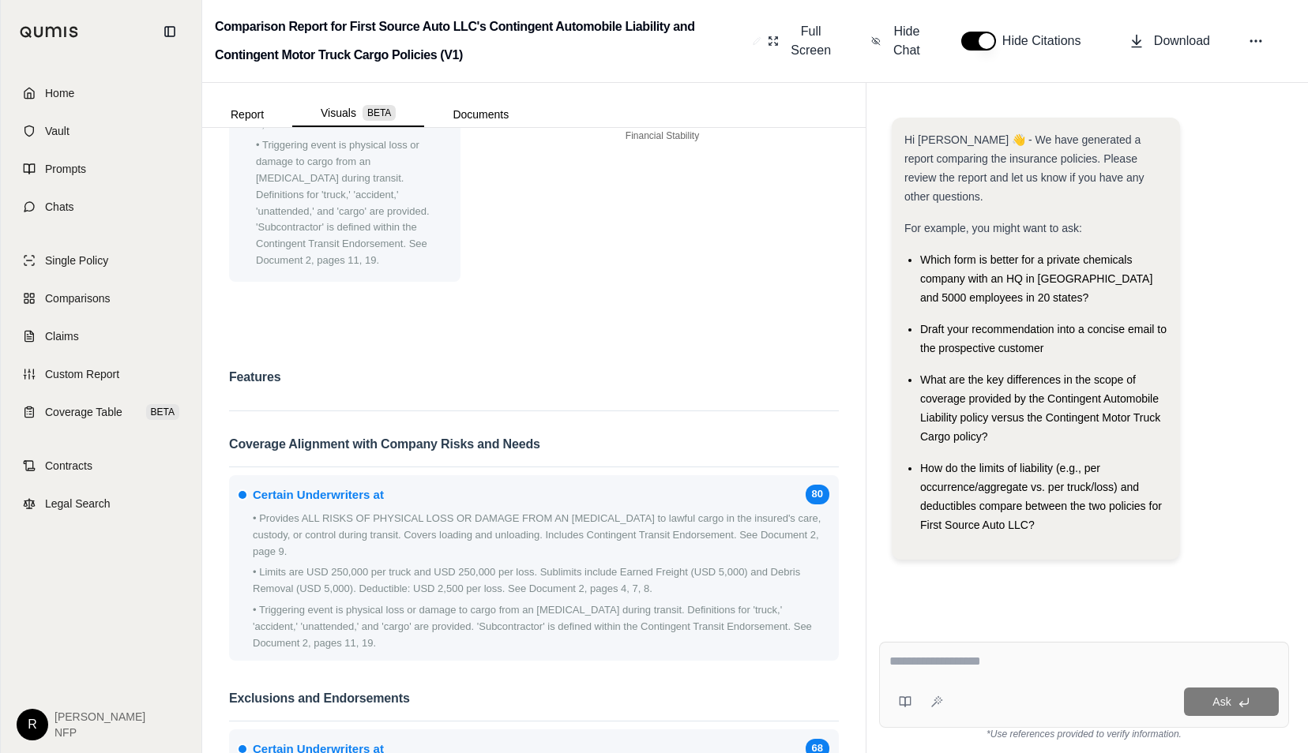
scroll to position [403, 0]
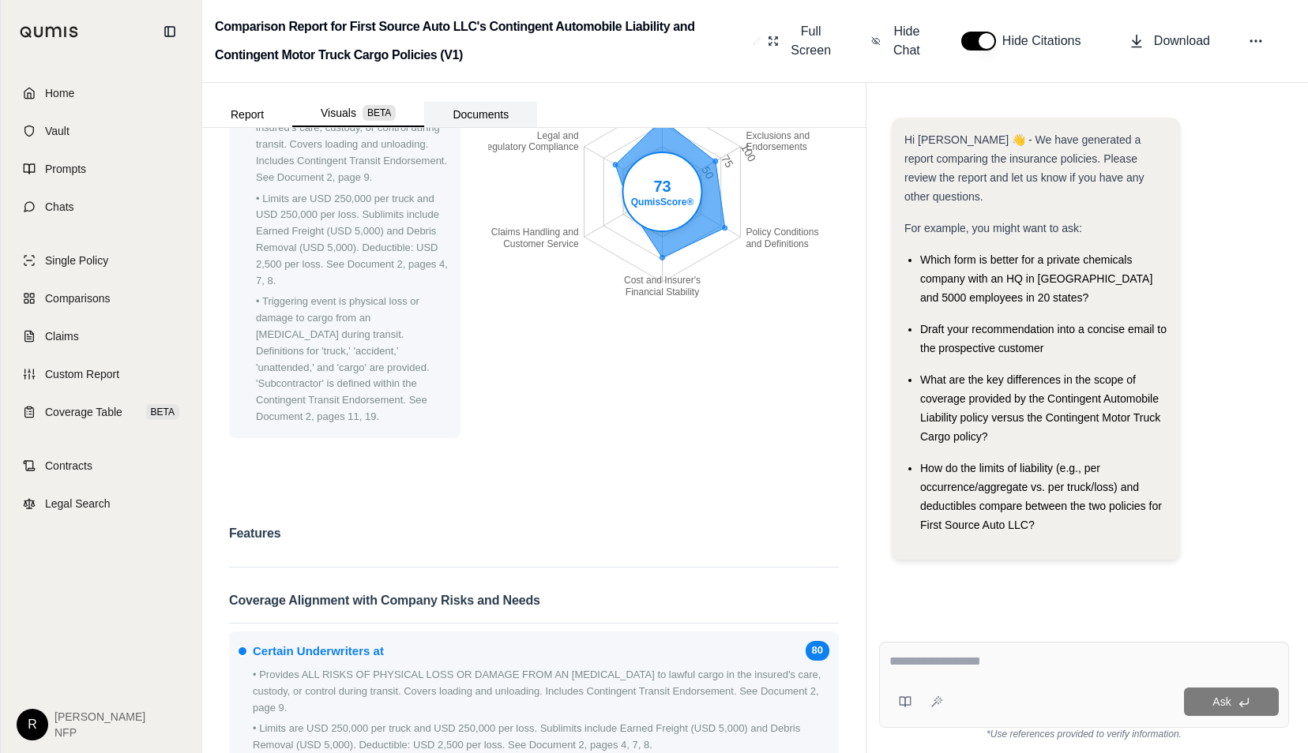
click at [479, 113] on button "Documents" at bounding box center [480, 114] width 113 height 25
click at [329, 110] on button "Visuals BETA" at bounding box center [358, 113] width 132 height 27
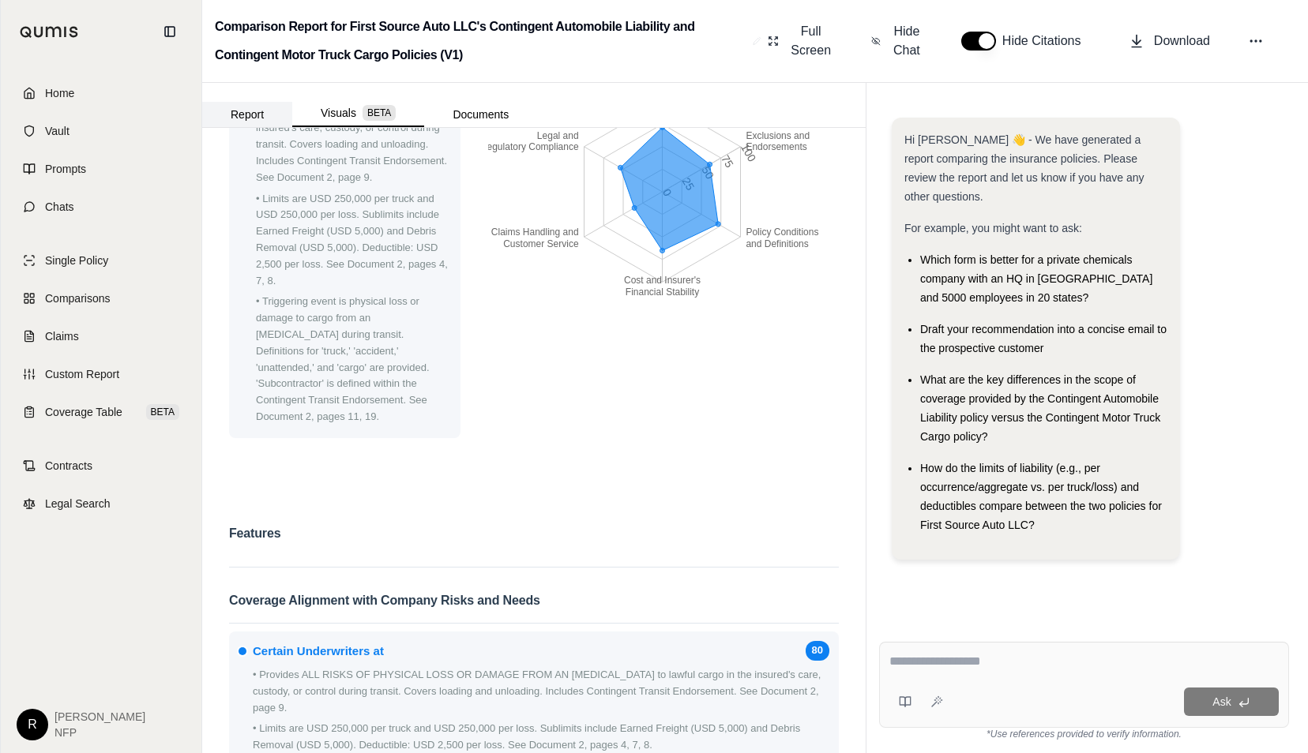
click at [269, 111] on button "Report" at bounding box center [247, 114] width 90 height 25
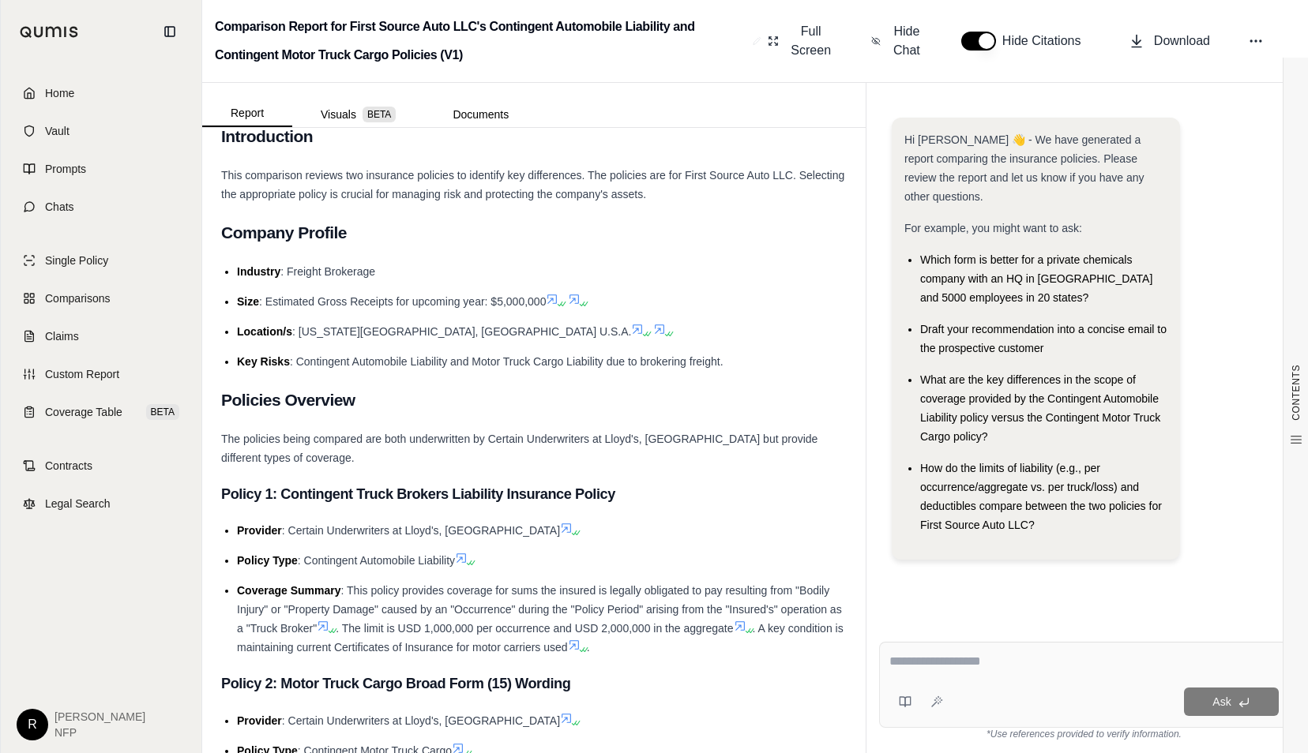
scroll to position [0, 0]
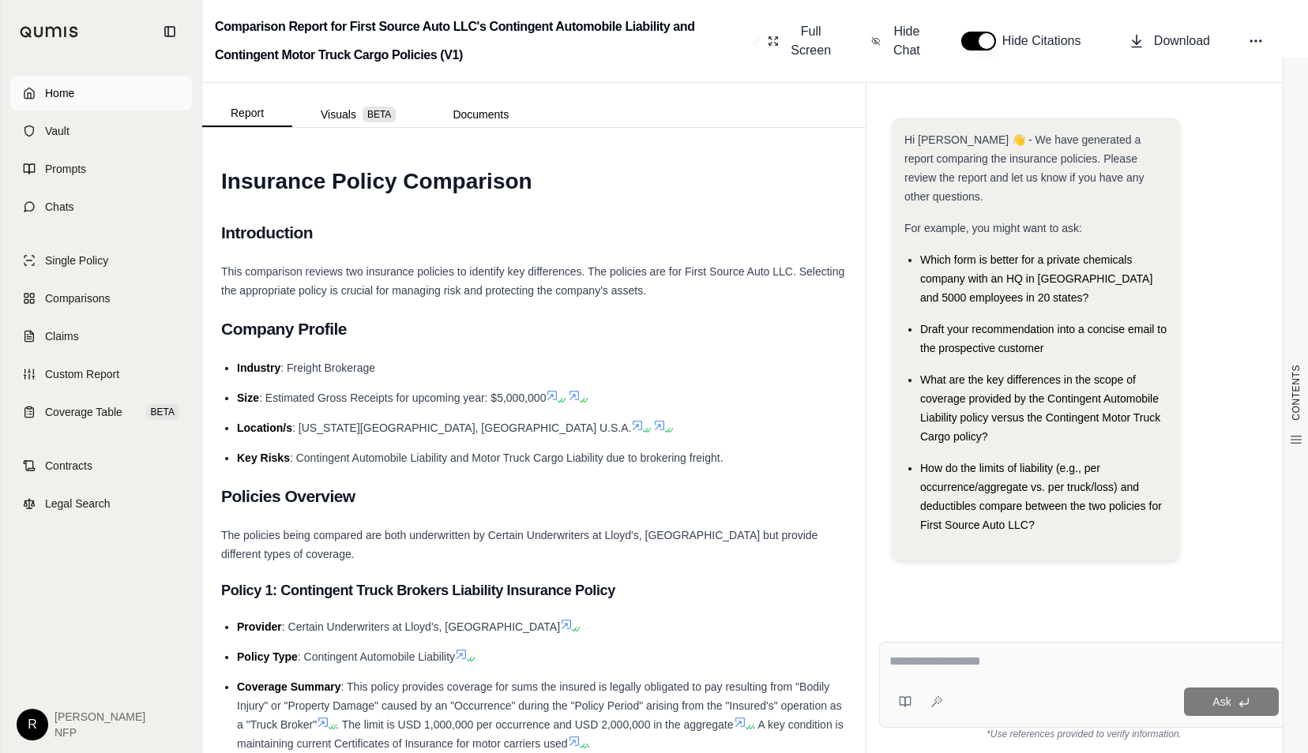
drag, startPoint x: 111, startPoint y: 74, endPoint x: 114, endPoint y: 84, distance: 10.0
click at [111, 74] on div "Home Vault Prompts Chats Single Policy Comparisons Claims Custom Report Coverag…" at bounding box center [101, 408] width 201 height 690
click at [115, 88] on link "Home" at bounding box center [101, 93] width 182 height 35
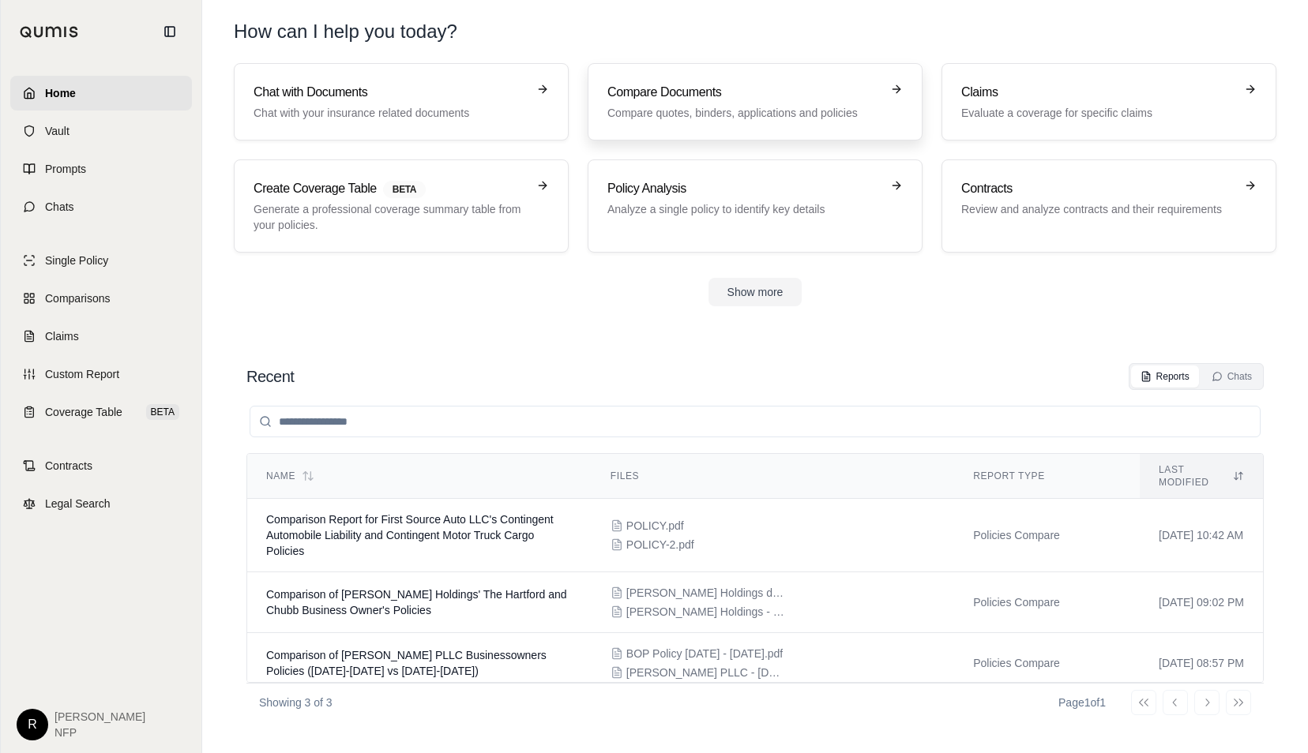
click at [722, 112] on p "Compare quotes, binders, applications and policies" at bounding box center [743, 113] width 273 height 16
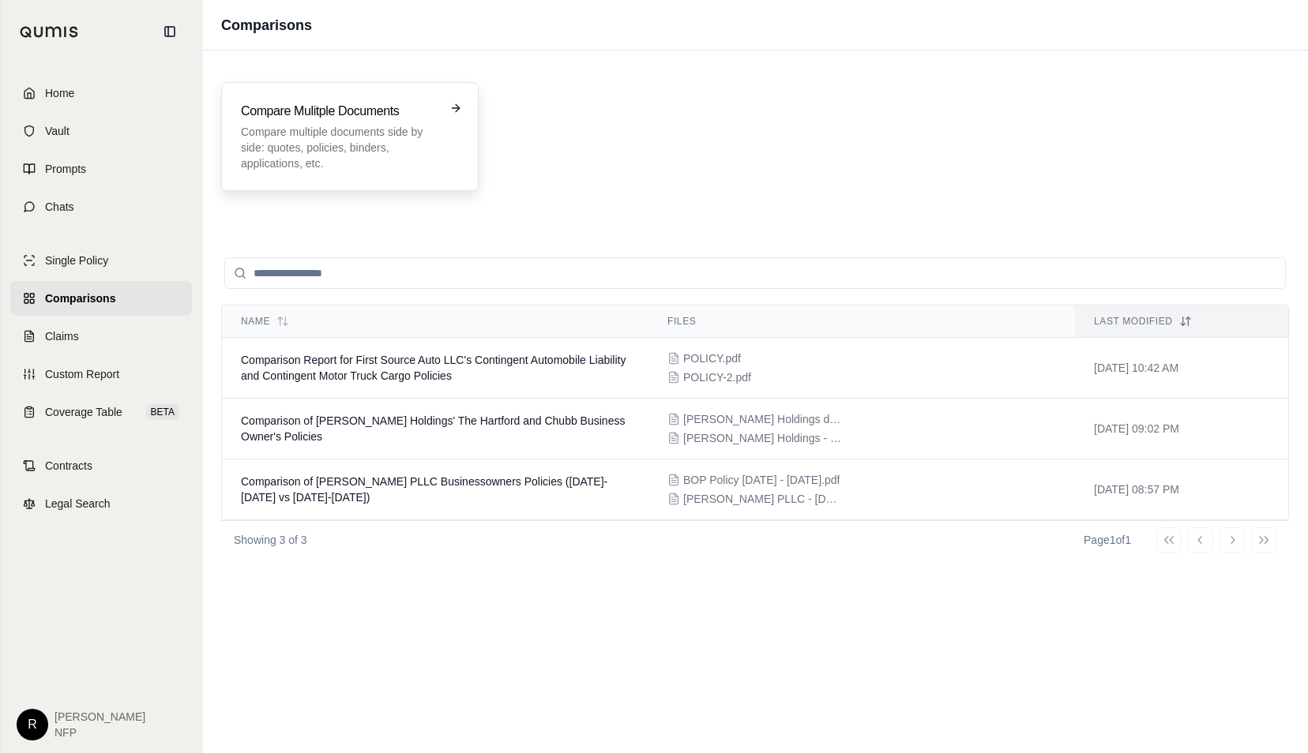
click at [415, 124] on p "Compare multiple documents side by side: quotes, policies, binders, application…" at bounding box center [339, 147] width 196 height 47
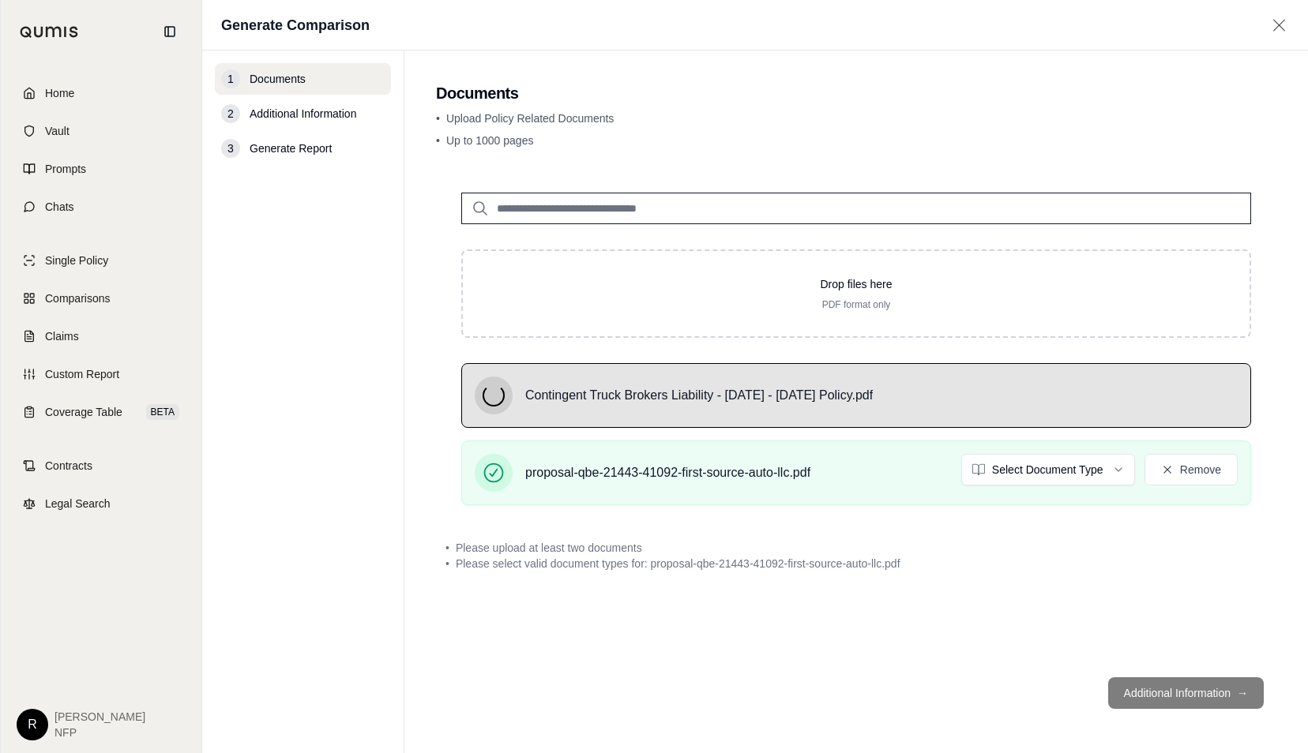
click at [1057, 471] on html "Home Vault Prompts Chats Single Policy Comparisons Claims Custom Report Coverag…" at bounding box center [654, 376] width 1308 height 753
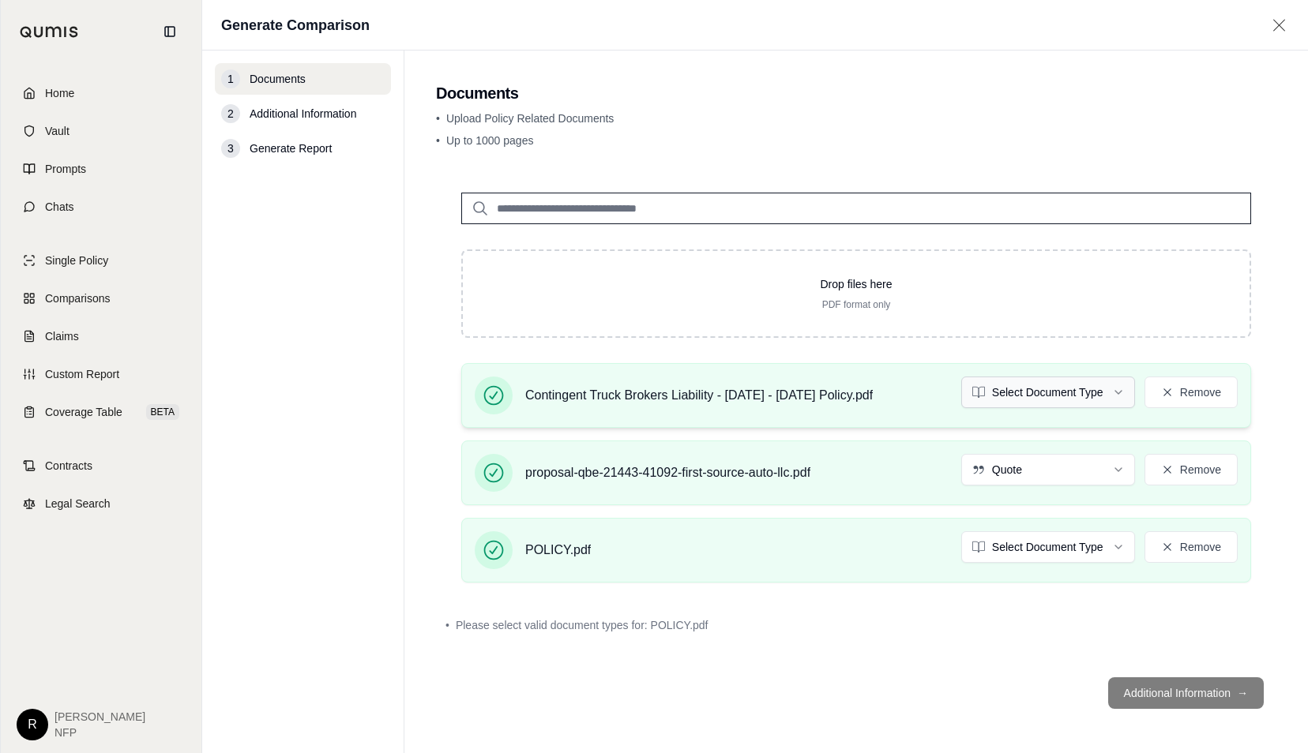
click at [1039, 389] on html "Document type updated successfully Home Vault Prompts Chats Single Policy Compa…" at bounding box center [654, 376] width 1308 height 753
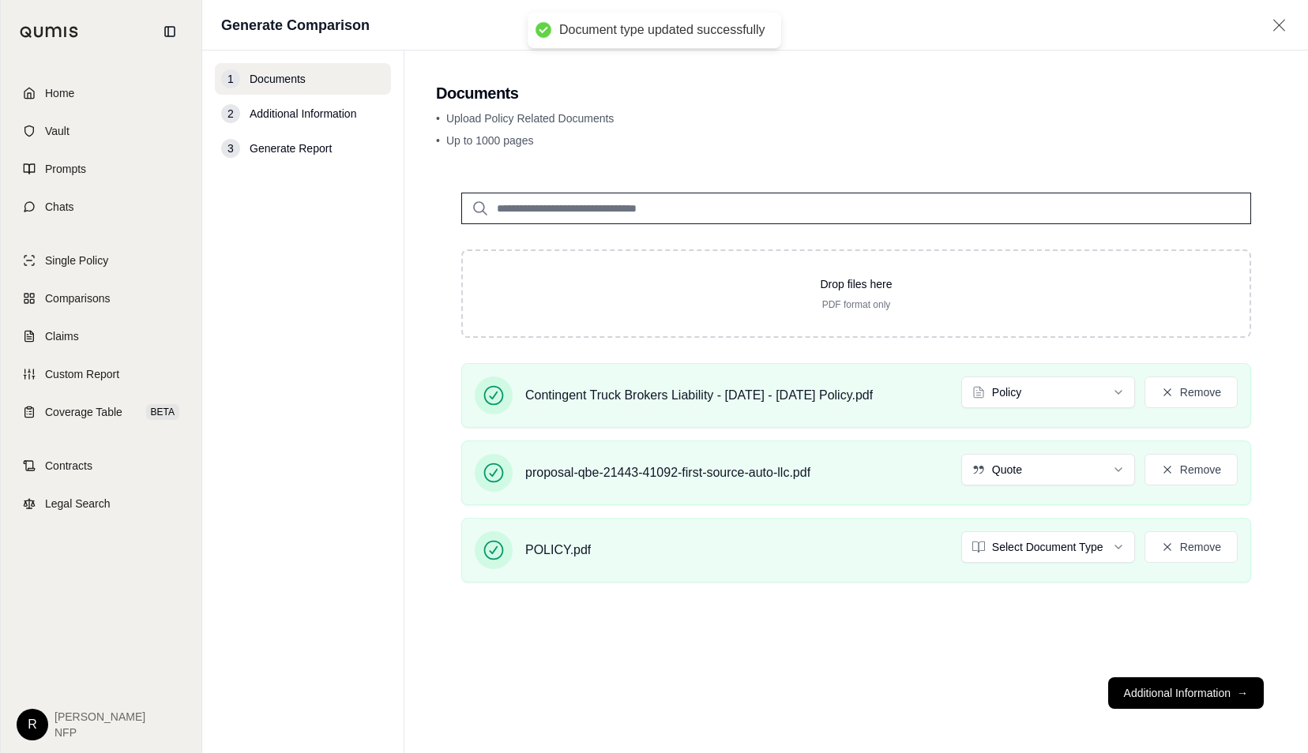
drag, startPoint x: 1086, startPoint y: 676, endPoint x: 1114, endPoint y: 676, distance: 28.4
click at [1086, 675] on footer "Additional Information →" at bounding box center [856, 693] width 840 height 57
click at [1181, 683] on button "Additional Information →" at bounding box center [1186, 694] width 156 height 32
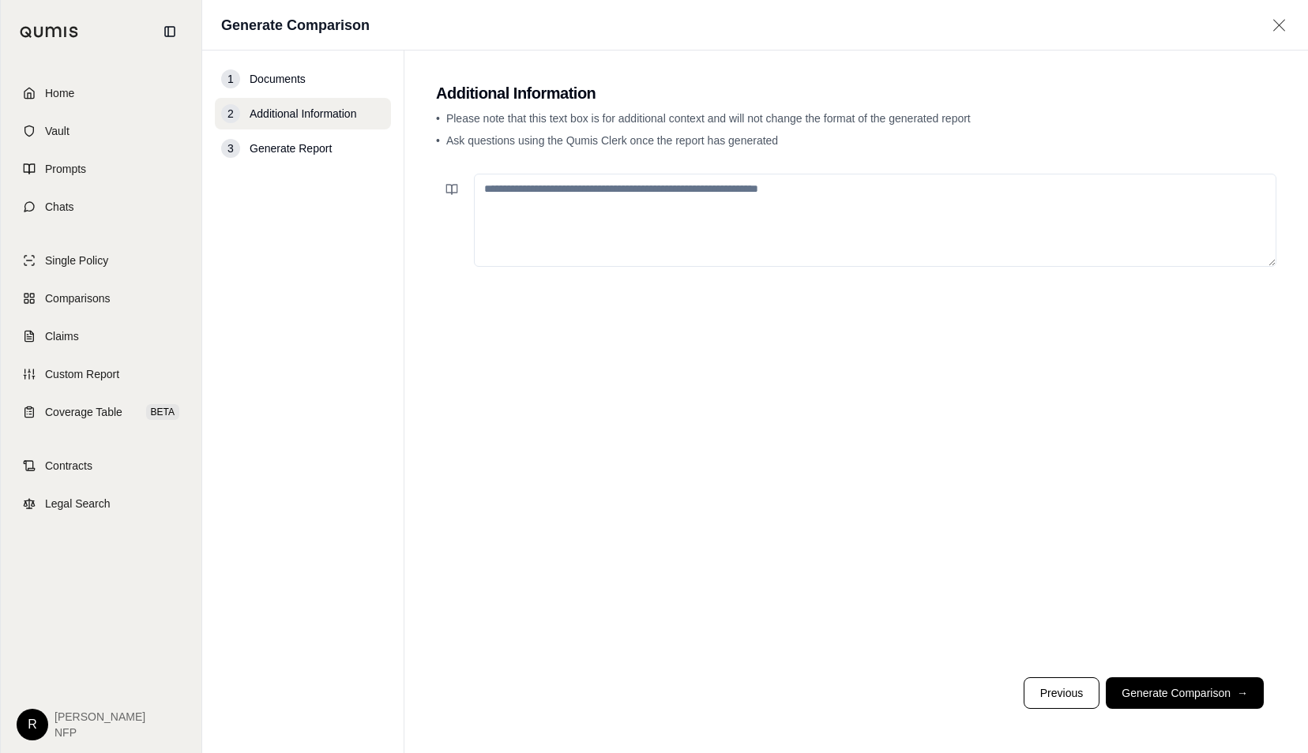
click at [825, 226] on textarea at bounding box center [875, 220] width 802 height 93
type textarea "*"
type textarea "**********"
click at [1218, 690] on button "Generate Comparison →" at bounding box center [1185, 694] width 158 height 32
